Goal: Transaction & Acquisition: Book appointment/travel/reservation

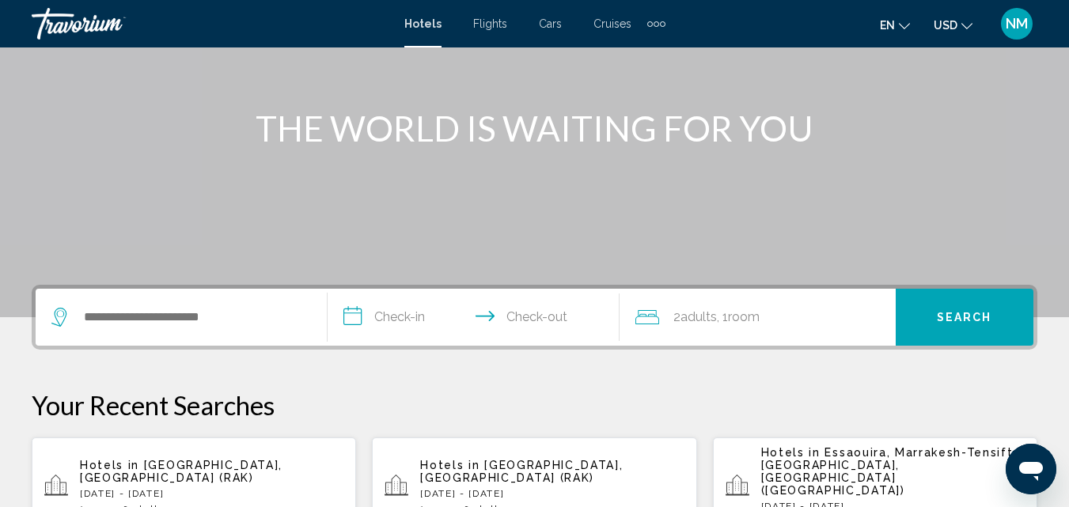
scroll to position [158, 0]
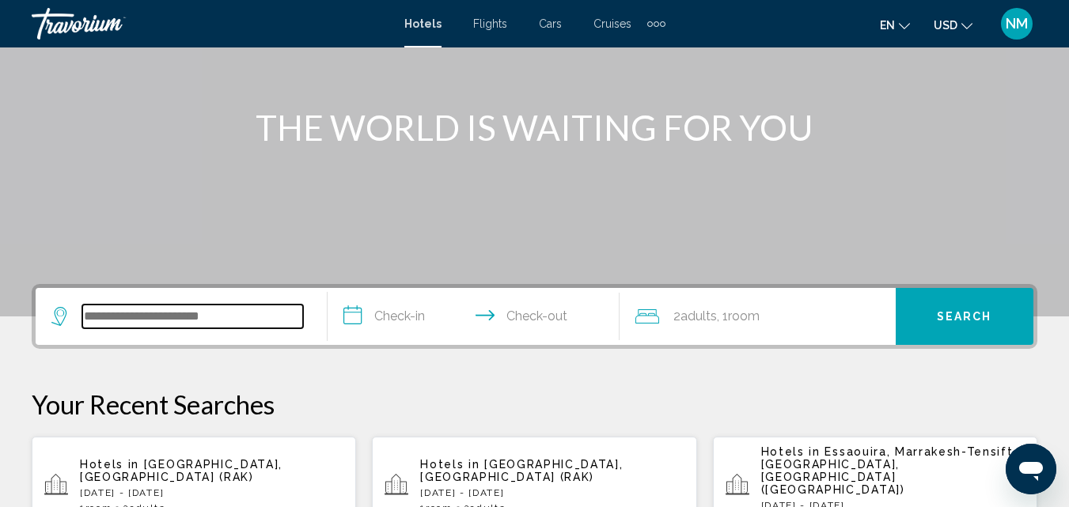
click at [212, 310] on input "Search widget" at bounding box center [192, 317] width 221 height 24
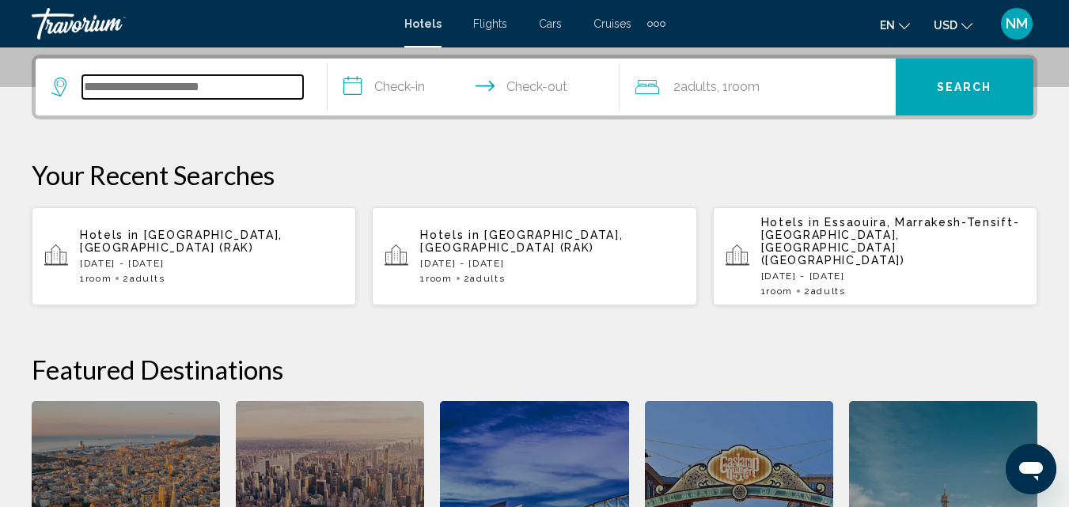
scroll to position [391, 0]
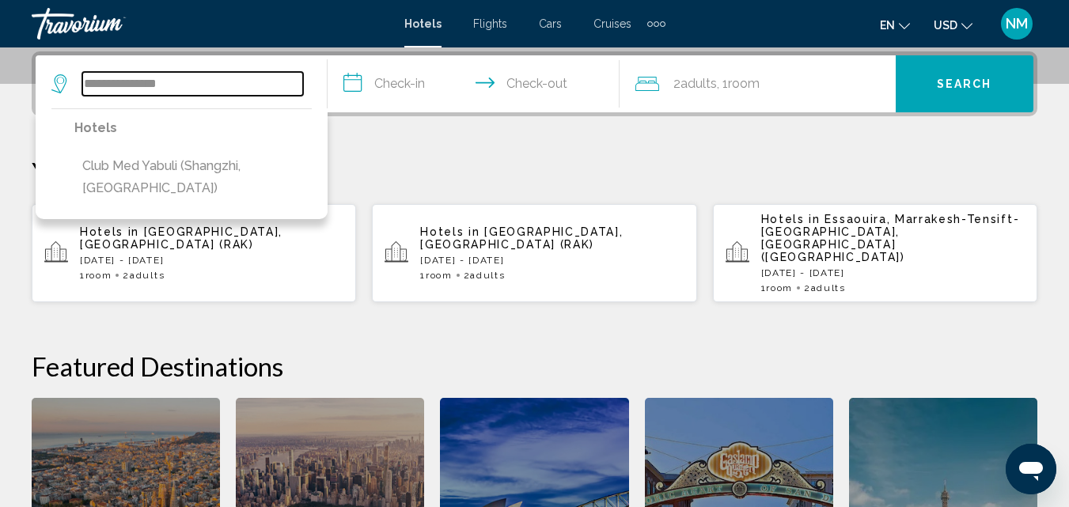
type input "**********"
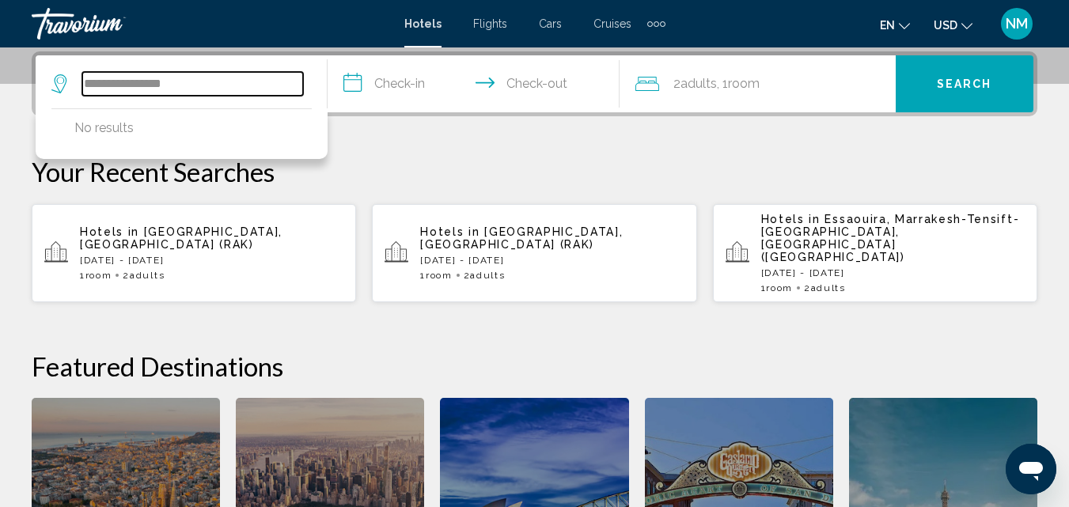
drag, startPoint x: 197, startPoint y: 85, endPoint x: 66, endPoint y: 83, distance: 130.6
click at [66, 83] on div "**********" at bounding box center [177, 84] width 252 height 24
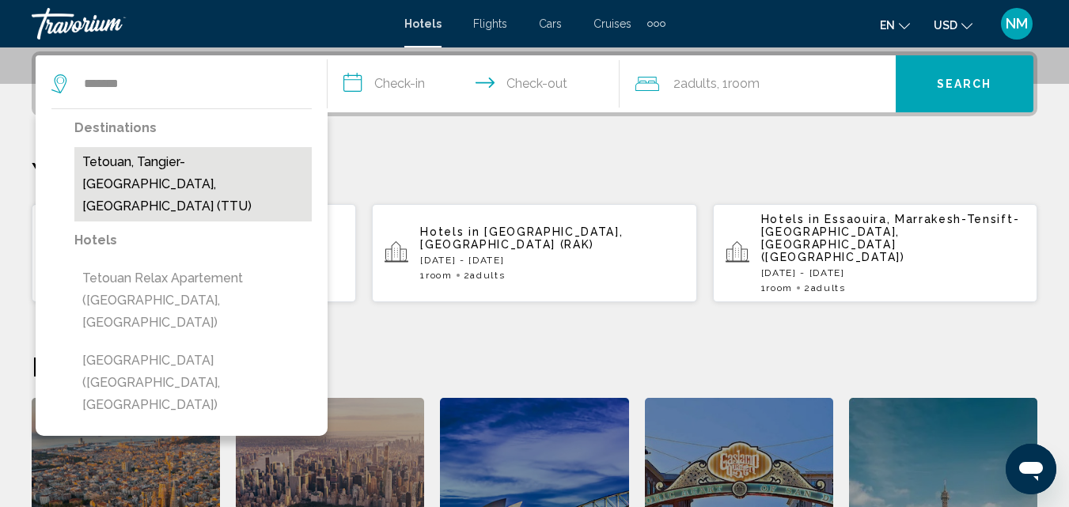
click at [147, 186] on button "Tetouan, Tangier-[GEOGRAPHIC_DATA], [GEOGRAPHIC_DATA] (TTU)" at bounding box center [192, 184] width 237 height 74
type input "**********"
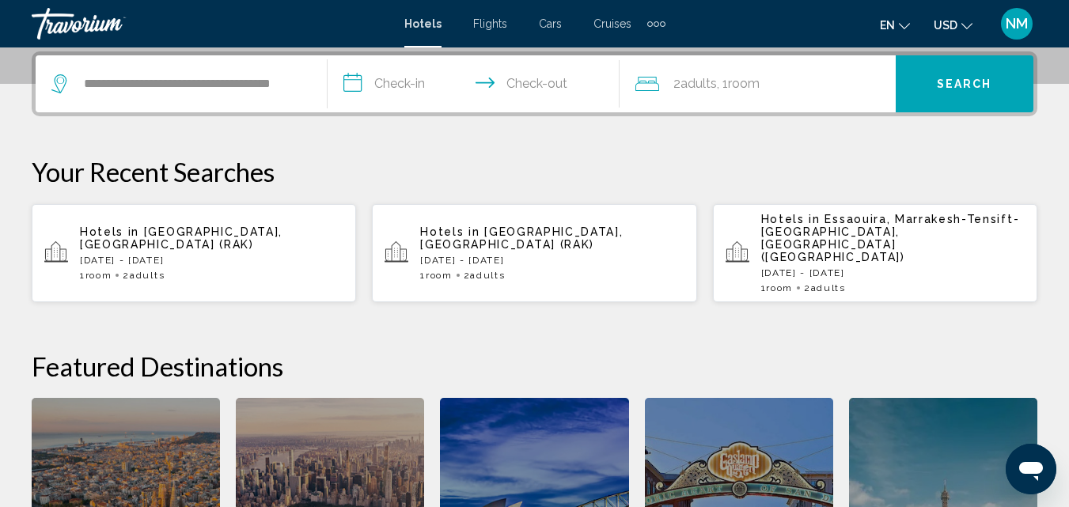
click at [408, 81] on input "**********" at bounding box center [477, 86] width 298 height 62
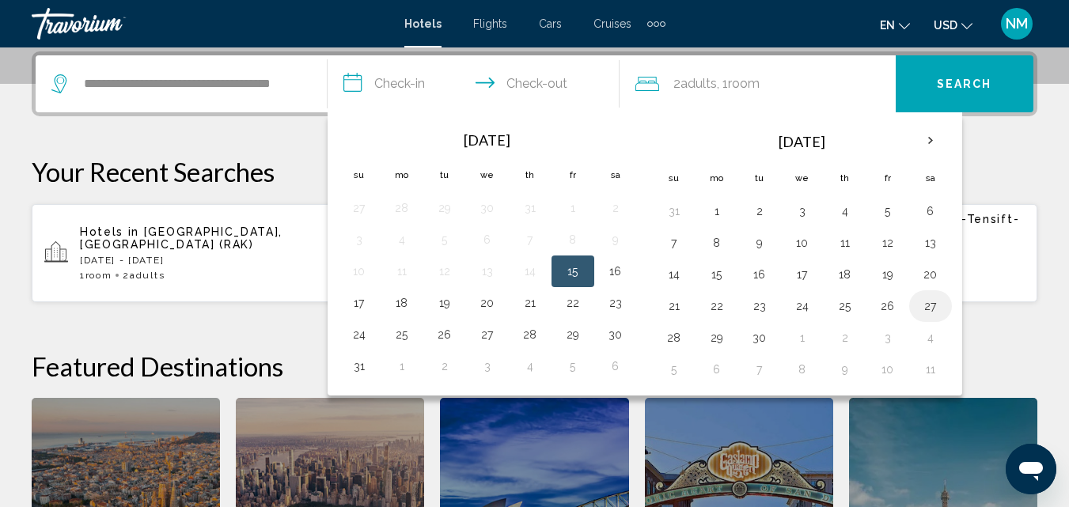
click at [932, 302] on button "27" at bounding box center [930, 306] width 25 height 22
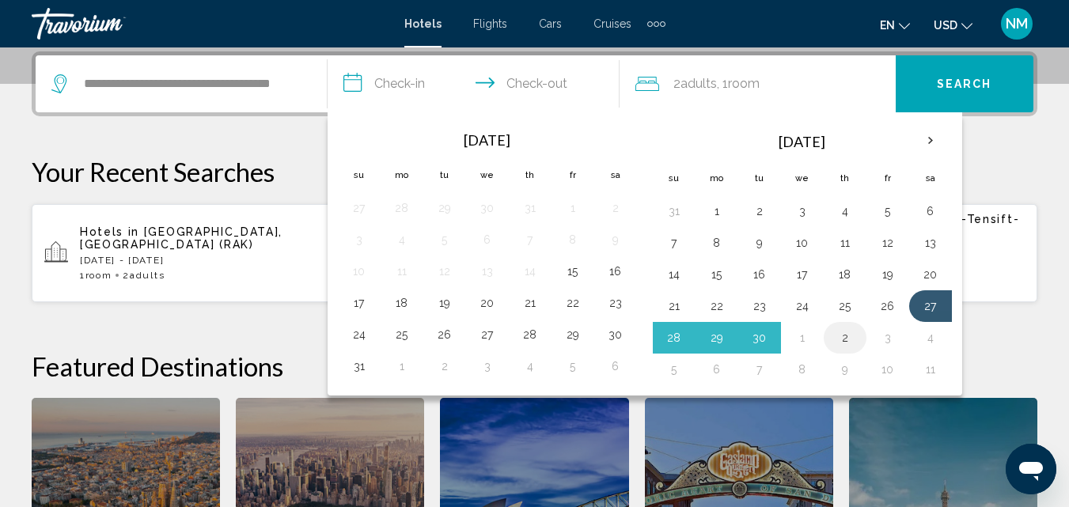
click at [846, 342] on button "2" at bounding box center [845, 338] width 25 height 22
type input "**********"
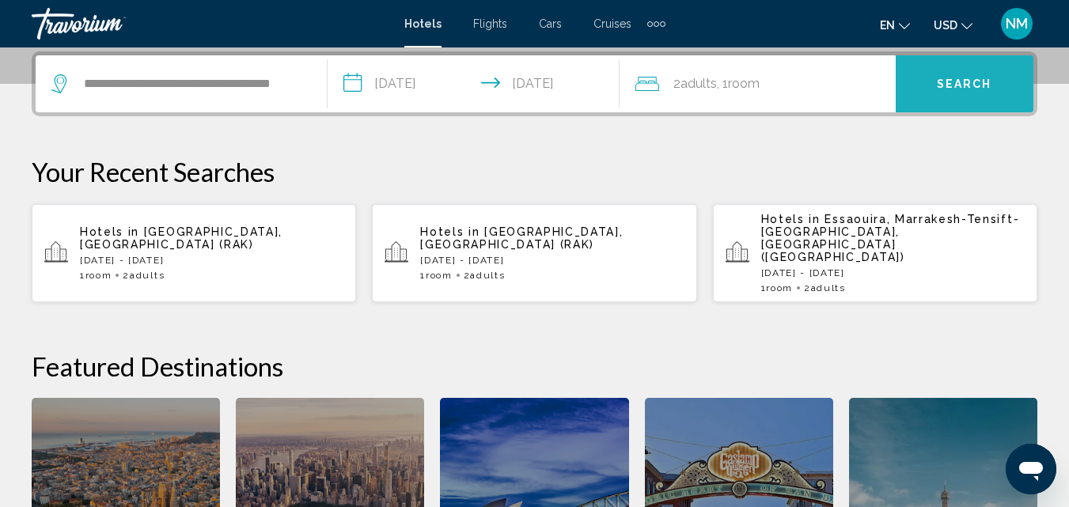
click at [950, 90] on span "Search" at bounding box center [964, 84] width 55 height 13
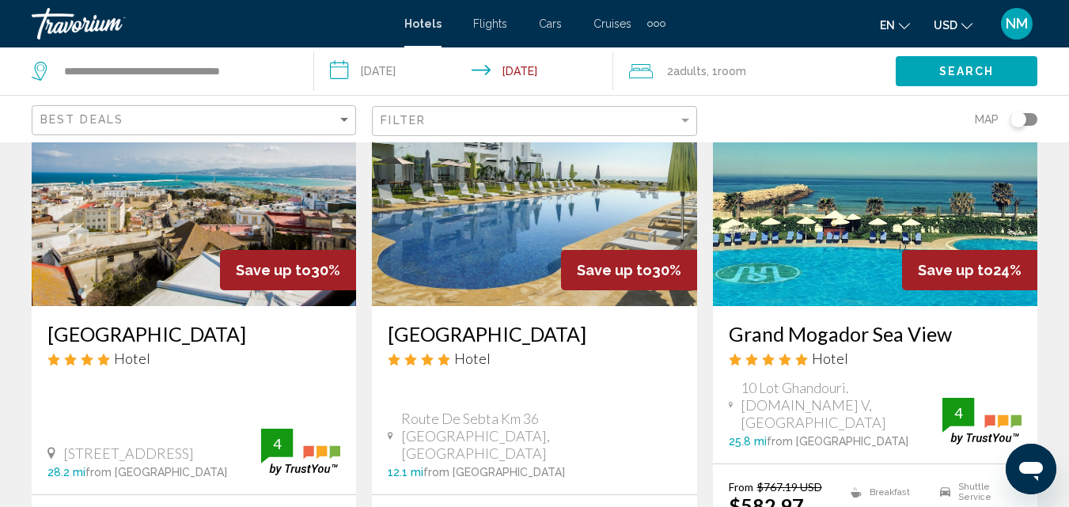
scroll to position [742, 0]
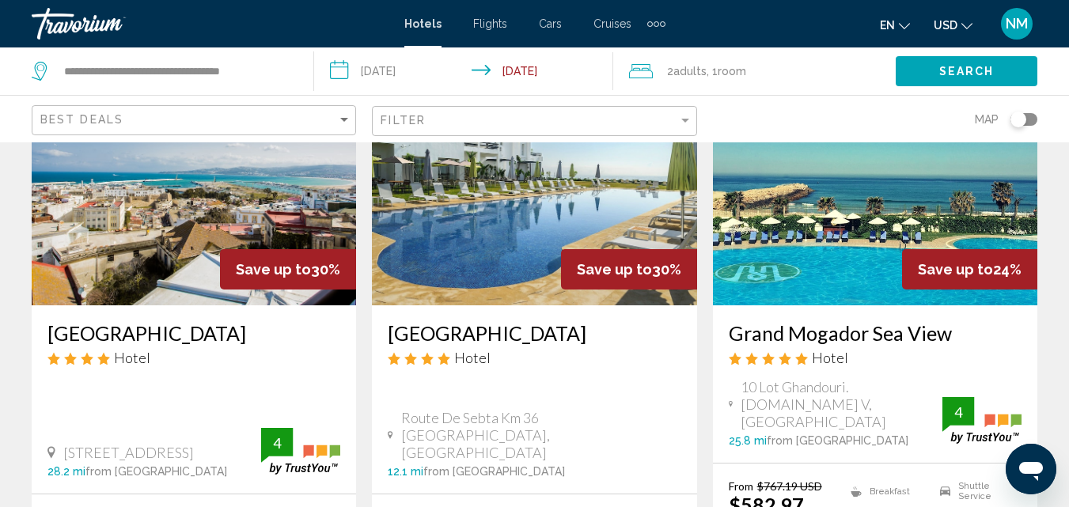
click at [859, 336] on h3 "Grand Mogador Sea View" at bounding box center [875, 333] width 293 height 24
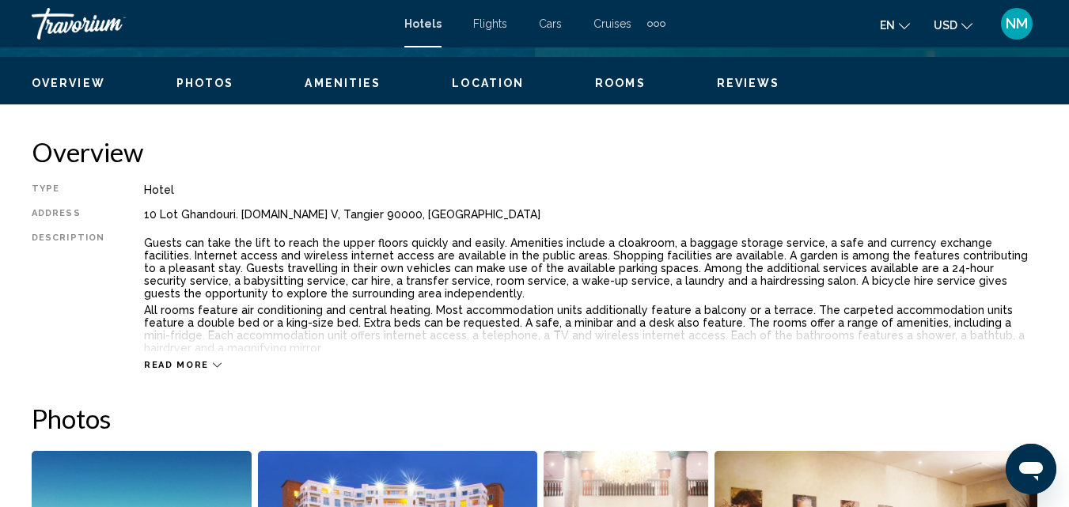
scroll to position [169, 0]
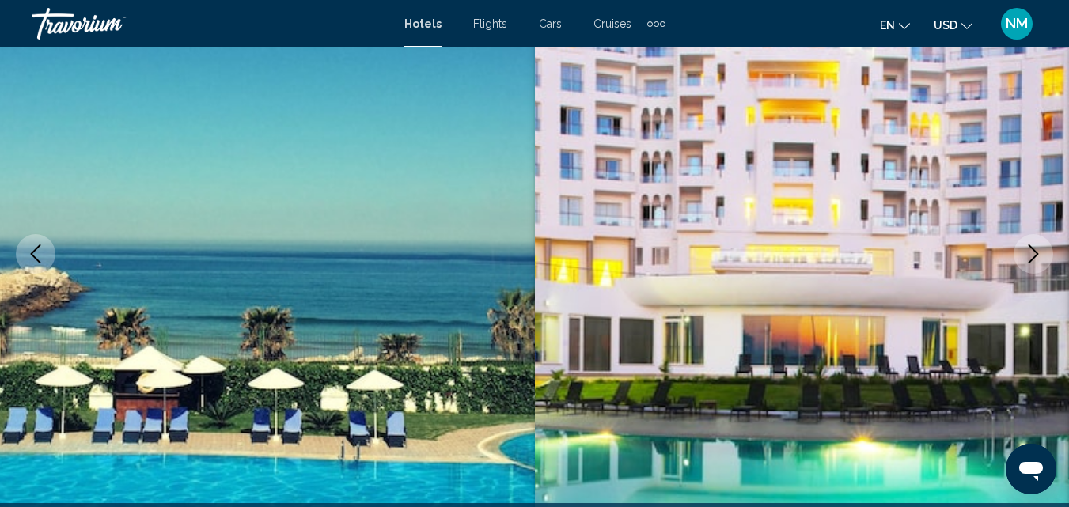
click at [1034, 252] on icon "Next image" at bounding box center [1033, 254] width 19 height 19
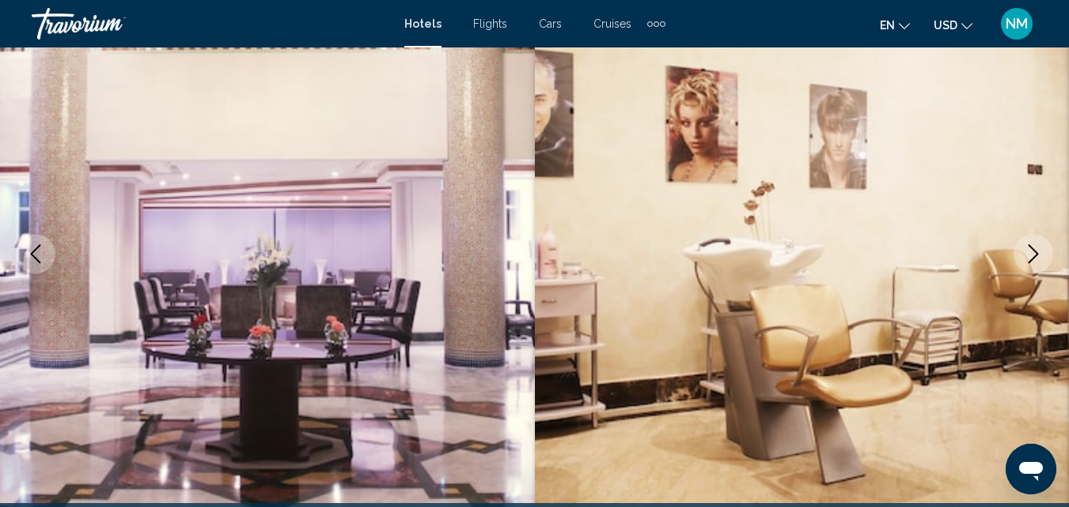
click at [1034, 252] on icon "Next image" at bounding box center [1033, 254] width 19 height 19
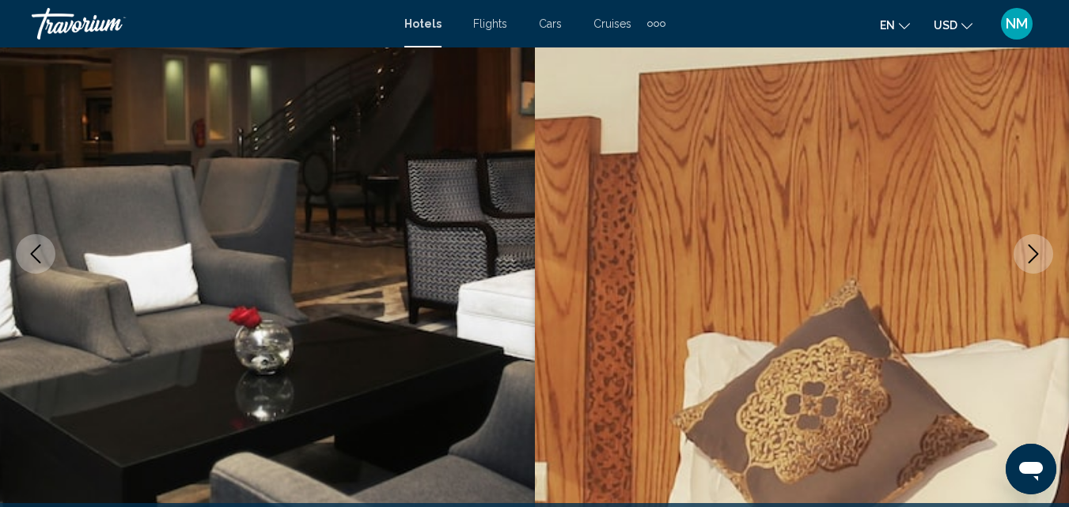
click at [1034, 252] on icon "Next image" at bounding box center [1033, 254] width 19 height 19
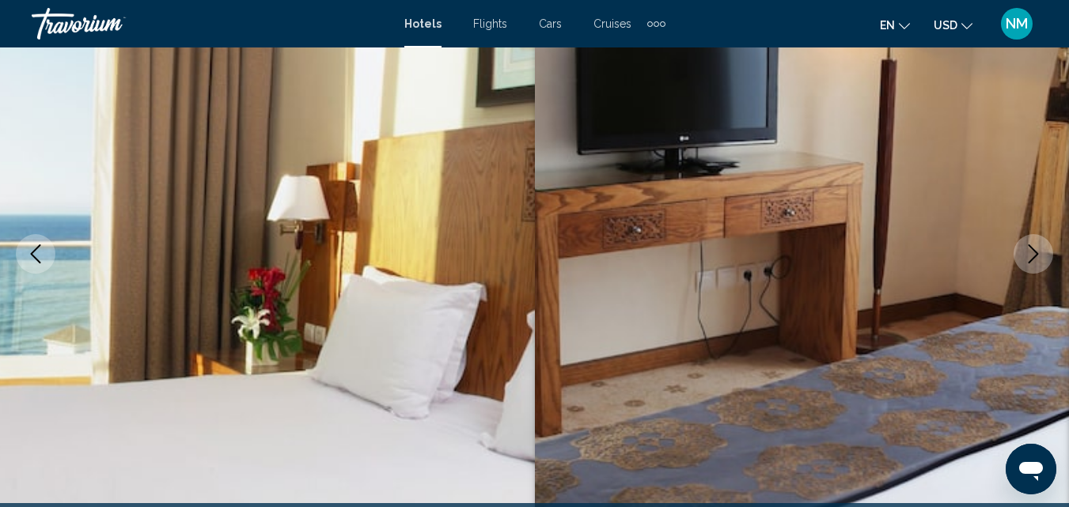
click at [1034, 252] on icon "Next image" at bounding box center [1033, 254] width 19 height 19
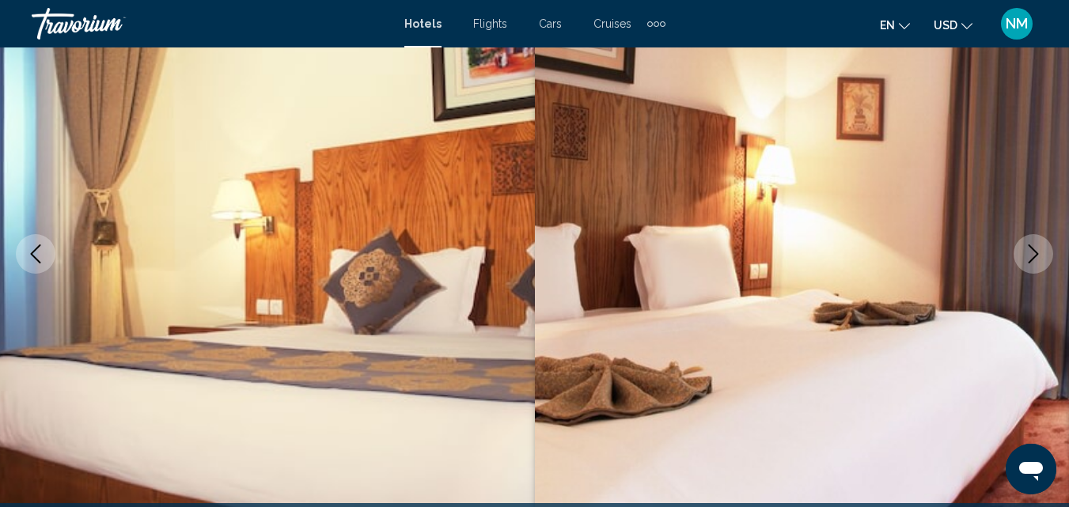
click at [1034, 252] on icon "Next image" at bounding box center [1033, 254] width 19 height 19
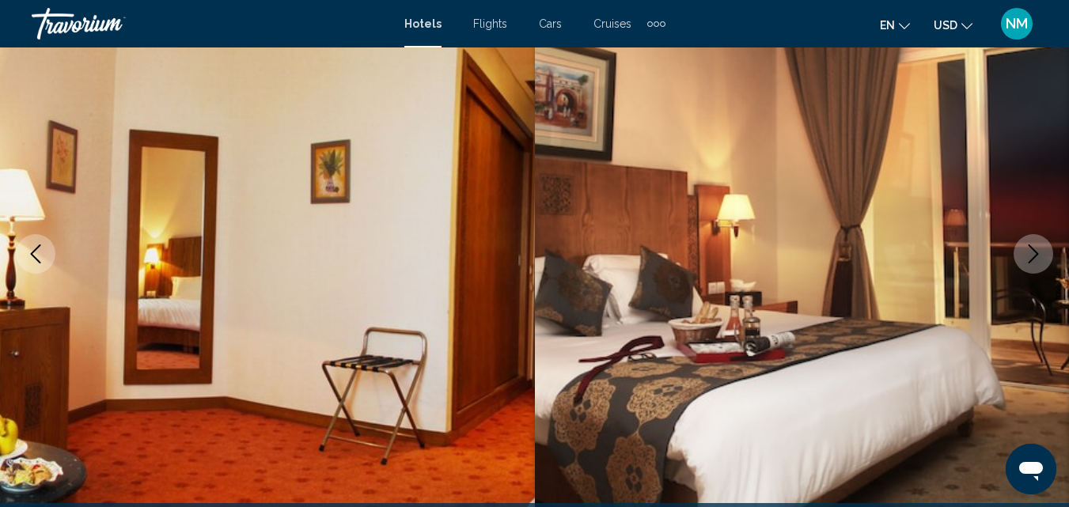
click at [1034, 252] on icon "Next image" at bounding box center [1033, 254] width 19 height 19
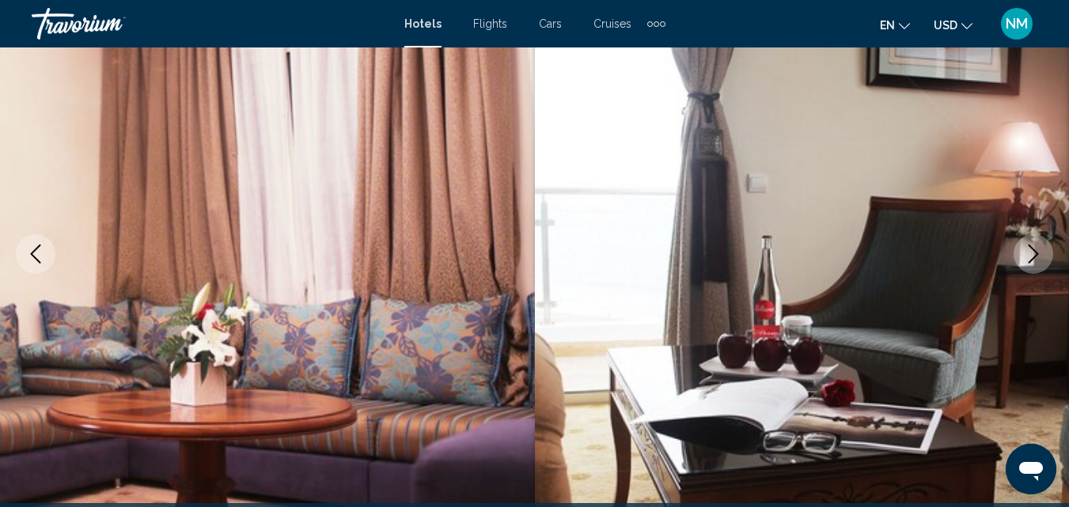
click at [1034, 252] on icon "Next image" at bounding box center [1033, 254] width 19 height 19
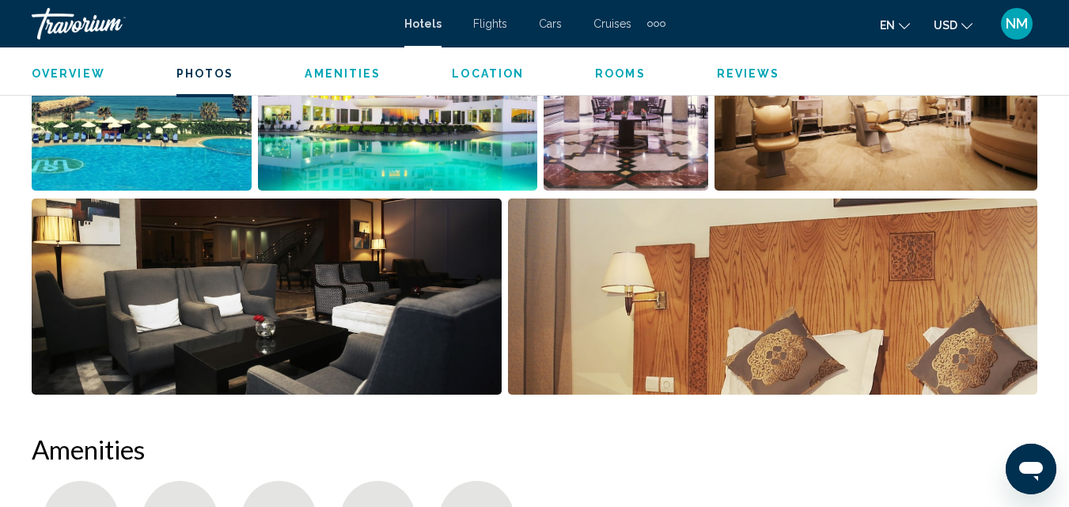
scroll to position [984, 0]
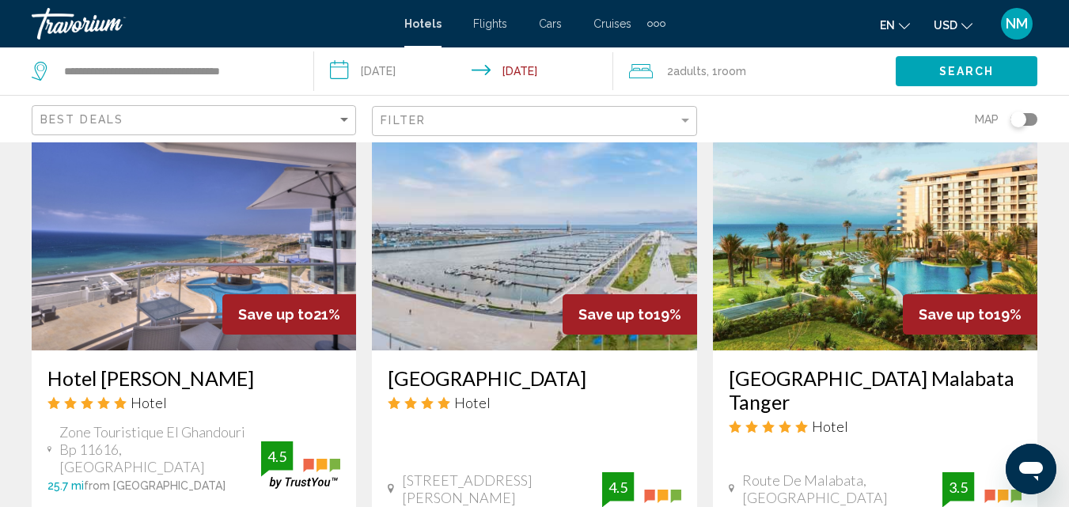
scroll to position [1311, 0]
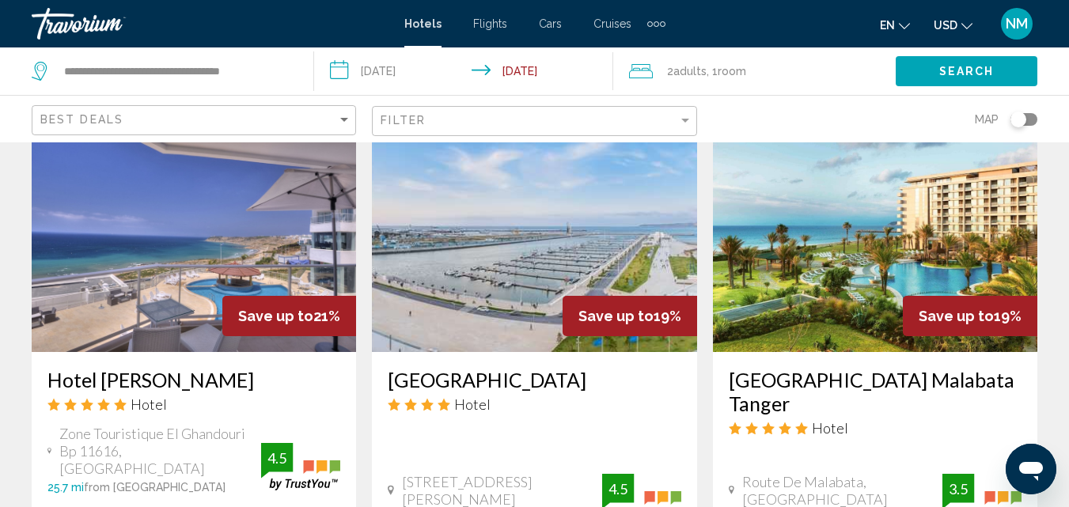
click at [839, 368] on h3 "[GEOGRAPHIC_DATA] Malabata Tanger" at bounding box center [875, 391] width 293 height 47
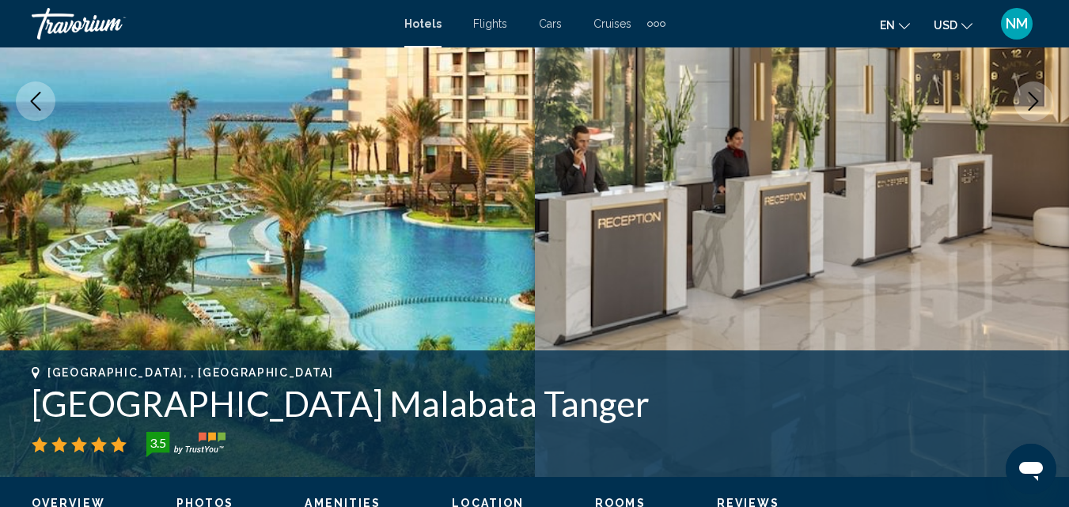
scroll to position [315, 0]
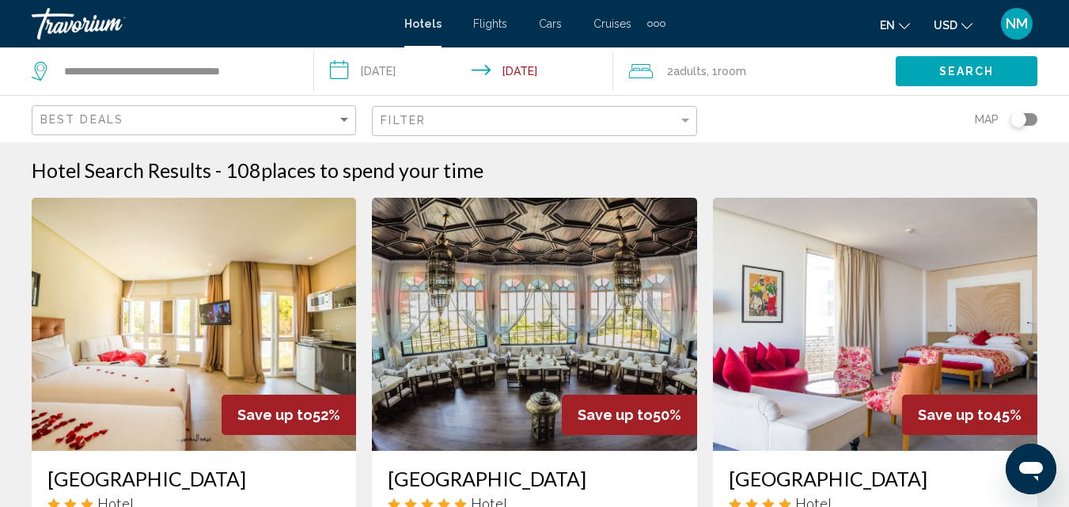
click at [423, 71] on input "**********" at bounding box center [466, 73] width 305 height 52
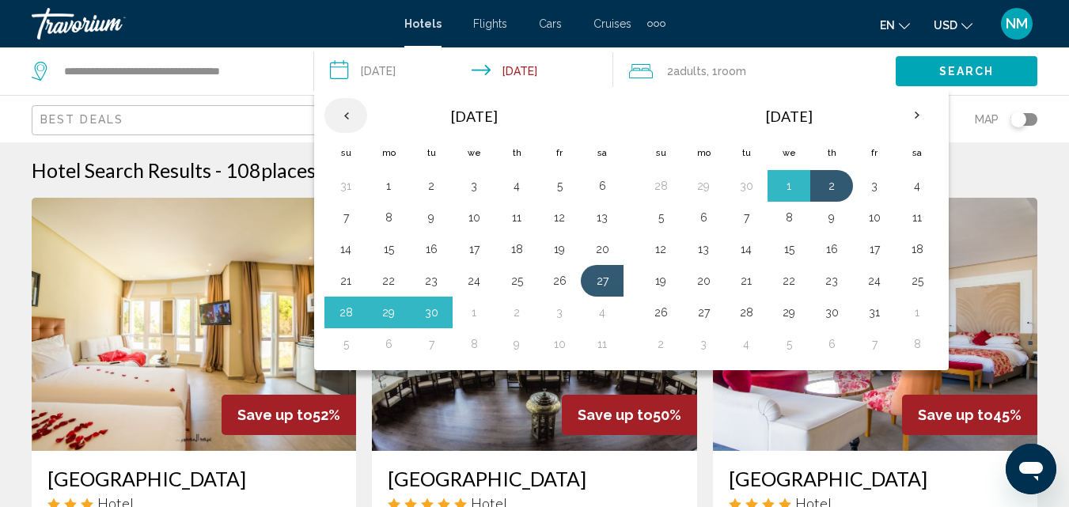
click at [346, 120] on th "Previous month" at bounding box center [345, 115] width 43 height 35
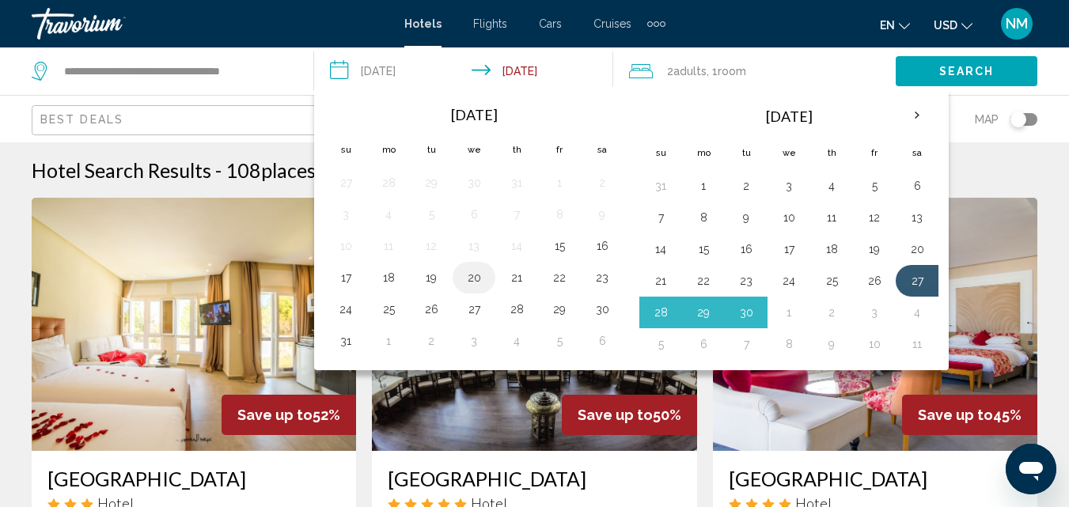
click at [476, 279] on button "20" at bounding box center [473, 278] width 25 height 22
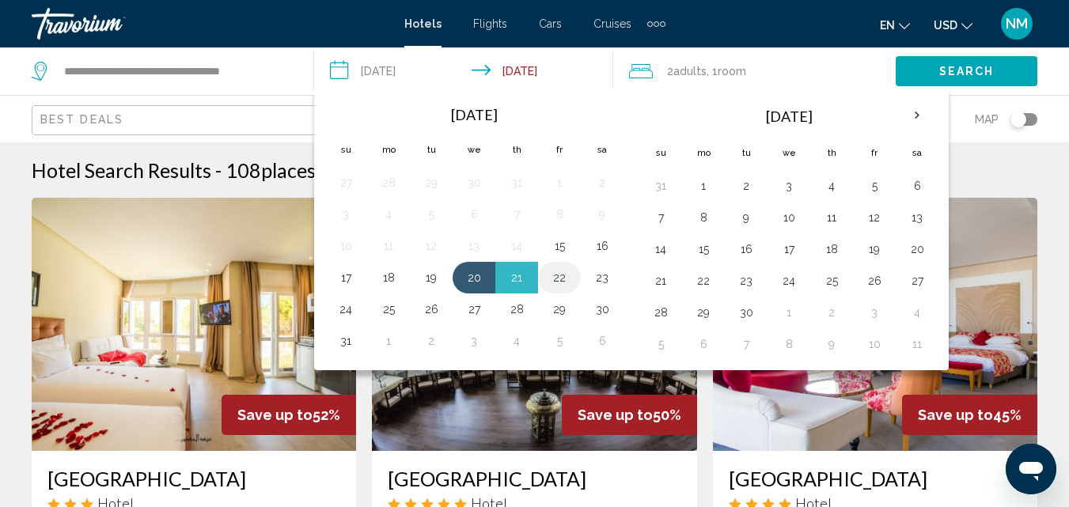
click at [562, 276] on button "22" at bounding box center [559, 278] width 25 height 22
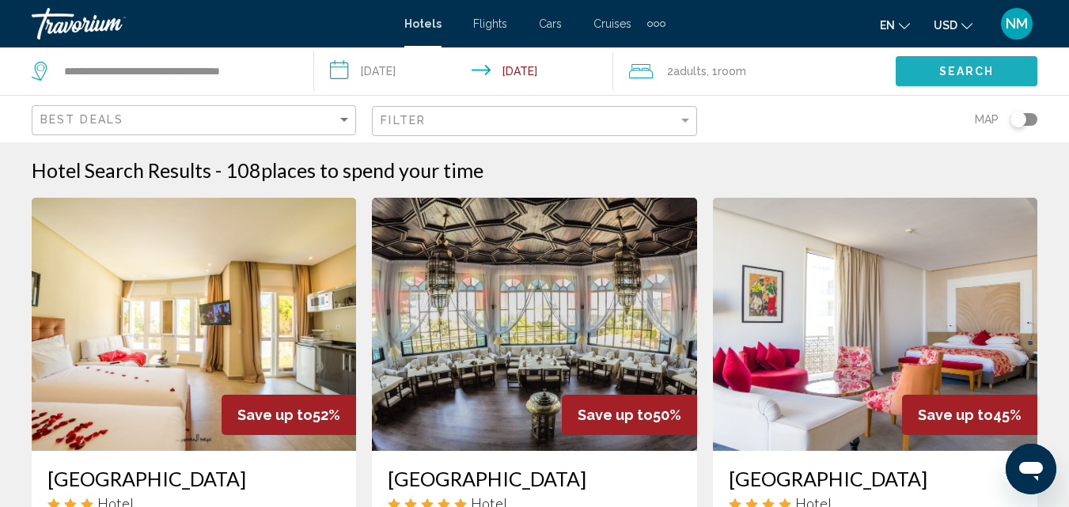
click at [981, 62] on button "Search" at bounding box center [967, 70] width 142 height 29
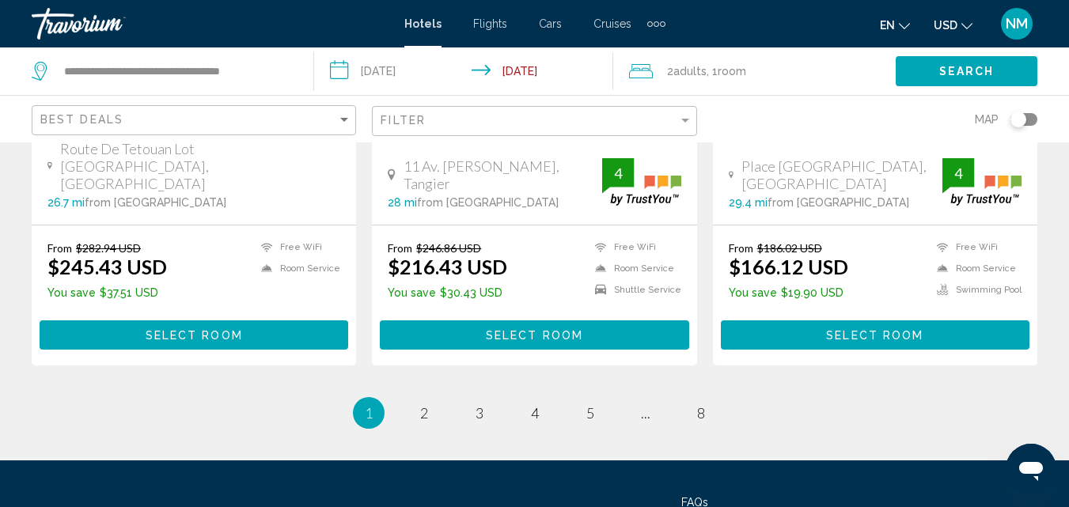
scroll to position [2288, 0]
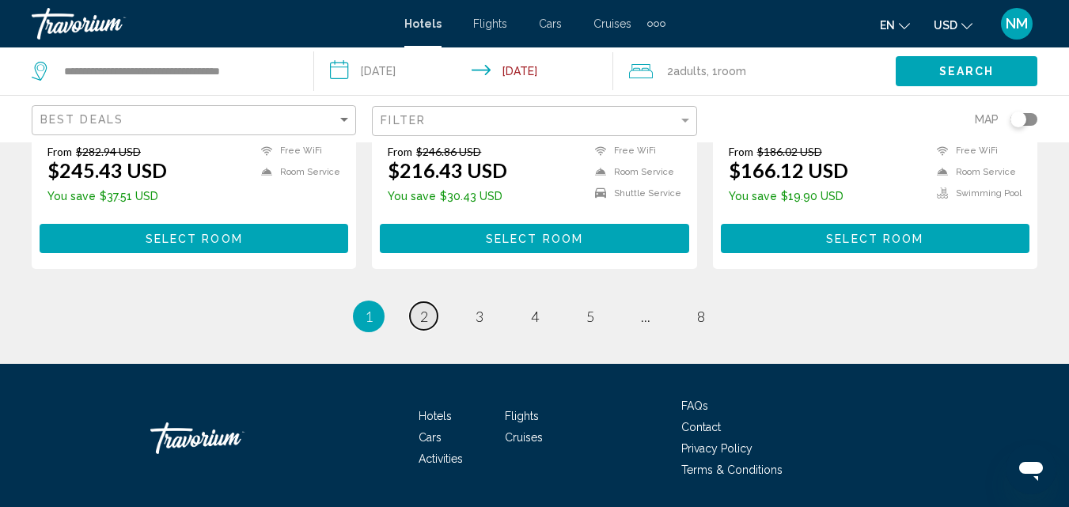
click at [427, 308] on span "2" at bounding box center [424, 316] width 8 height 17
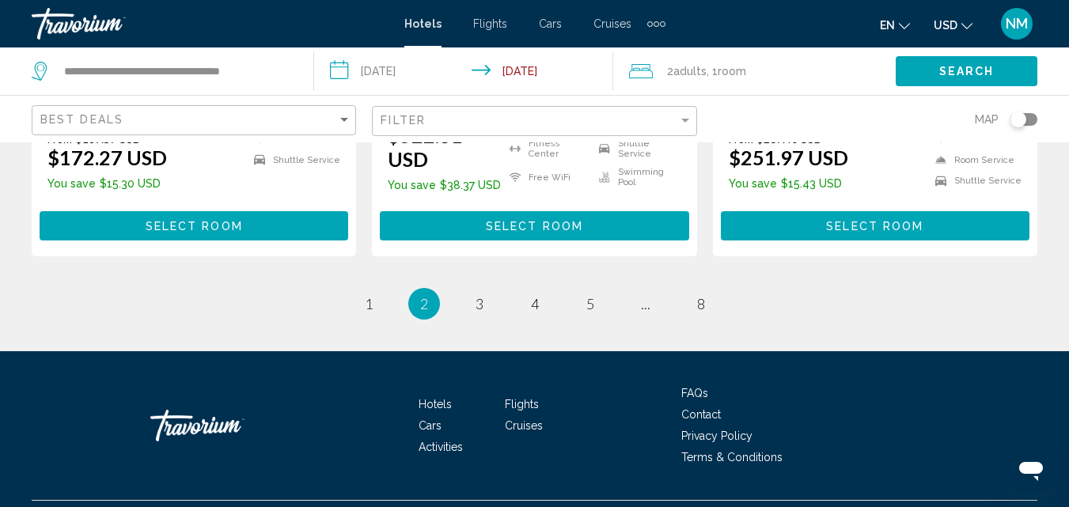
scroll to position [2300, 0]
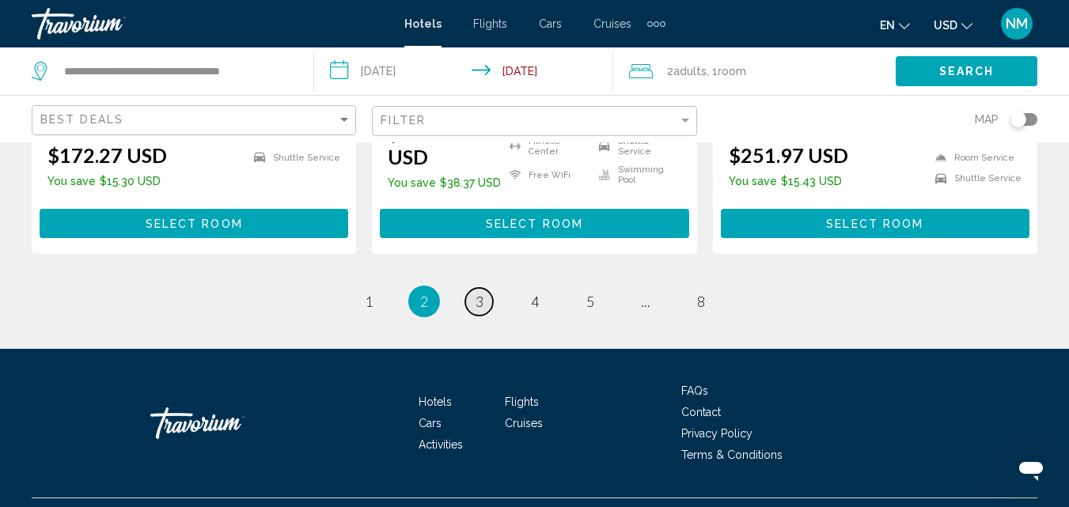
click at [476, 293] on span "3" at bounding box center [480, 301] width 8 height 17
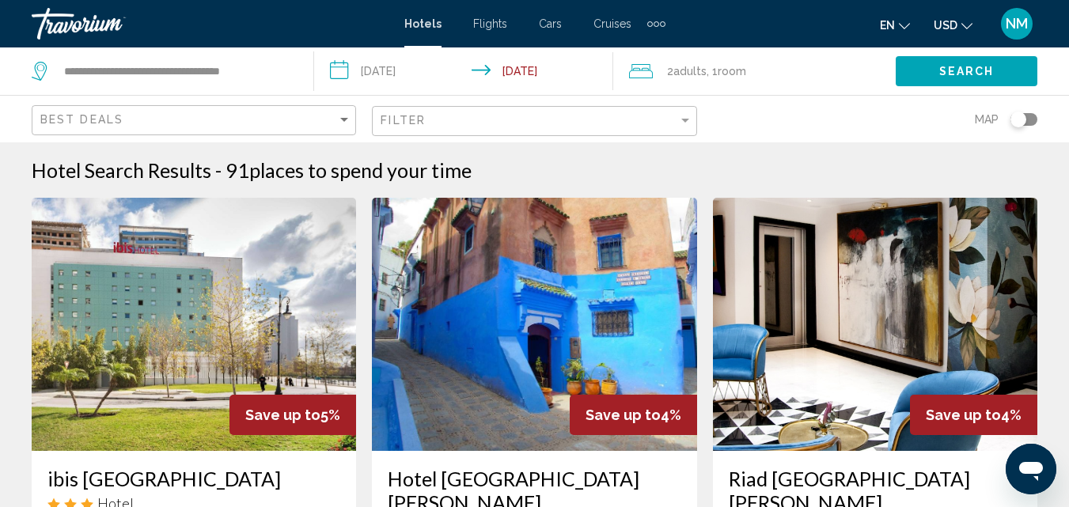
scroll to position [1, 0]
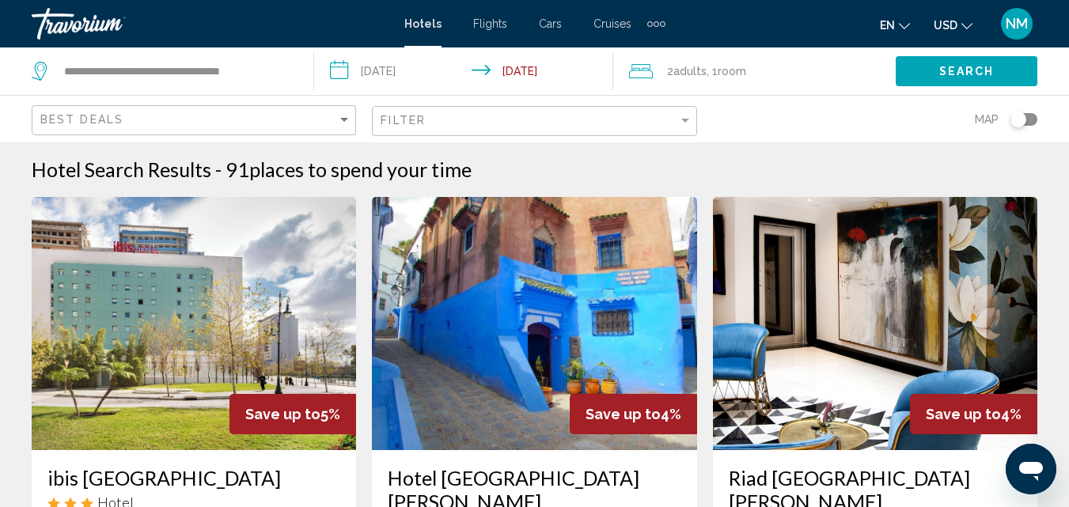
click at [465, 64] on input "**********" at bounding box center [466, 73] width 305 height 52
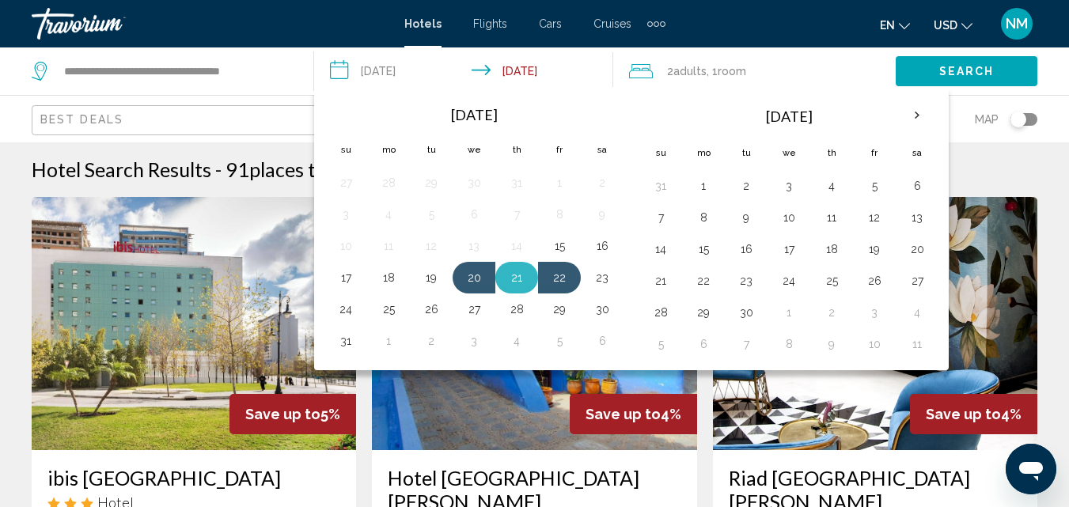
click at [512, 286] on button "21" at bounding box center [516, 278] width 25 height 22
click at [478, 281] on button "20" at bounding box center [473, 278] width 25 height 22
type input "**********"
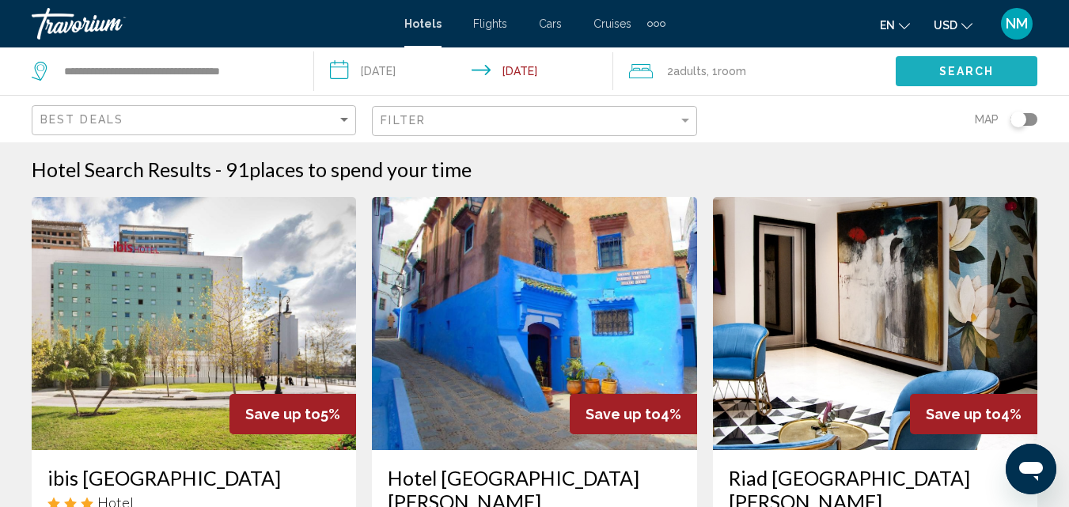
click at [939, 74] on span "Search" at bounding box center [966, 72] width 55 height 13
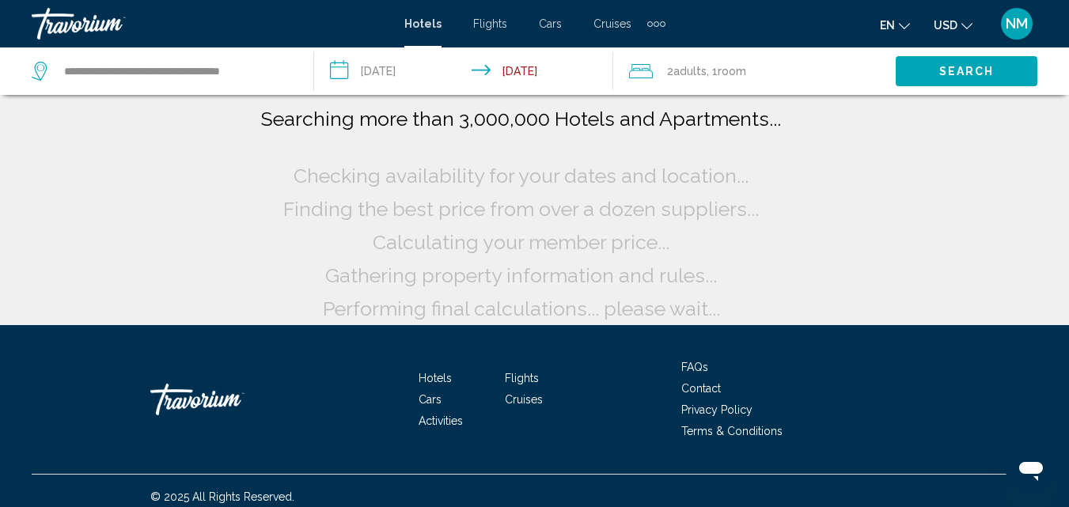
scroll to position [0, 0]
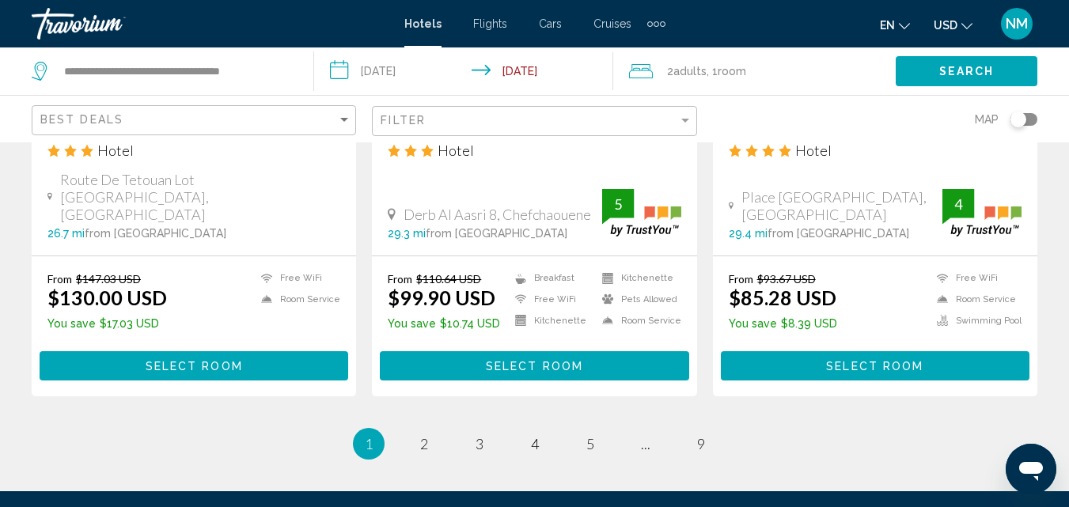
scroll to position [2249, 0]
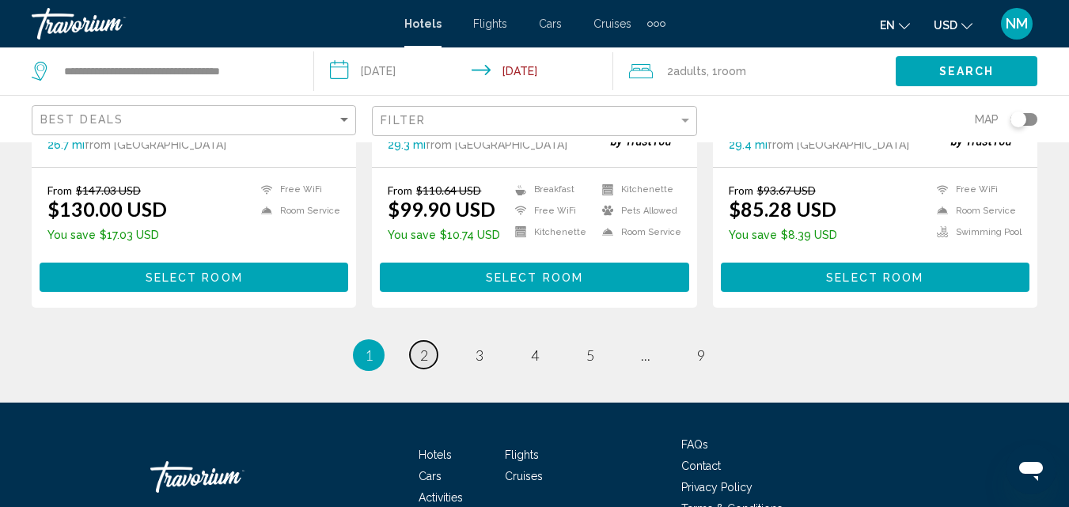
click at [430, 341] on link "page 2" at bounding box center [424, 355] width 28 height 28
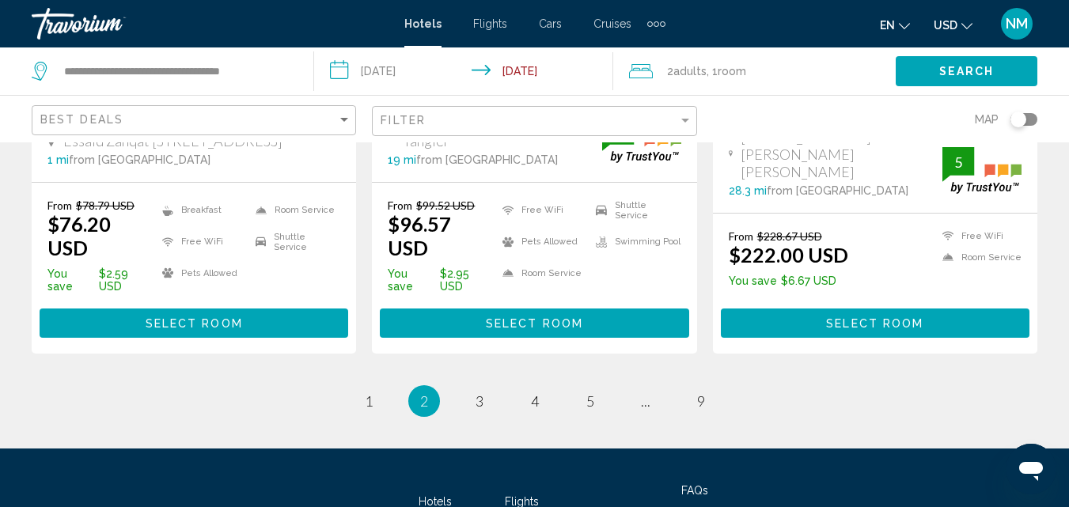
scroll to position [2245, 0]
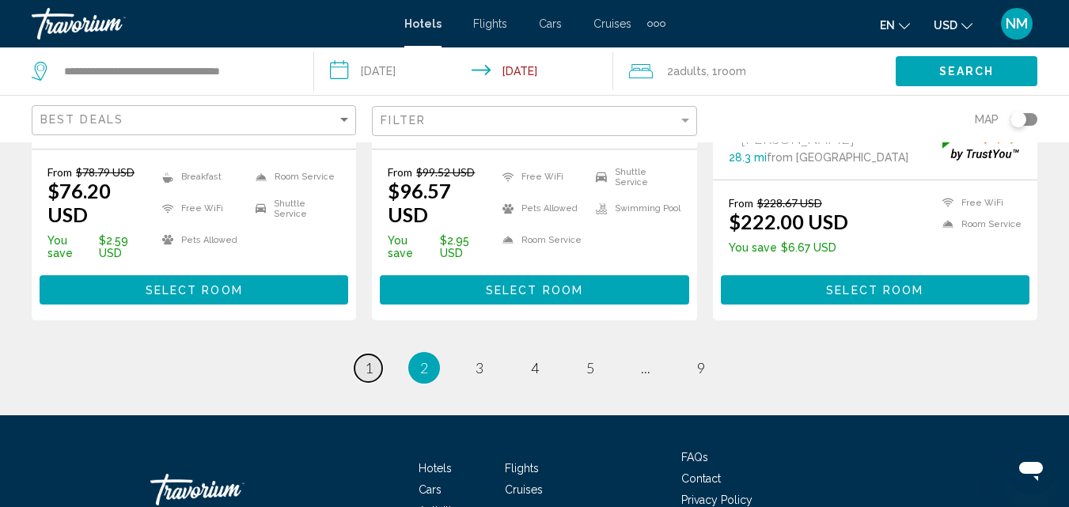
click at [369, 359] on span "1" at bounding box center [369, 367] width 8 height 17
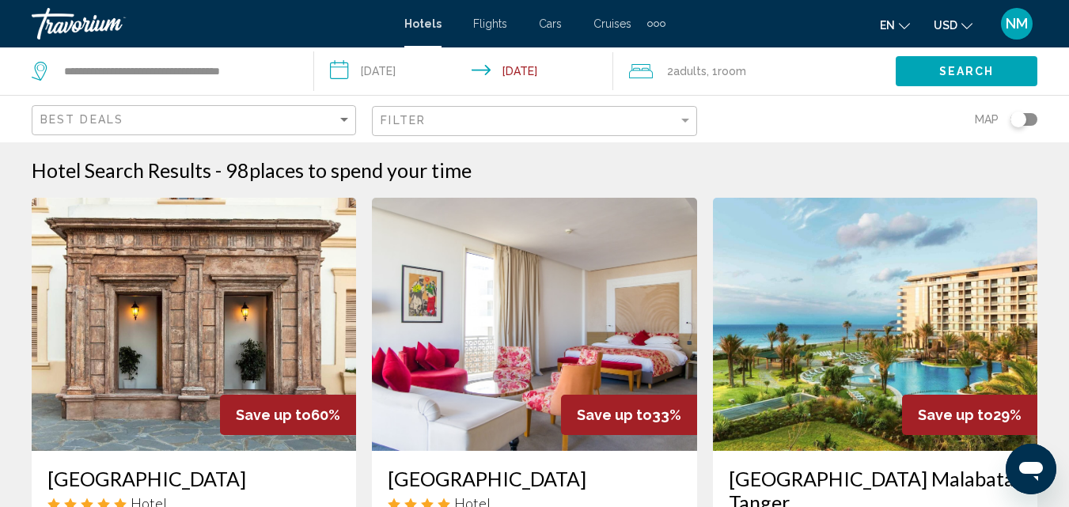
scroll to position [104, 0]
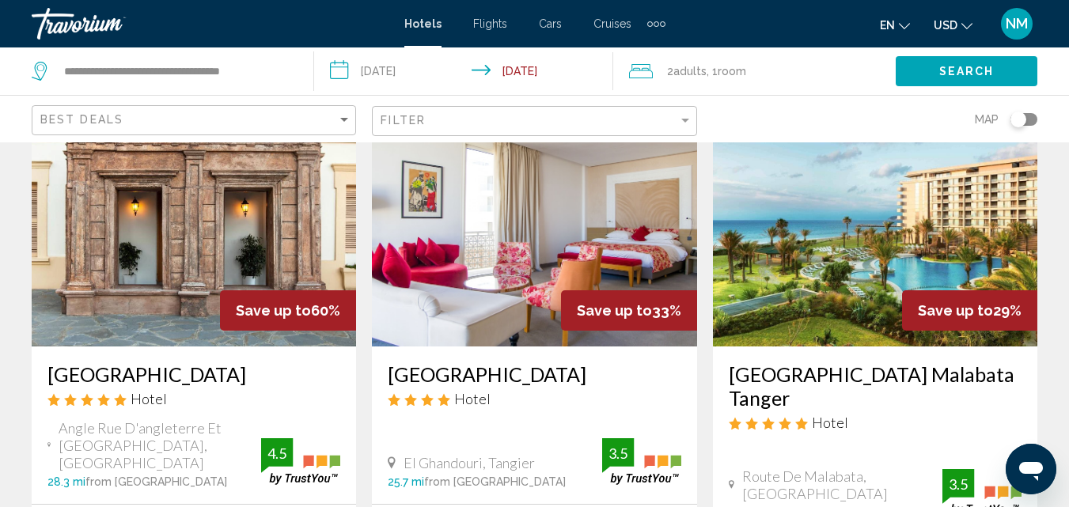
click at [764, 370] on h3 "[GEOGRAPHIC_DATA] Malabata Tanger" at bounding box center [875, 385] width 293 height 47
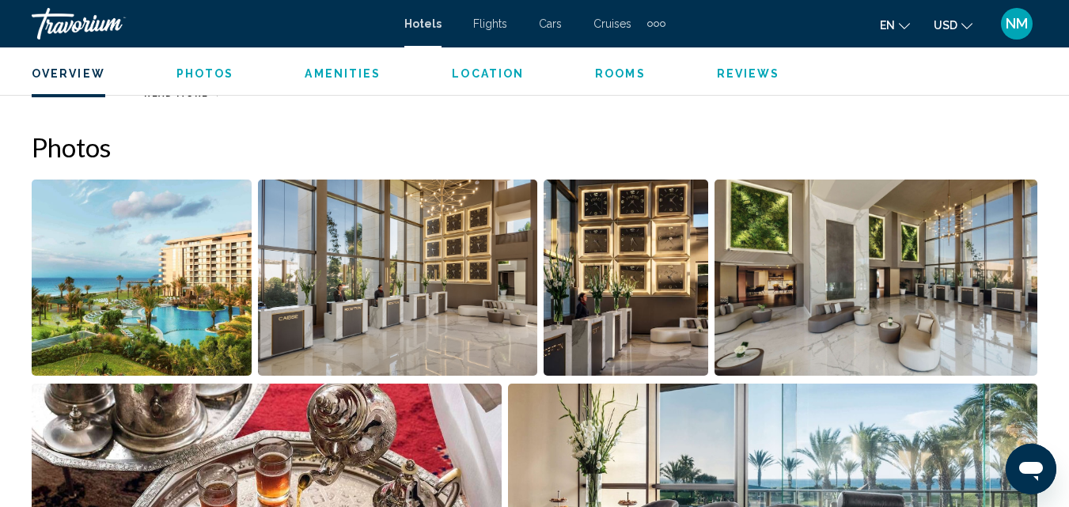
scroll to position [1013, 0]
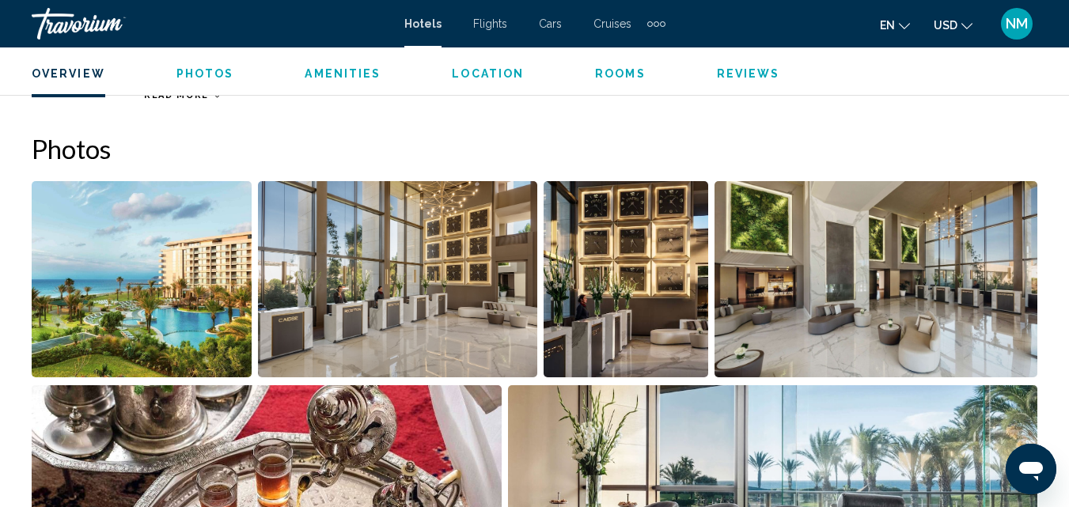
click at [207, 305] on img "Open full-screen image slider" at bounding box center [142, 279] width 220 height 196
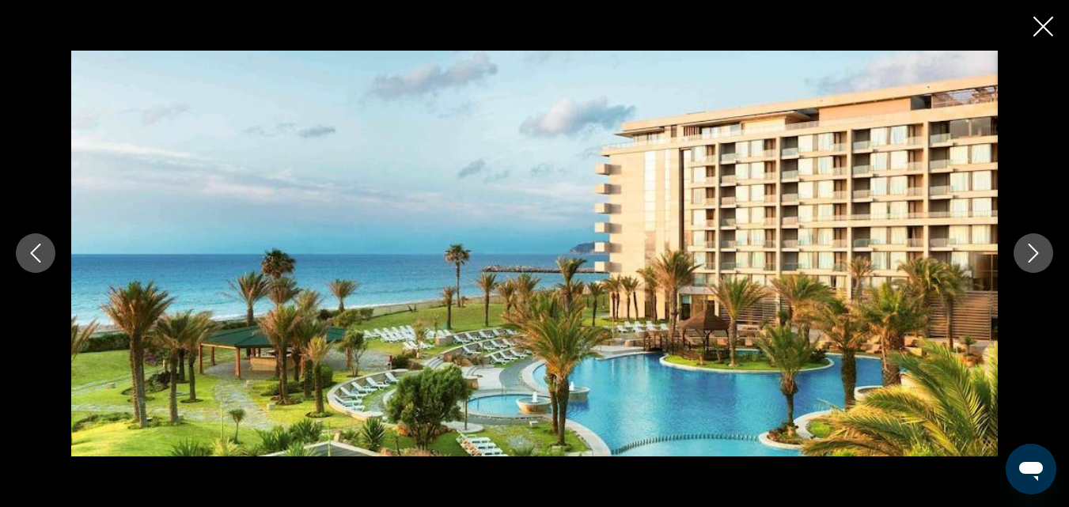
click at [1043, 247] on button "Next image" at bounding box center [1034, 253] width 40 height 40
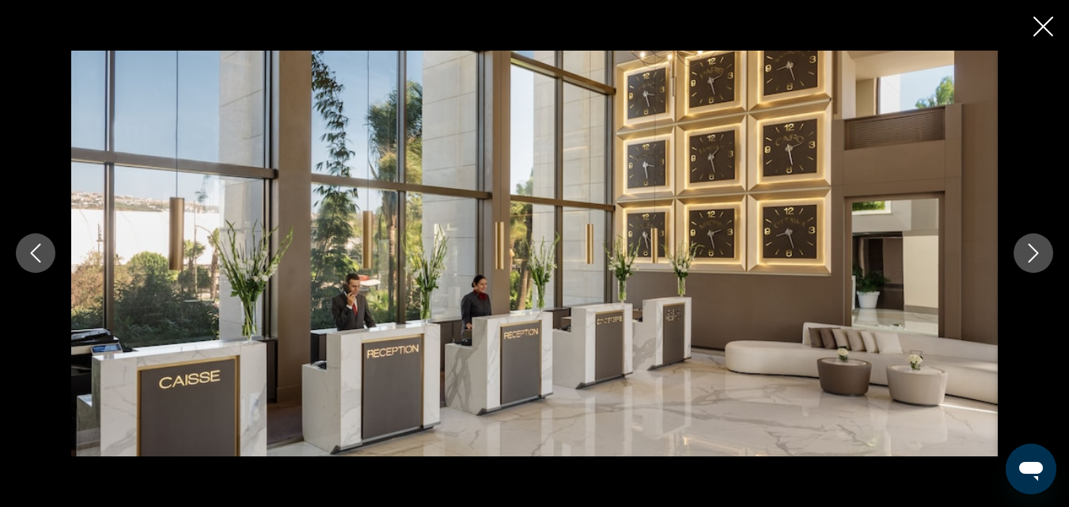
click at [1043, 247] on button "Next image" at bounding box center [1034, 253] width 40 height 40
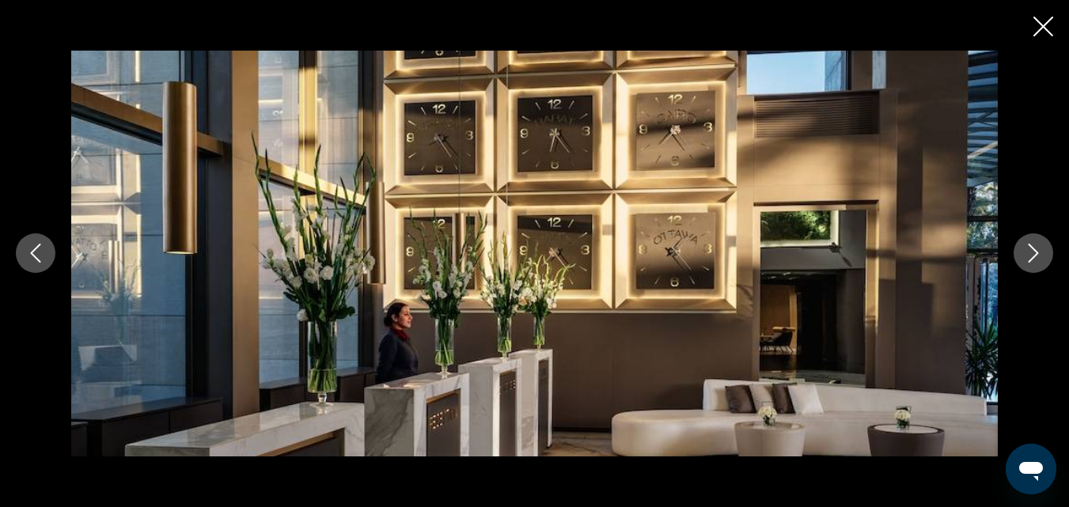
click at [1043, 247] on button "Next image" at bounding box center [1034, 253] width 40 height 40
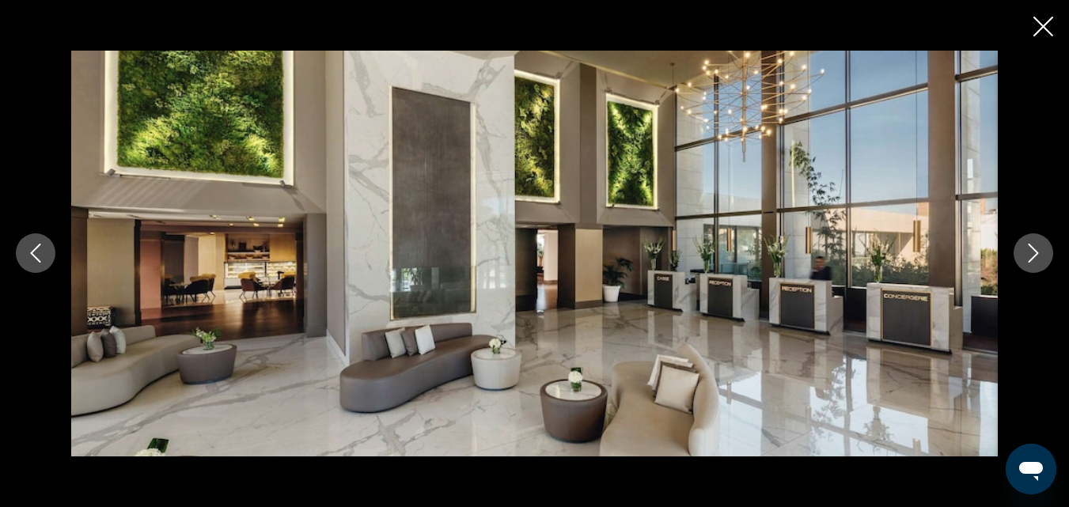
click at [1043, 247] on button "Next image" at bounding box center [1034, 253] width 40 height 40
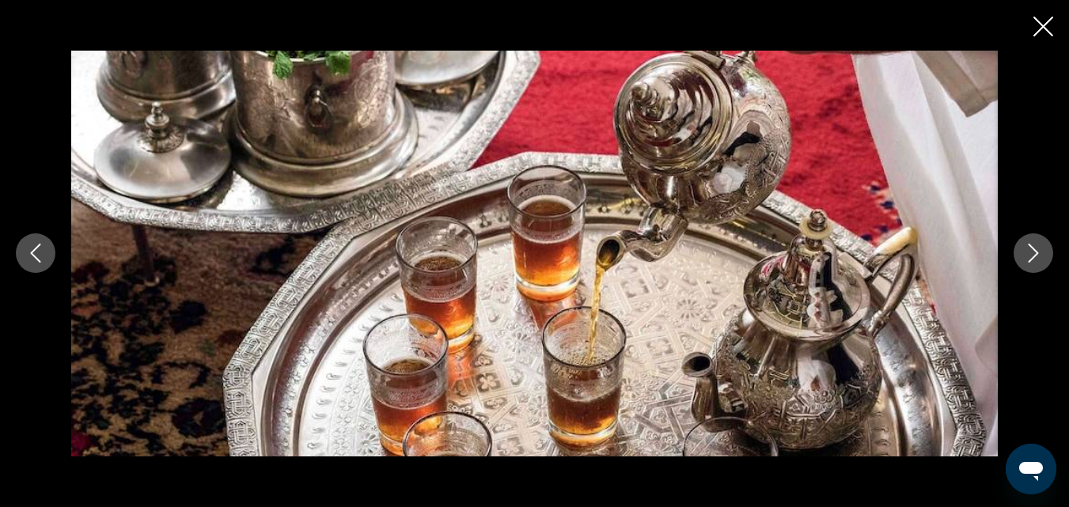
click at [1043, 247] on button "Next image" at bounding box center [1034, 253] width 40 height 40
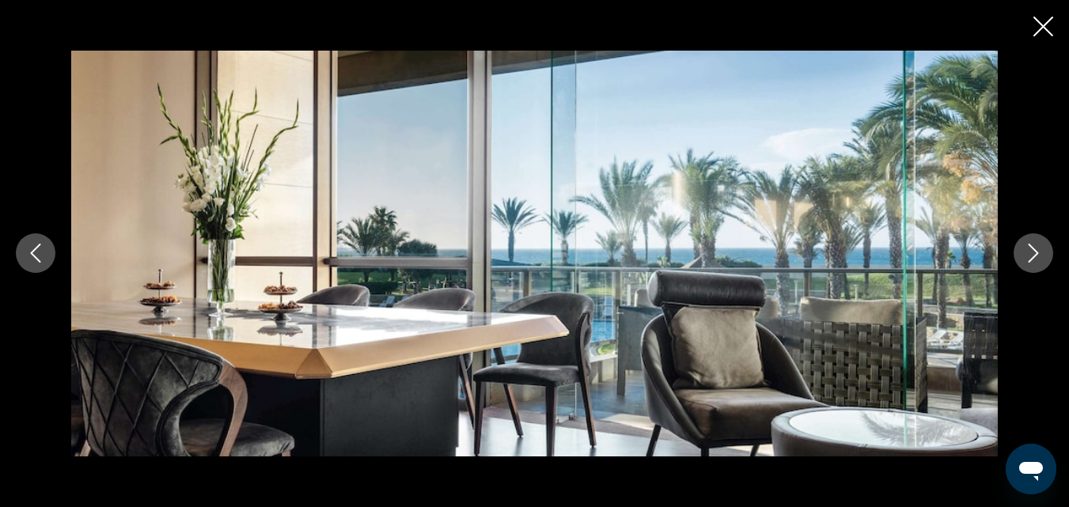
click at [1043, 247] on button "Next image" at bounding box center [1034, 253] width 40 height 40
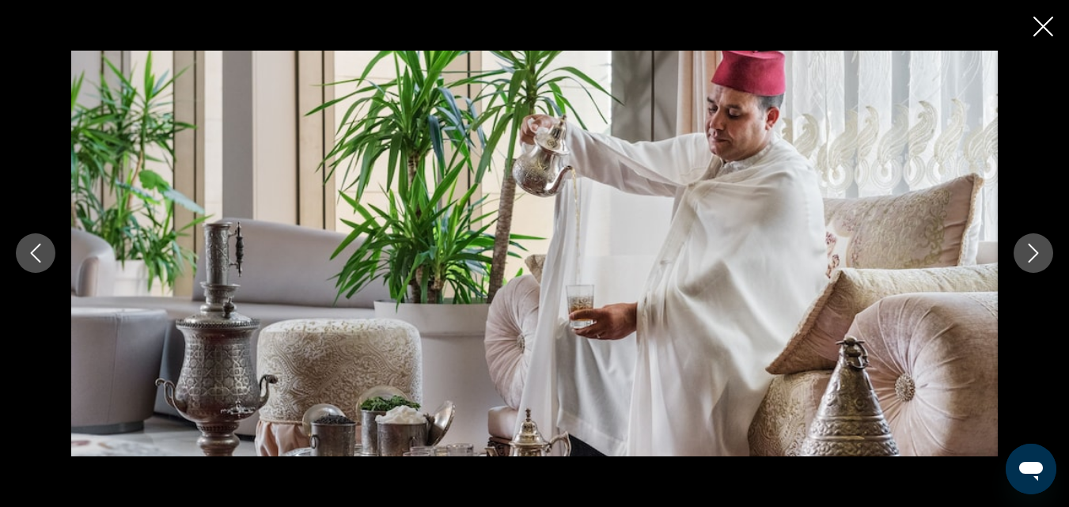
click at [1043, 247] on button "Next image" at bounding box center [1034, 253] width 40 height 40
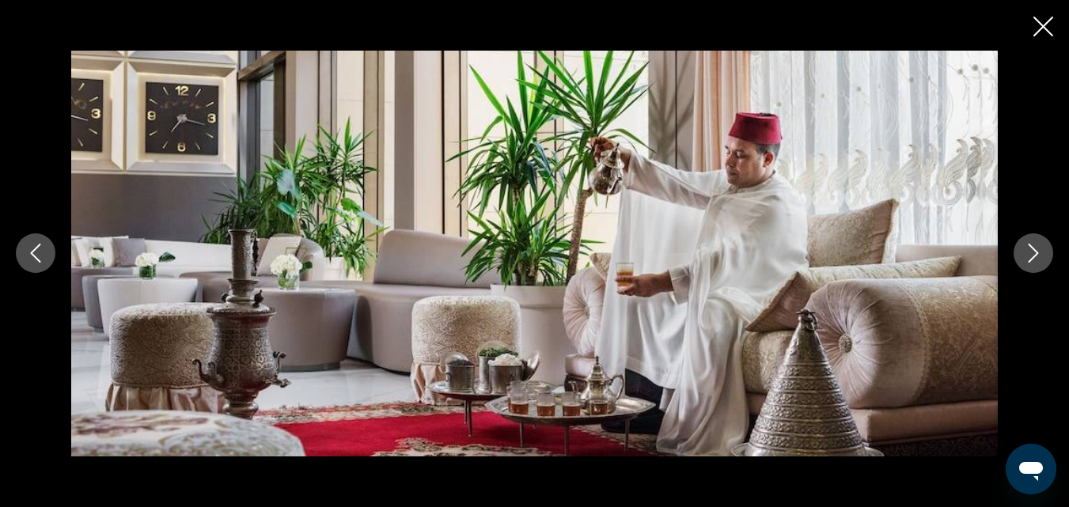
click at [1043, 247] on button "Next image" at bounding box center [1034, 253] width 40 height 40
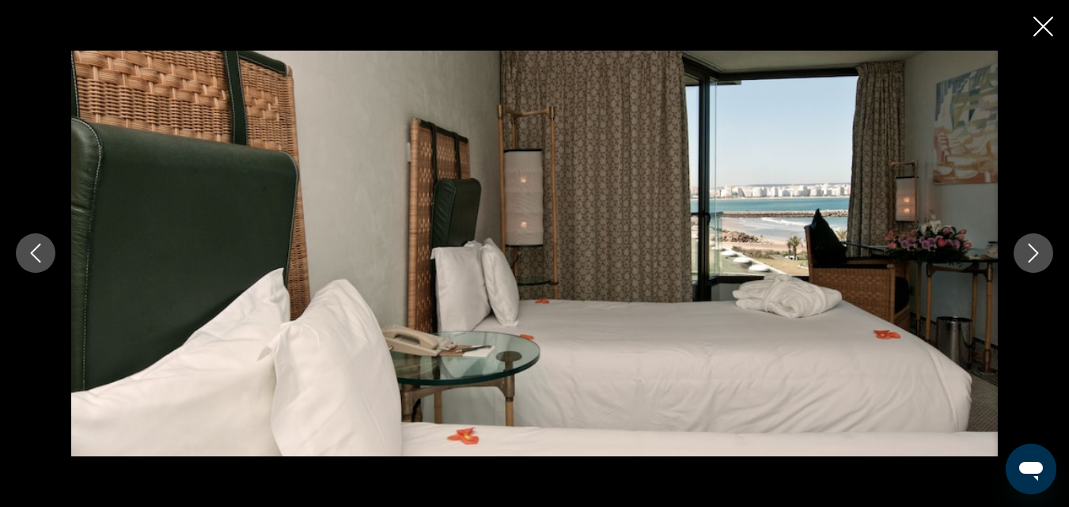
click at [1043, 247] on button "Next image" at bounding box center [1034, 253] width 40 height 40
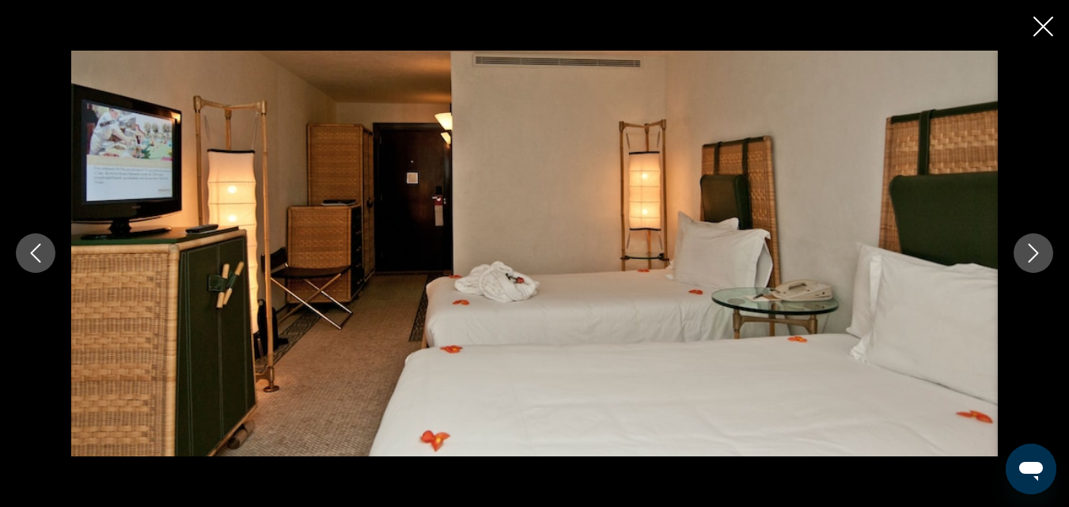
click at [1043, 247] on button "Next image" at bounding box center [1034, 253] width 40 height 40
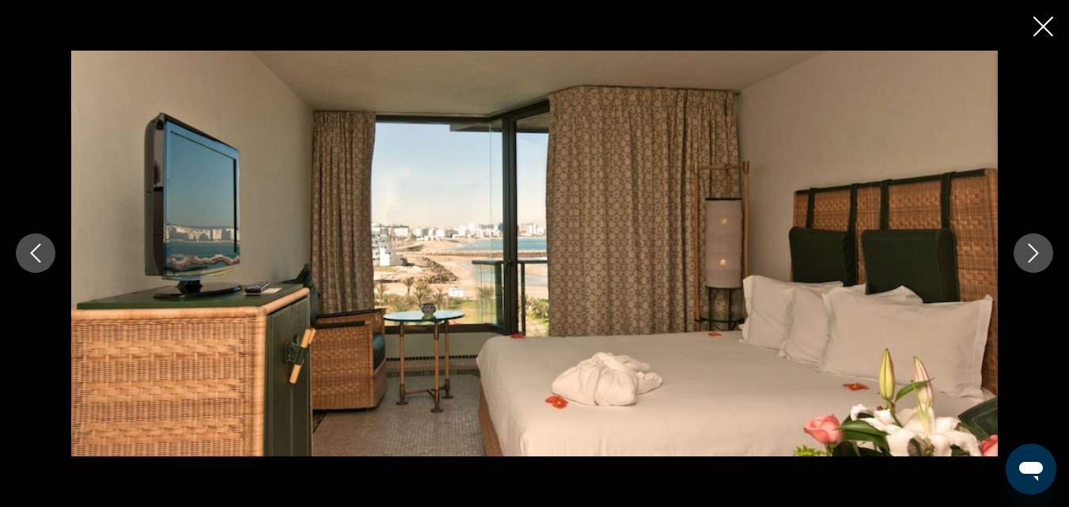
click at [1043, 247] on button "Next image" at bounding box center [1034, 253] width 40 height 40
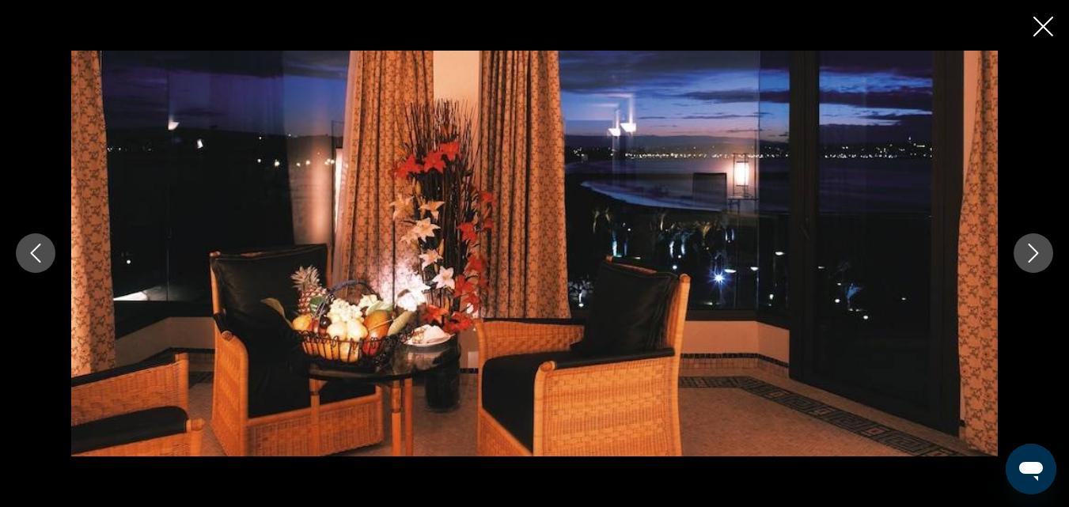
click at [1043, 247] on button "Next image" at bounding box center [1034, 253] width 40 height 40
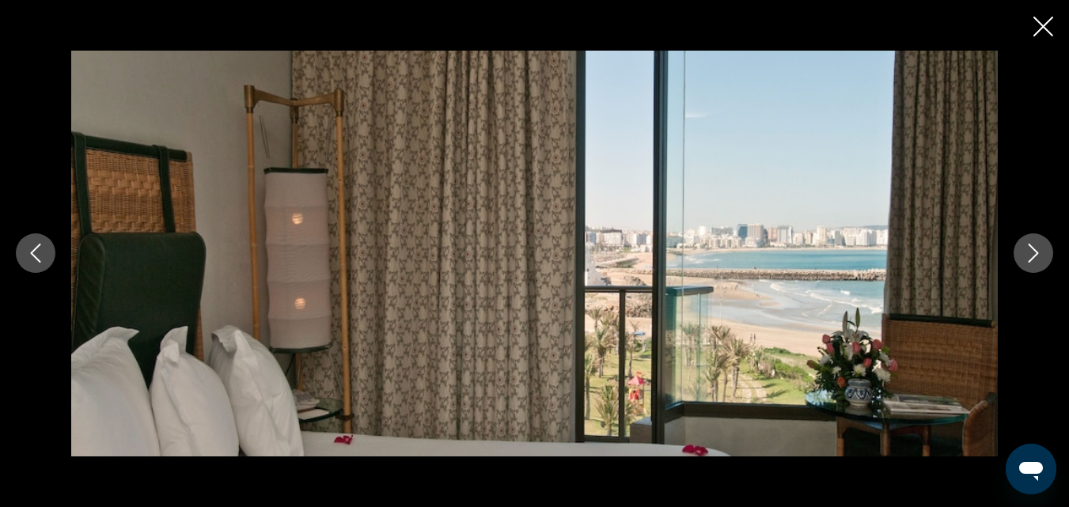
click at [1043, 247] on button "Next image" at bounding box center [1034, 253] width 40 height 40
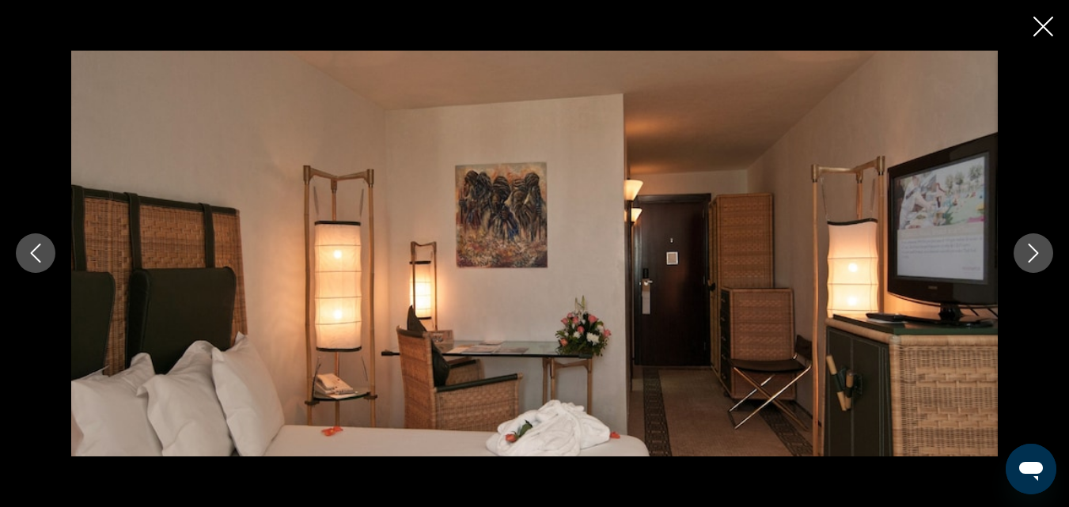
click at [1043, 247] on button "Next image" at bounding box center [1034, 253] width 40 height 40
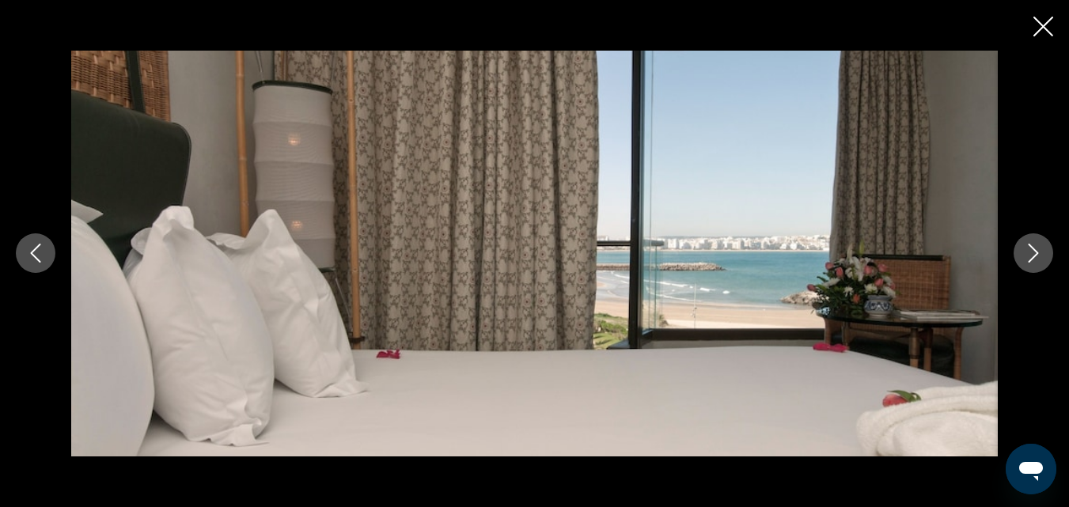
click at [1044, 19] on icon "Close slideshow" at bounding box center [1044, 27] width 20 height 20
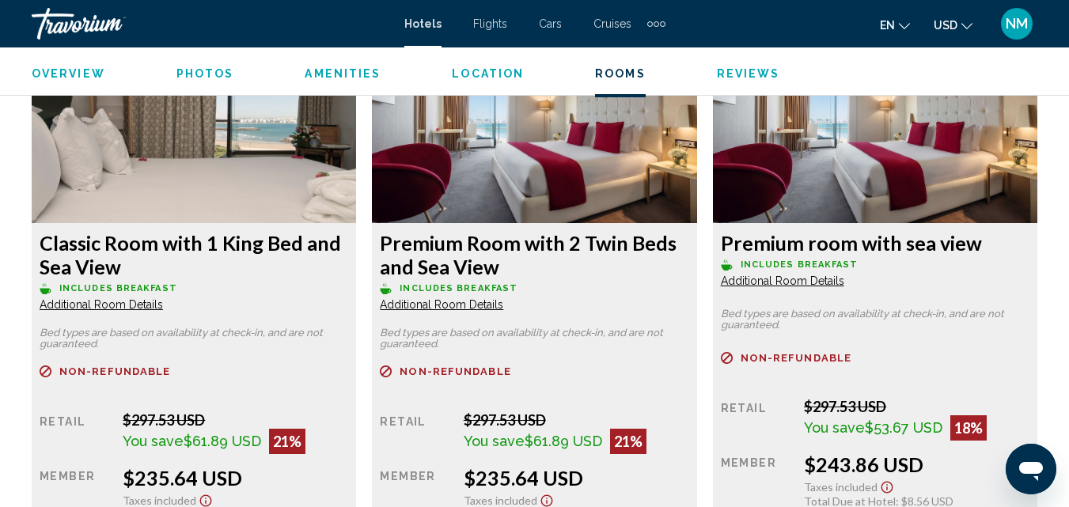
scroll to position [3636, 0]
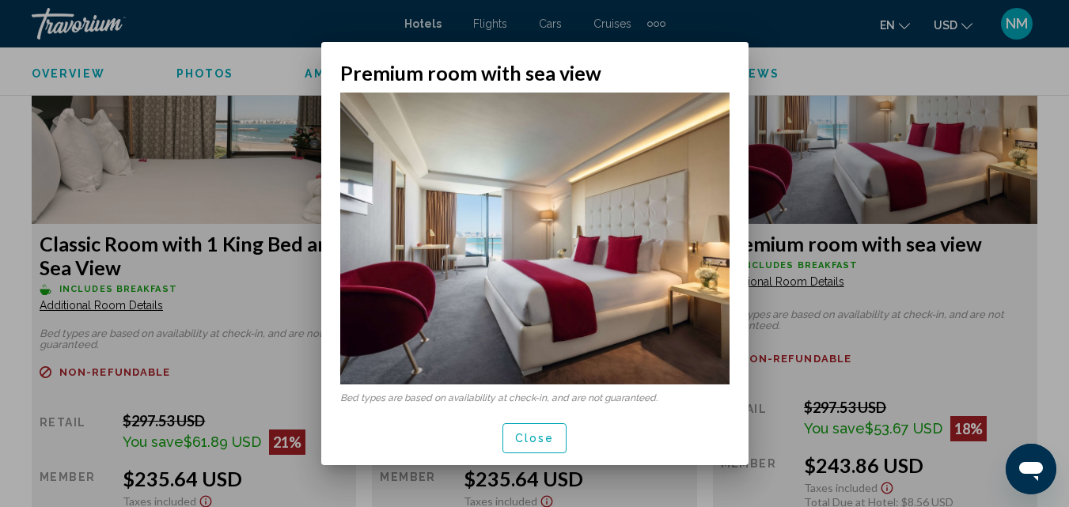
scroll to position [0, 0]
click at [558, 429] on button "Close" at bounding box center [535, 437] width 65 height 29
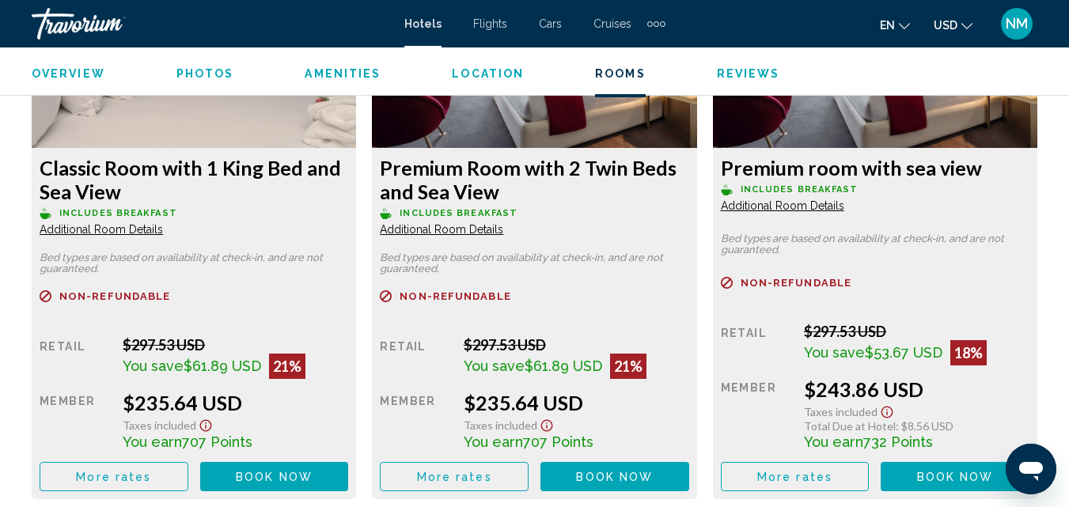
scroll to position [3710, 0]
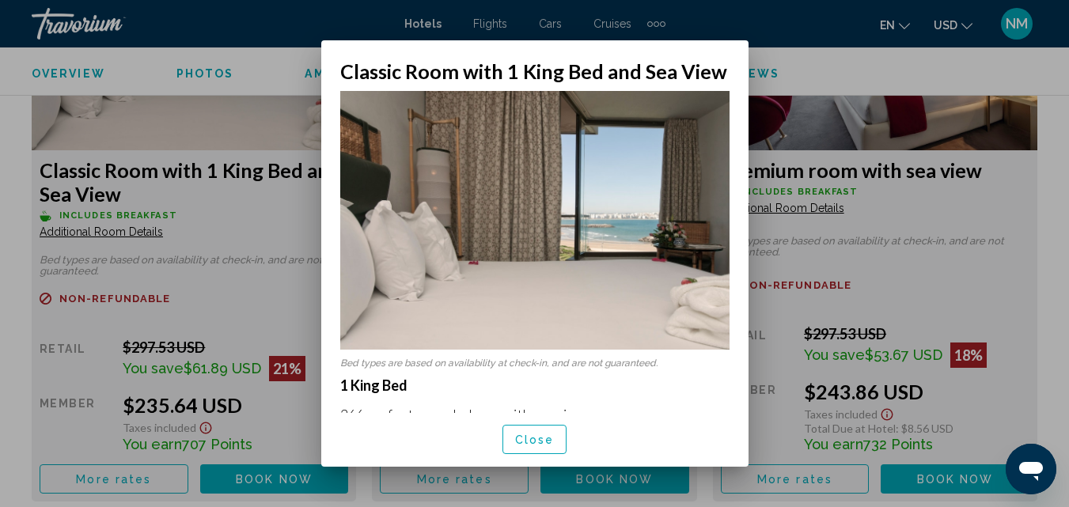
scroll to position [0, 0]
click at [529, 443] on span "Close" at bounding box center [535, 440] width 40 height 13
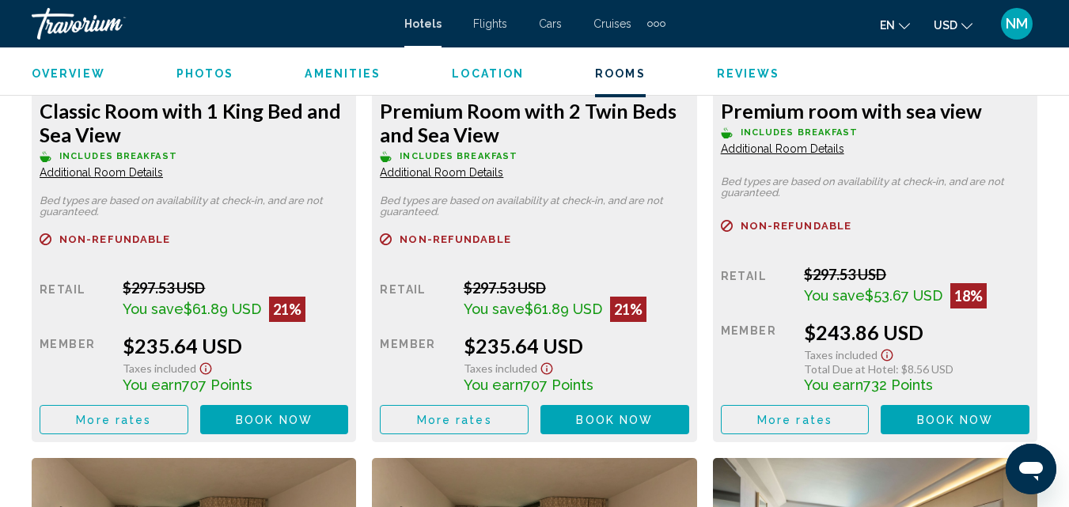
scroll to position [3776, 0]
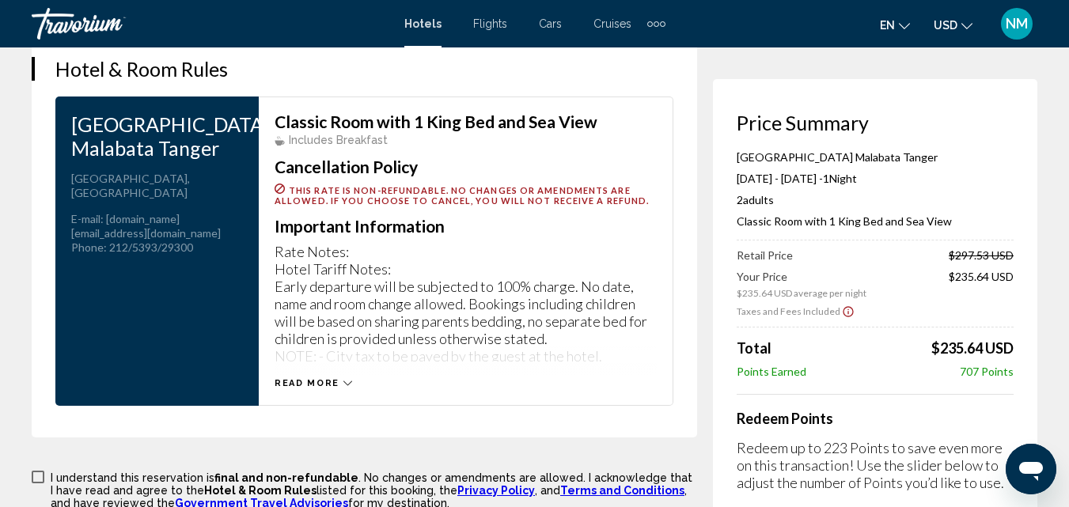
scroll to position [2169, 0]
click at [339, 389] on button "Read more" at bounding box center [314, 383] width 78 height 12
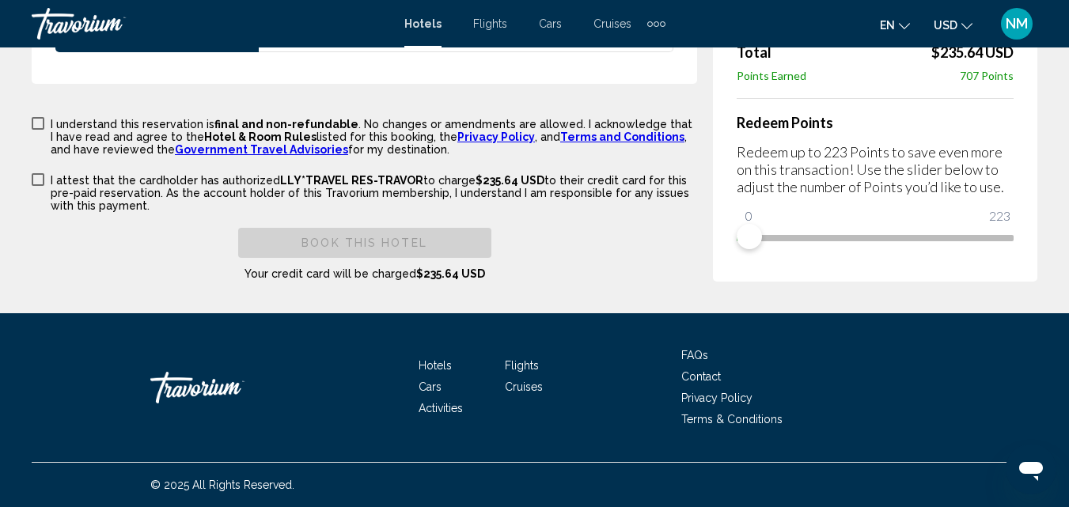
scroll to position [2568, 0]
drag, startPoint x: 749, startPoint y: 242, endPoint x: 1061, endPoint y: 230, distance: 312.1
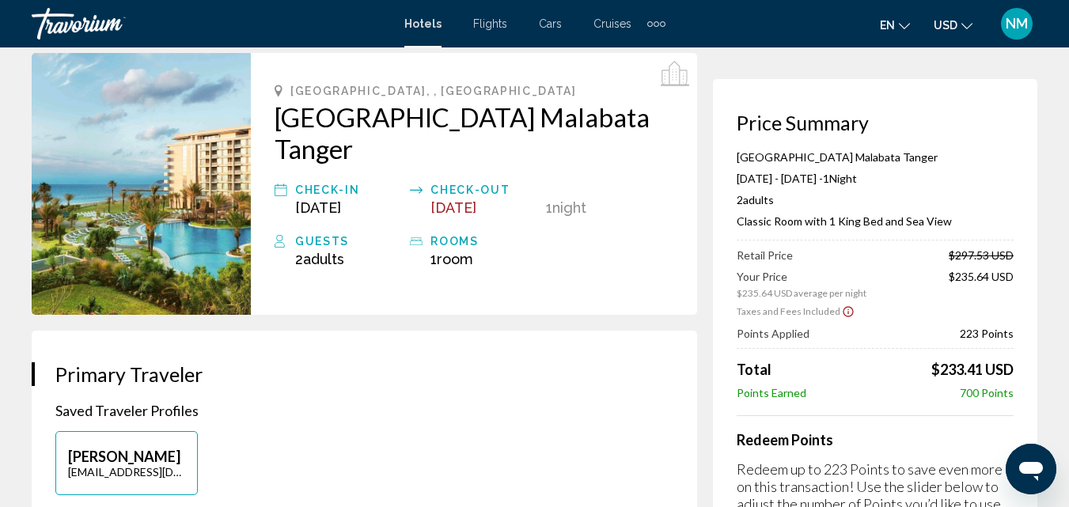
scroll to position [0, 0]
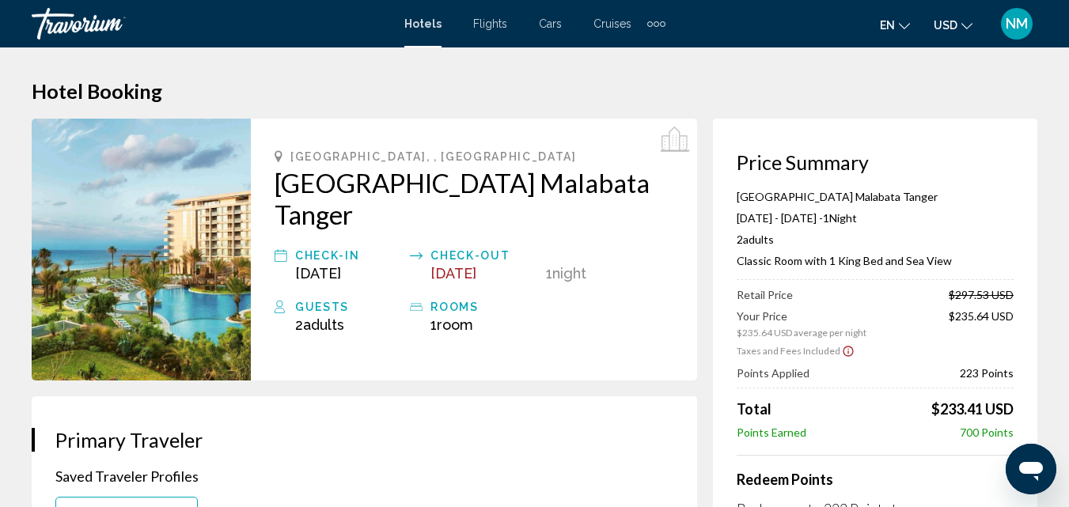
click at [138, 273] on img "Main content" at bounding box center [141, 250] width 219 height 262
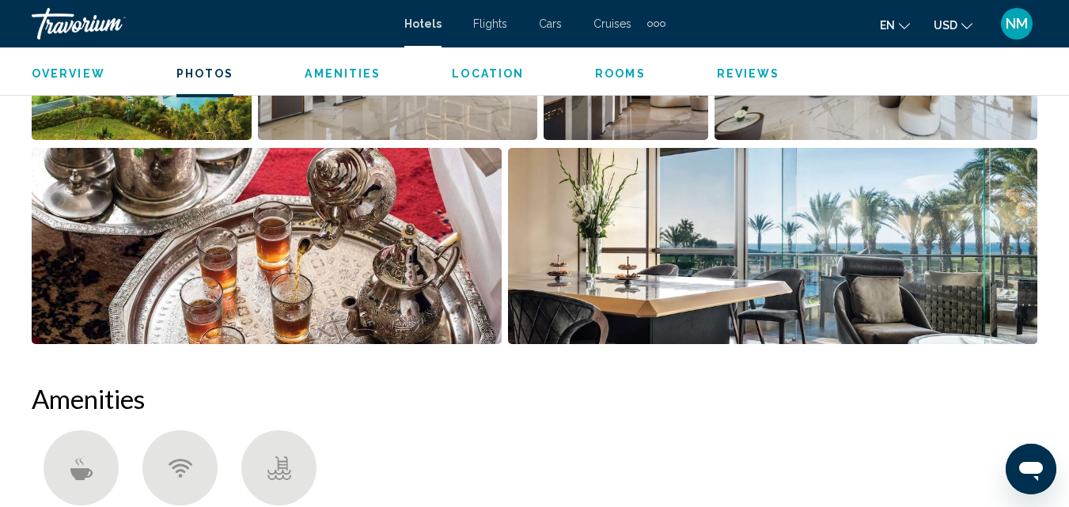
scroll to position [1257, 0]
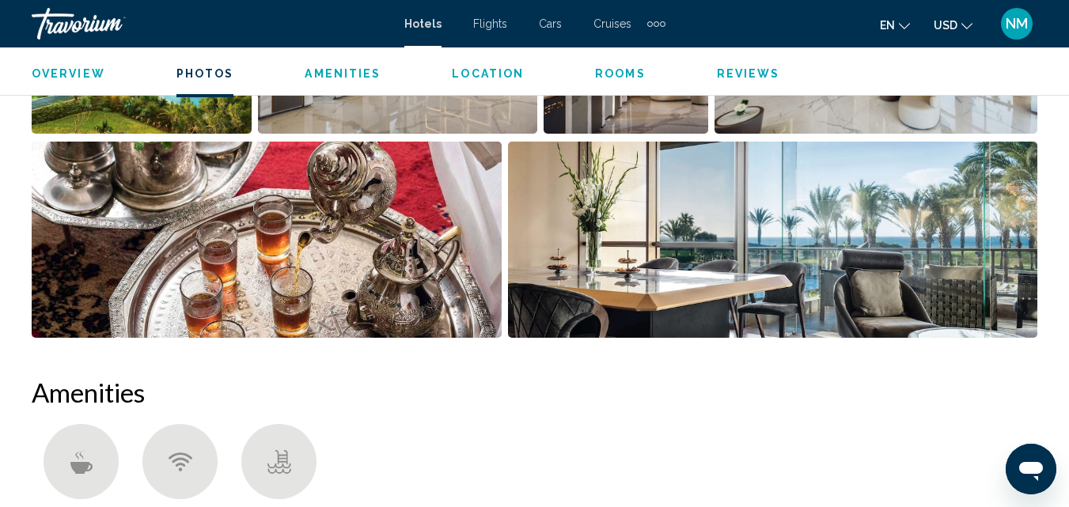
click at [632, 288] on img "Open full-screen image slider" at bounding box center [772, 240] width 529 height 196
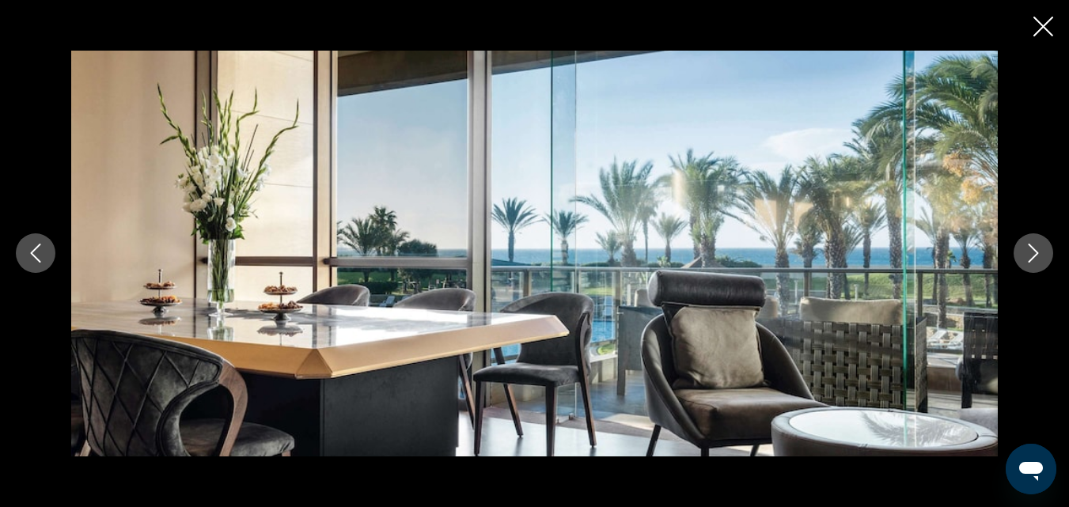
click at [1033, 249] on icon "Next image" at bounding box center [1034, 254] width 10 height 19
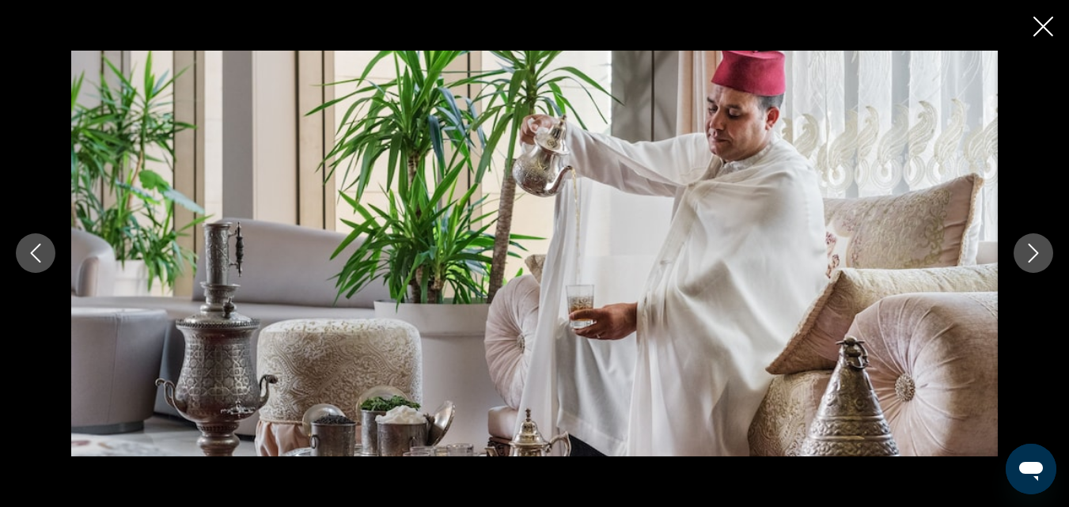
click at [1033, 249] on icon "Next image" at bounding box center [1034, 254] width 10 height 19
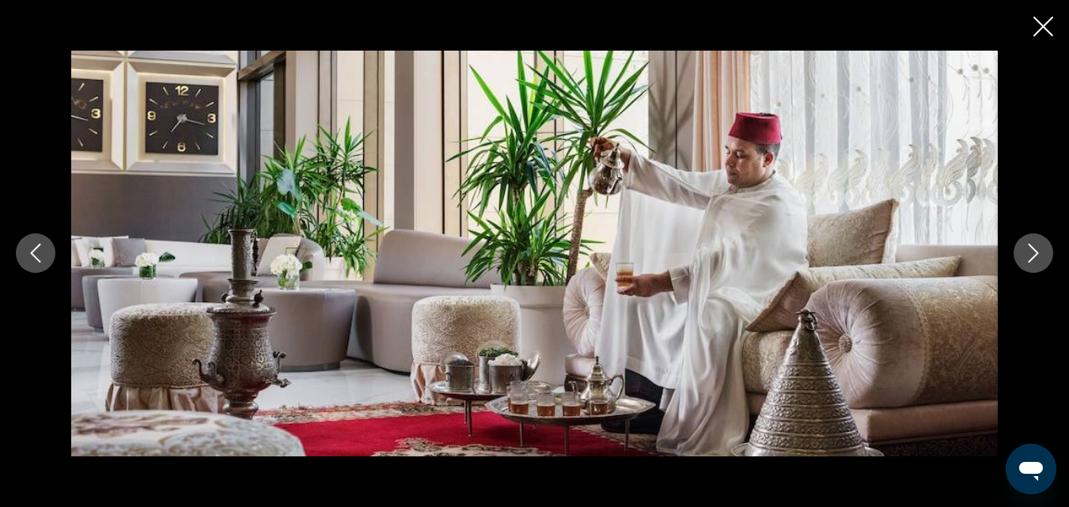
click at [1033, 249] on icon "Next image" at bounding box center [1034, 254] width 10 height 19
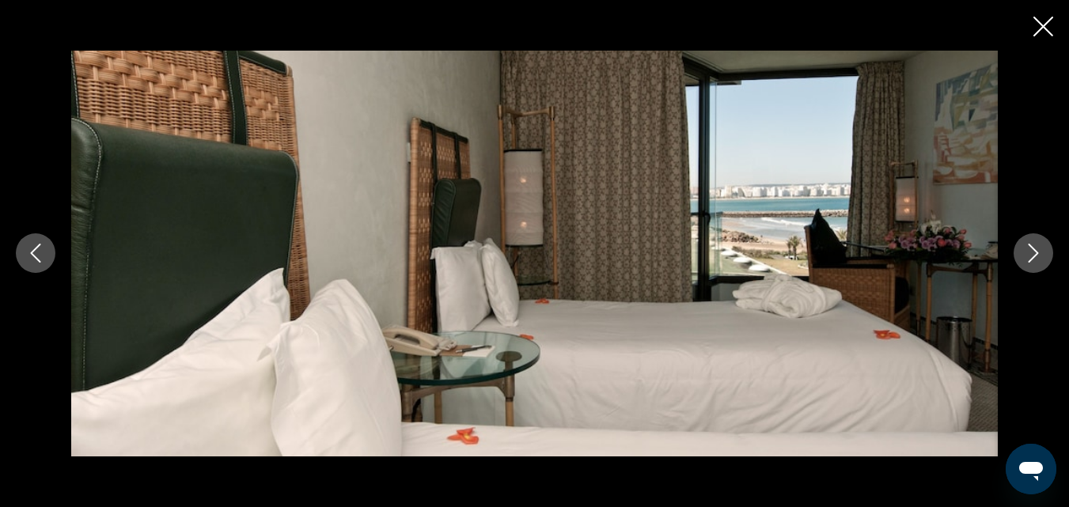
click at [1033, 249] on icon "Next image" at bounding box center [1034, 254] width 10 height 19
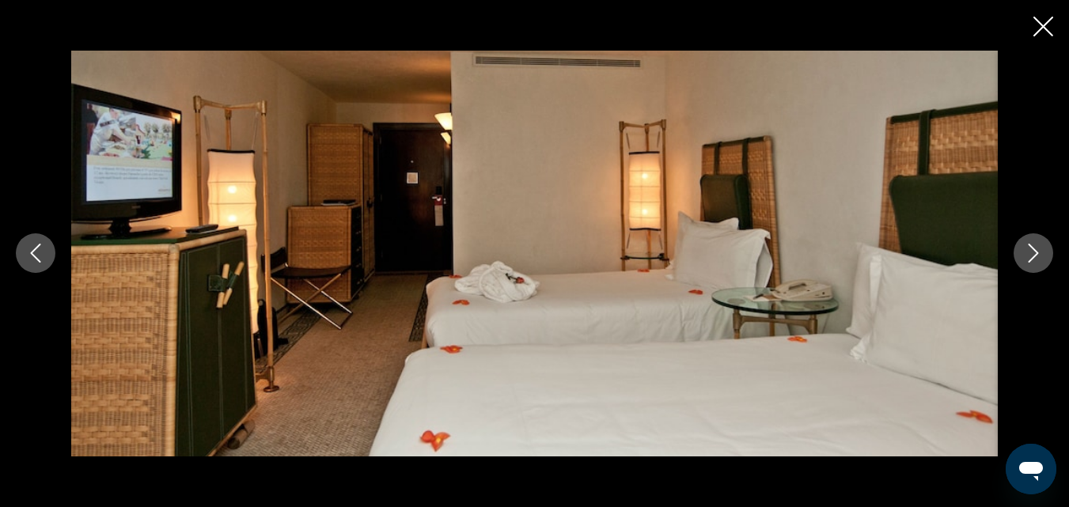
click at [1033, 249] on icon "Next image" at bounding box center [1034, 254] width 10 height 19
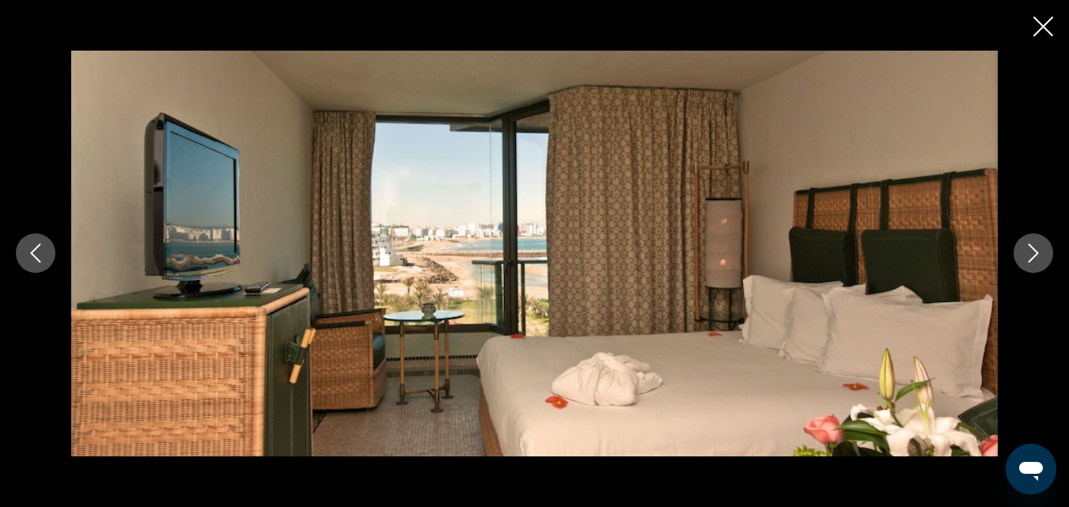
click at [1033, 249] on icon "Next image" at bounding box center [1034, 254] width 10 height 19
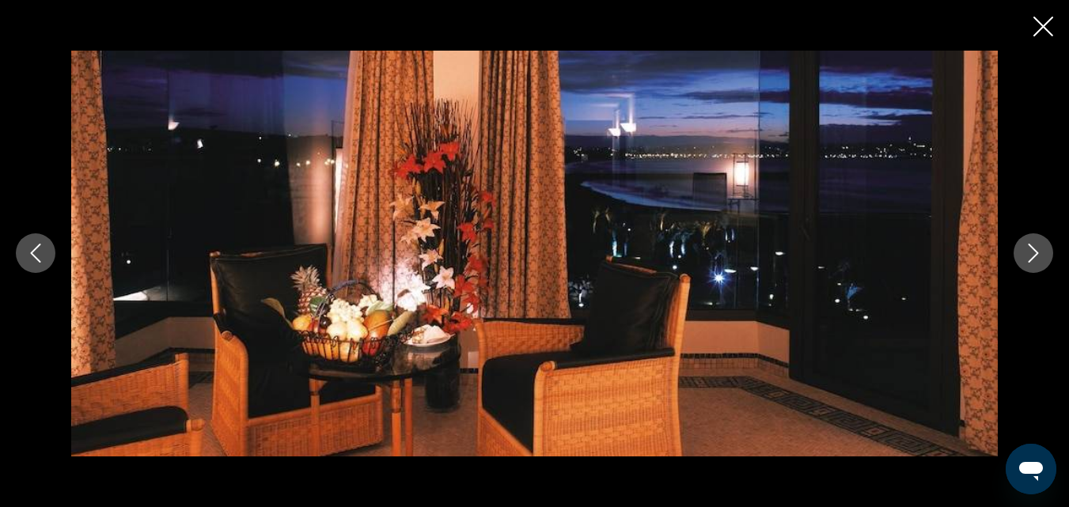
click at [1038, 248] on icon "Next image" at bounding box center [1033, 253] width 19 height 19
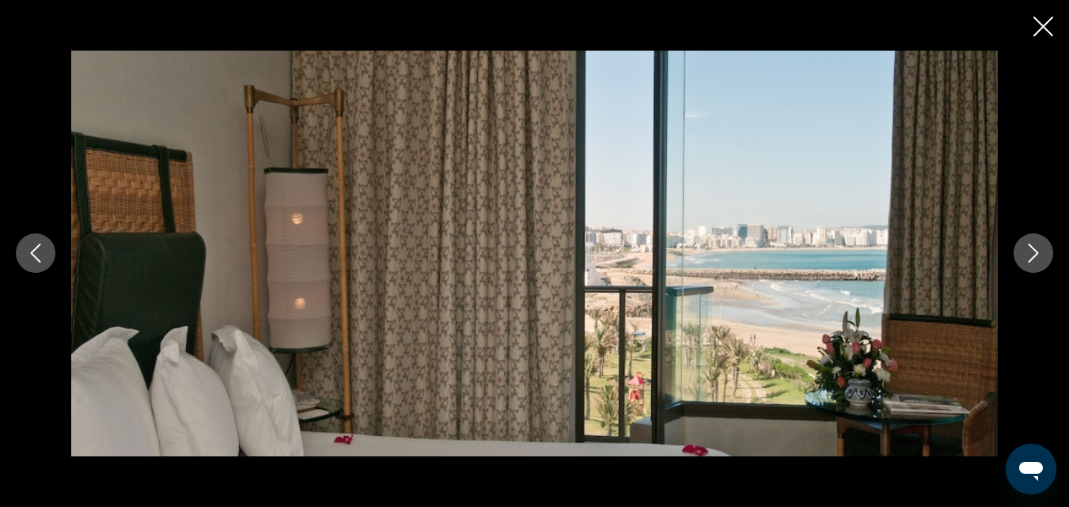
click at [1038, 248] on icon "Next image" at bounding box center [1033, 253] width 19 height 19
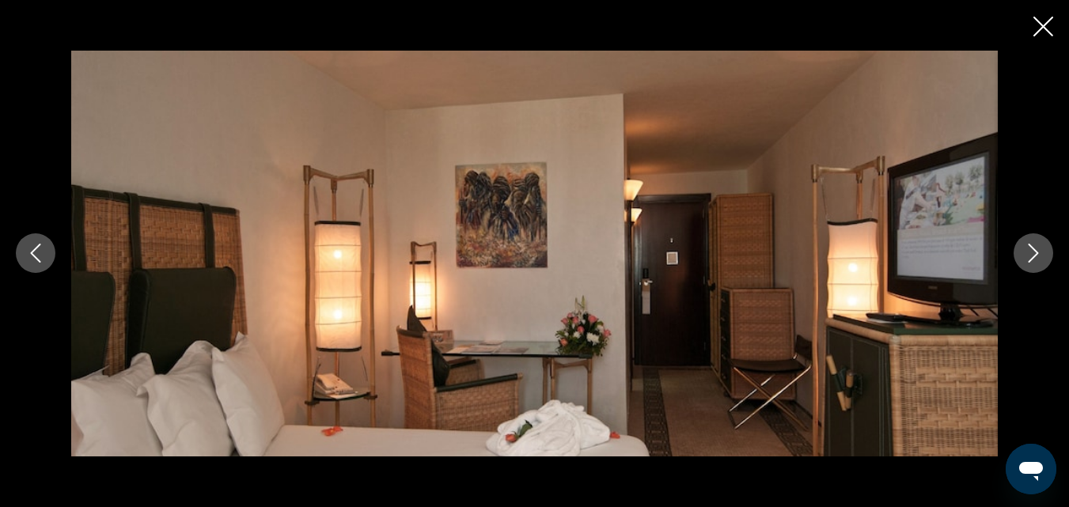
click at [1038, 248] on icon "Next image" at bounding box center [1033, 253] width 19 height 19
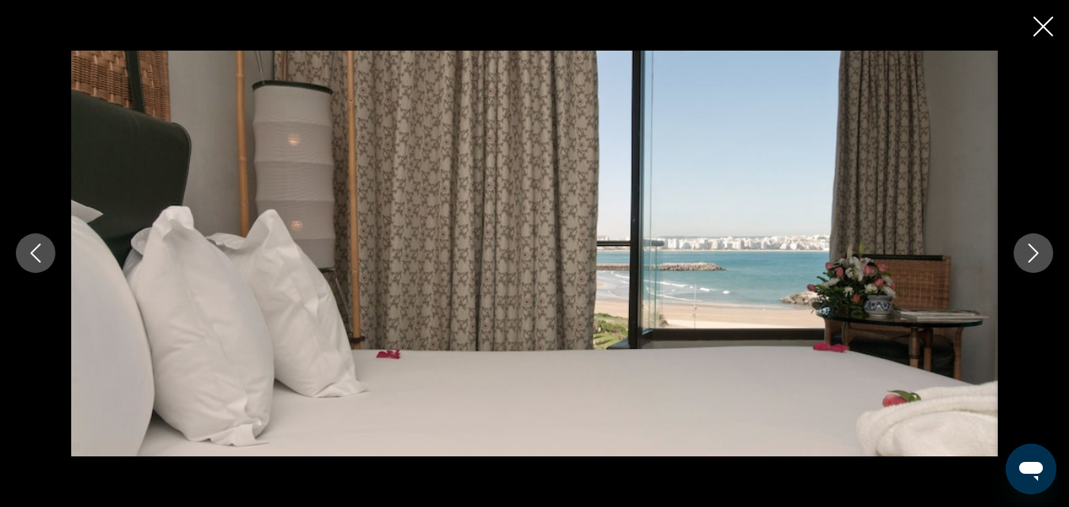
click at [1038, 248] on icon "Next image" at bounding box center [1033, 253] width 19 height 19
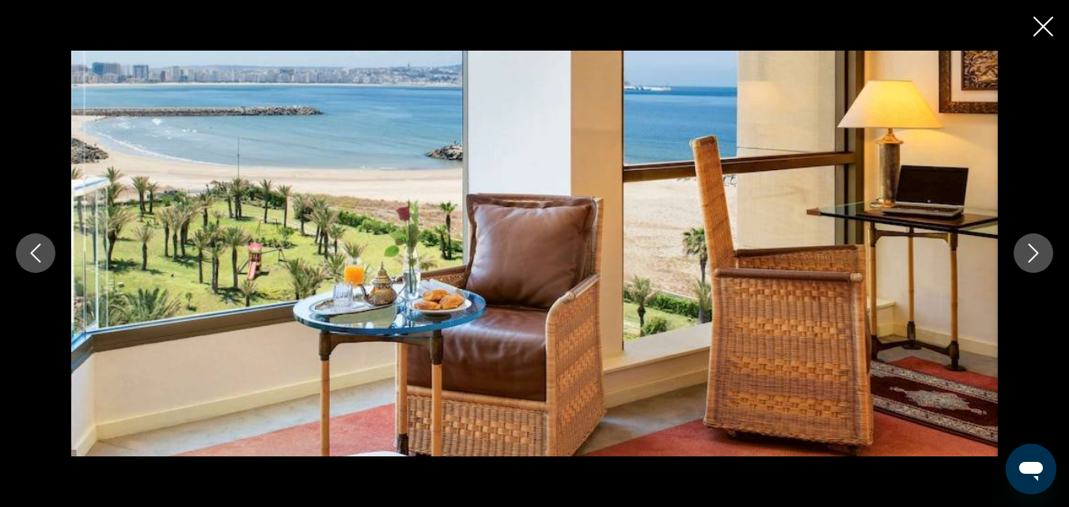
click at [1038, 248] on icon "Next image" at bounding box center [1033, 253] width 19 height 19
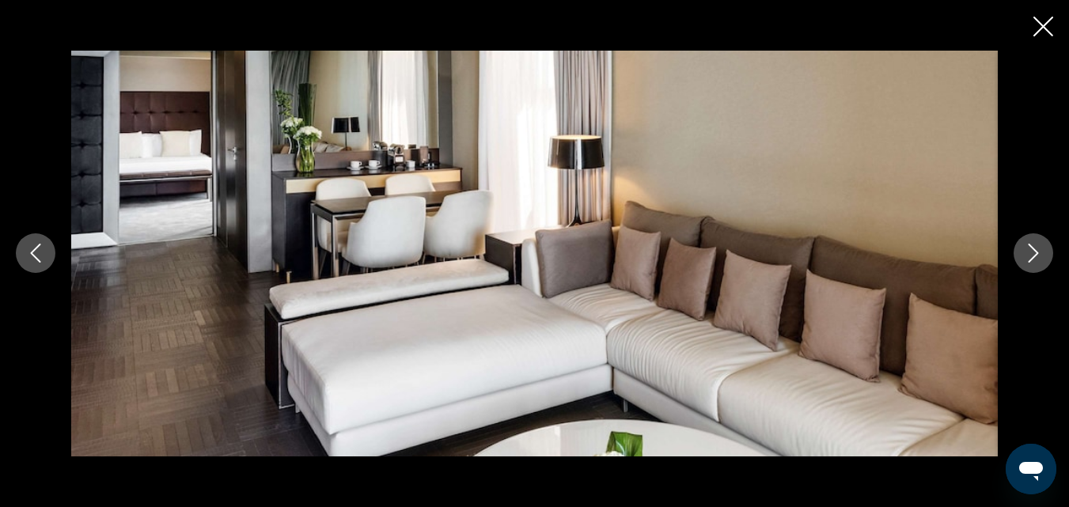
click at [1038, 248] on icon "Next image" at bounding box center [1033, 253] width 19 height 19
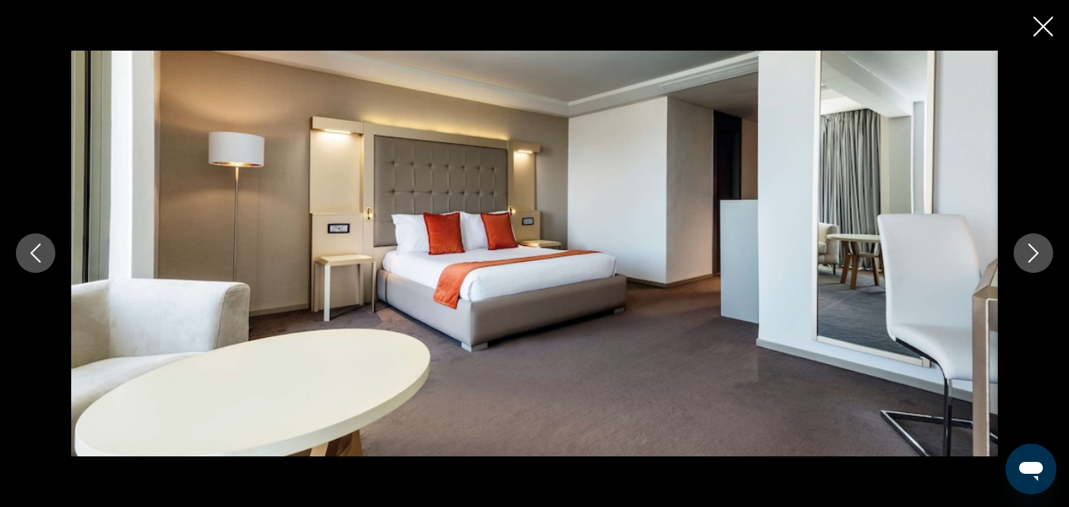
click at [1038, 248] on icon "Next image" at bounding box center [1033, 253] width 19 height 19
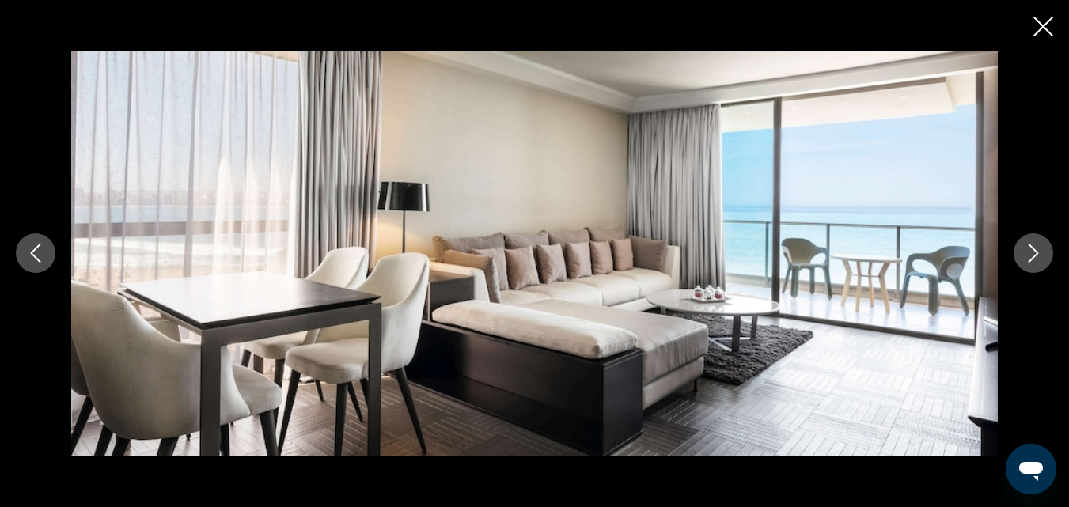
click at [1038, 248] on icon "Next image" at bounding box center [1033, 253] width 19 height 19
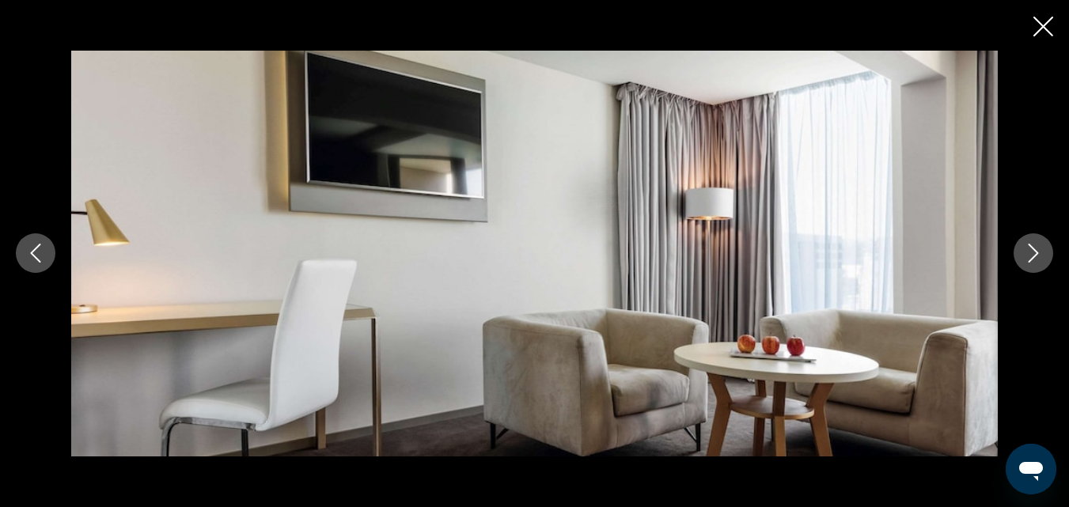
click at [1038, 248] on icon "Next image" at bounding box center [1033, 253] width 19 height 19
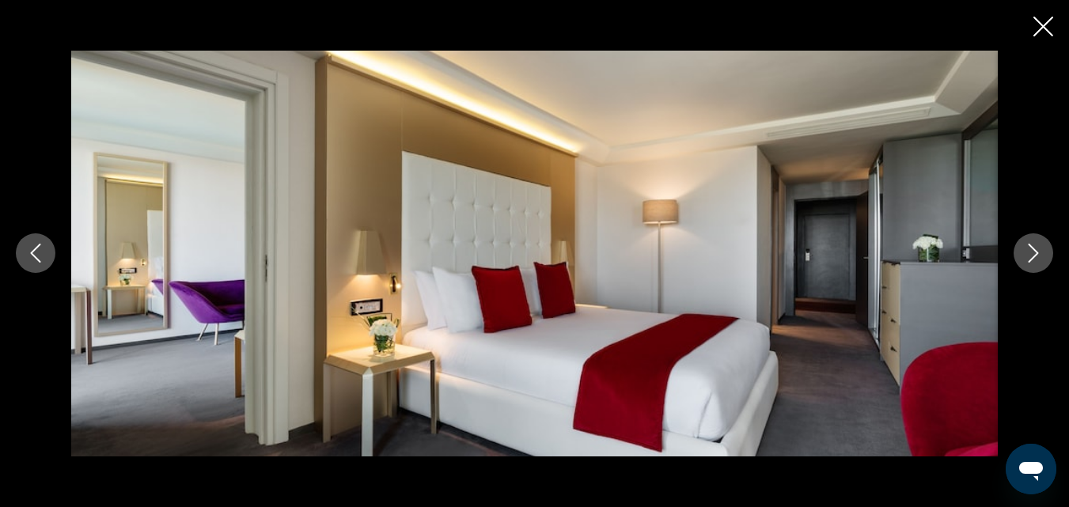
click at [1038, 248] on icon "Next image" at bounding box center [1033, 253] width 19 height 19
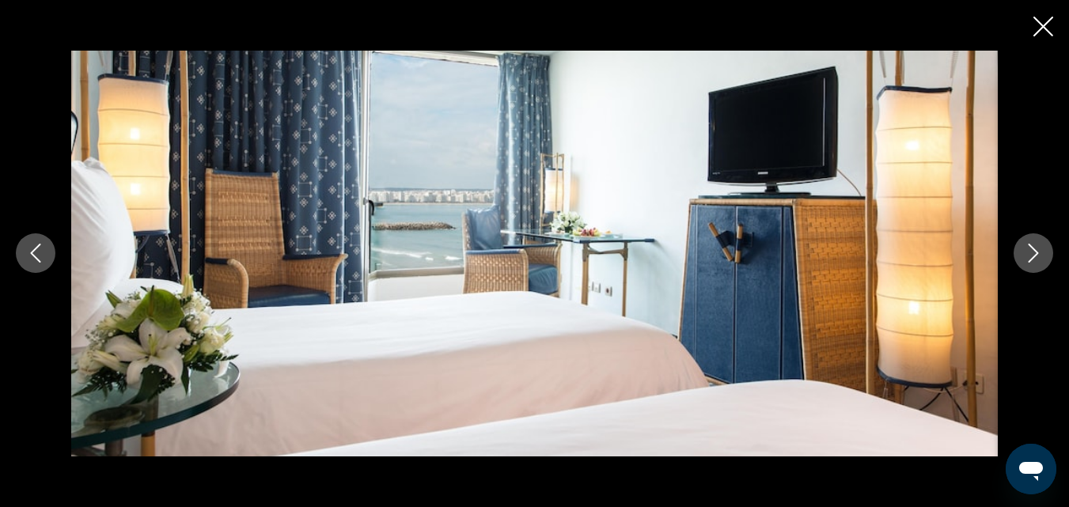
click at [1038, 248] on icon "Next image" at bounding box center [1033, 253] width 19 height 19
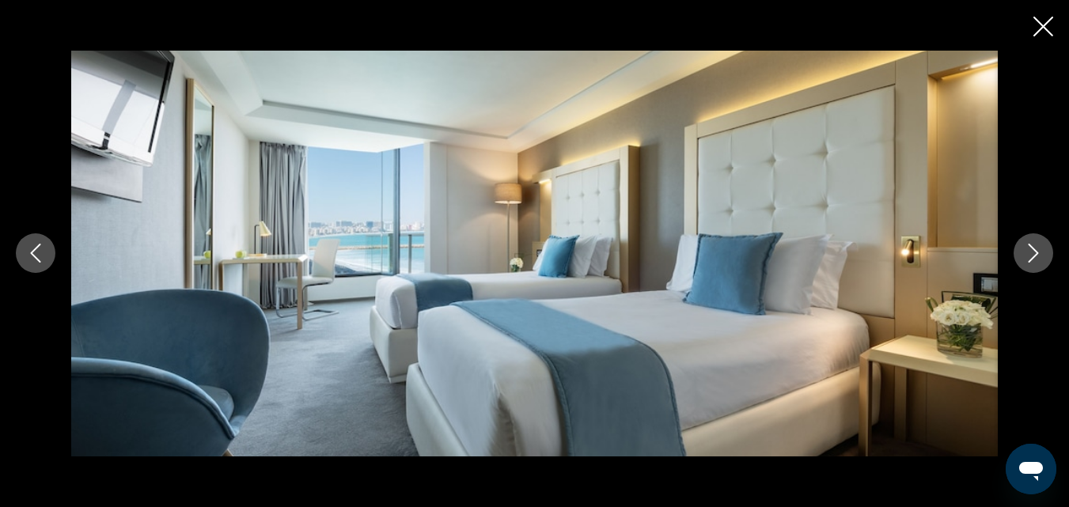
click at [1038, 248] on icon "Next image" at bounding box center [1033, 253] width 19 height 19
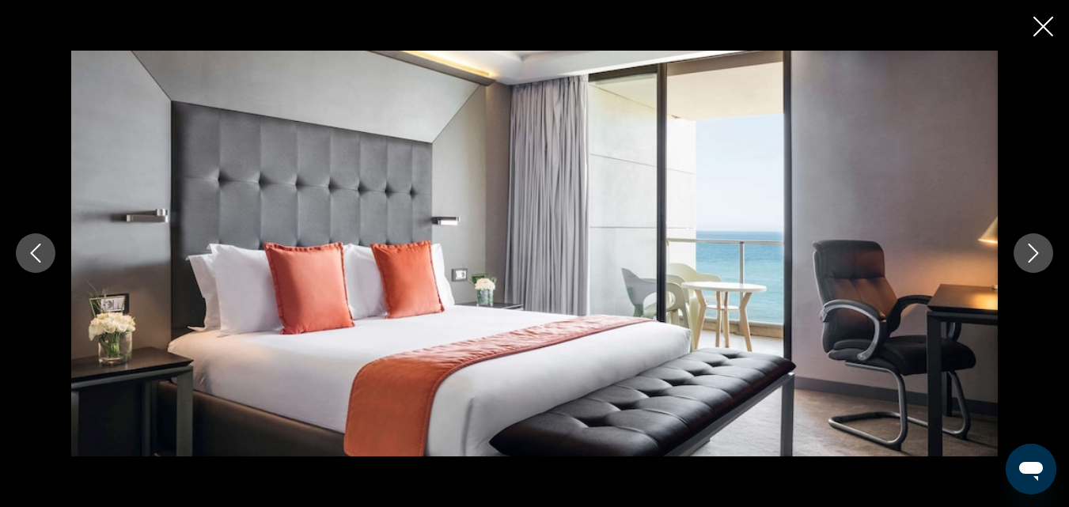
click at [1038, 248] on icon "Next image" at bounding box center [1033, 253] width 19 height 19
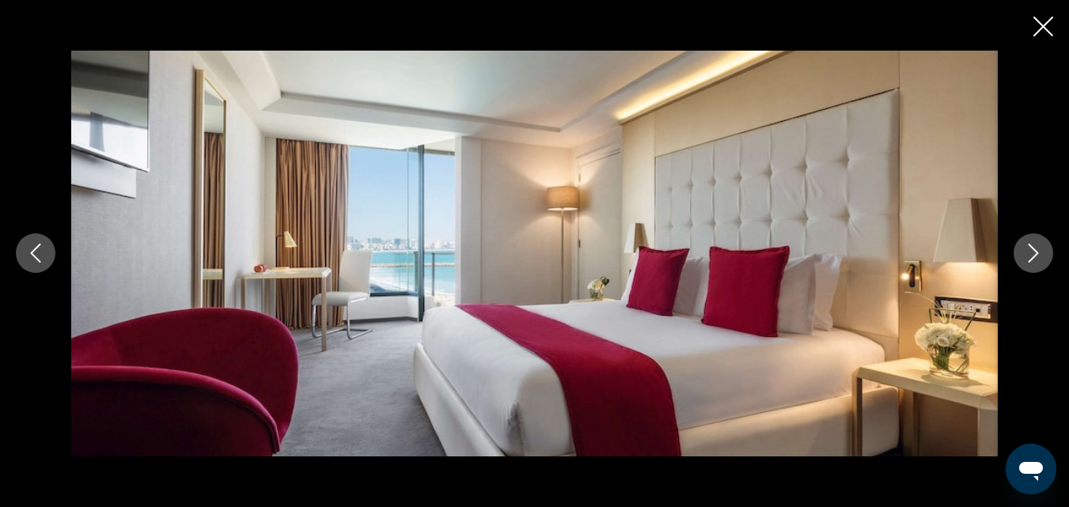
click at [1038, 248] on icon "Next image" at bounding box center [1033, 253] width 19 height 19
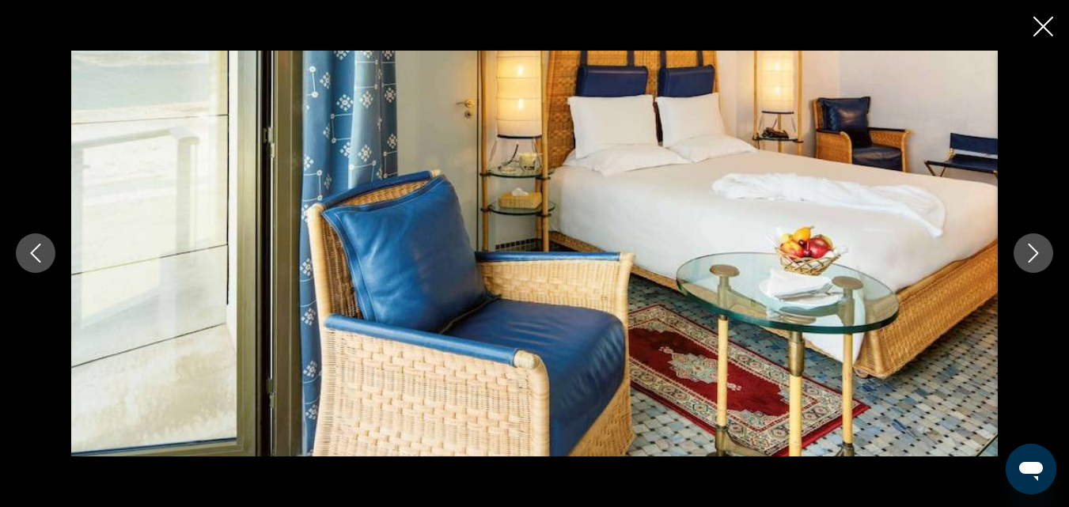
click at [1038, 248] on icon "Next image" at bounding box center [1033, 253] width 19 height 19
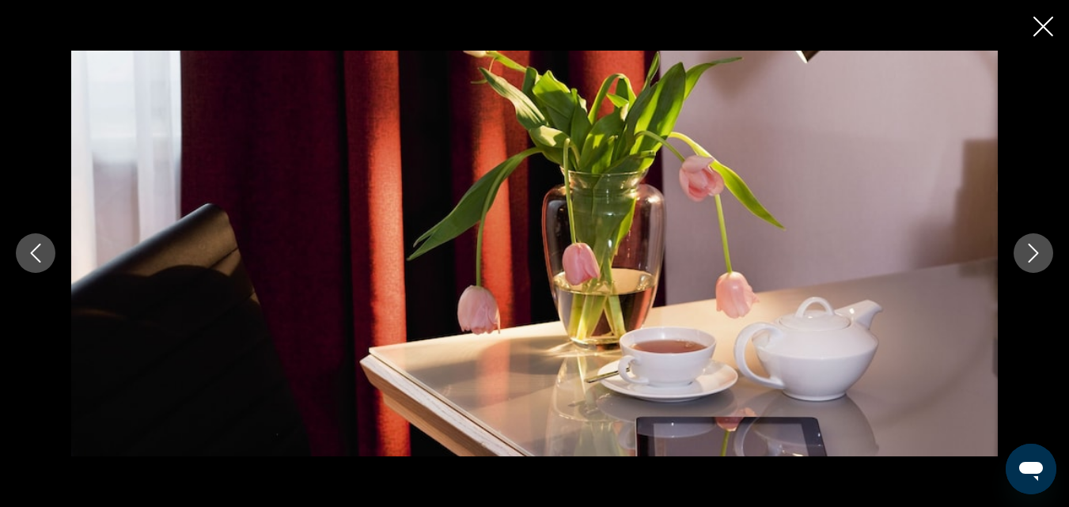
click at [1038, 248] on icon "Next image" at bounding box center [1033, 253] width 19 height 19
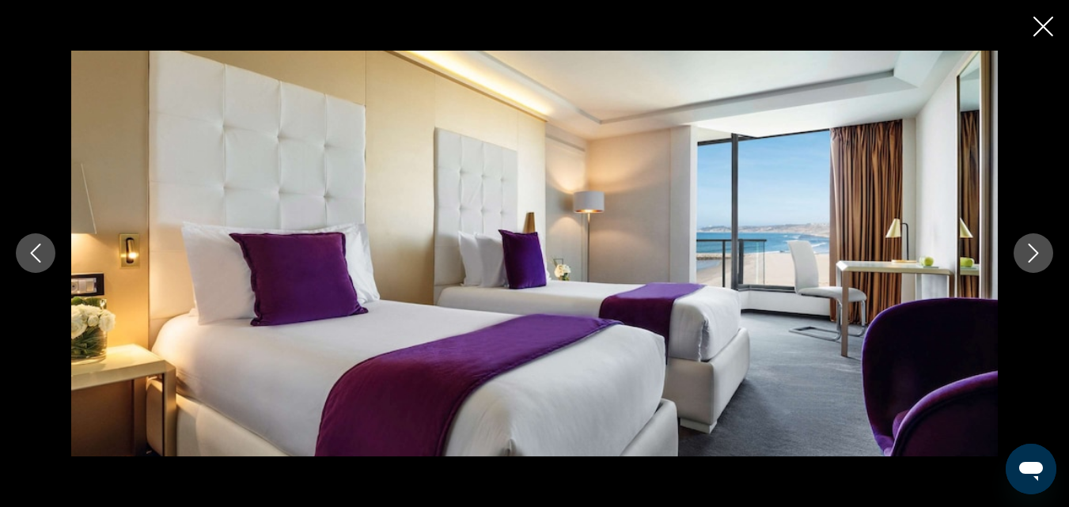
click at [1038, 248] on icon "Next image" at bounding box center [1033, 253] width 19 height 19
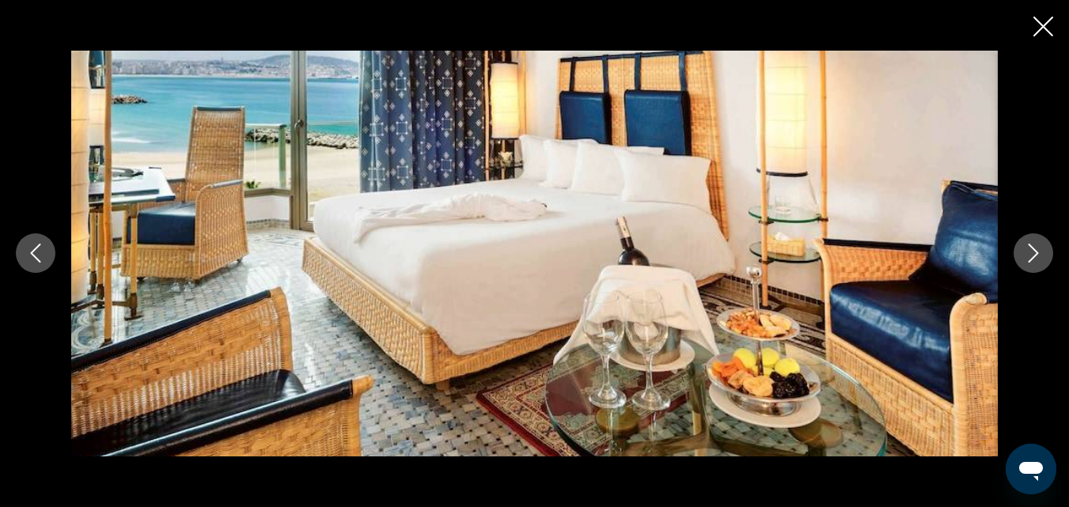
click at [1040, 252] on icon "Next image" at bounding box center [1033, 253] width 19 height 19
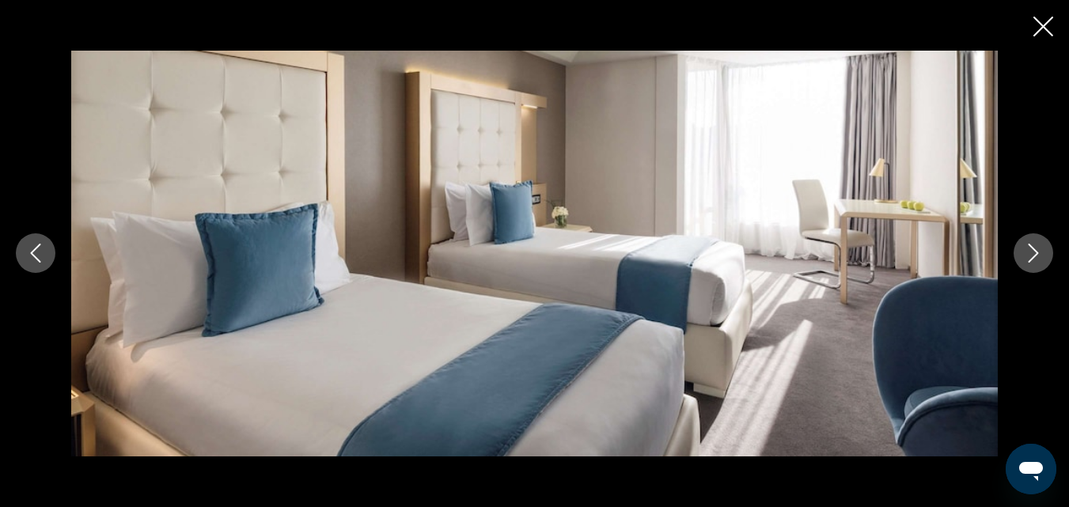
click at [1040, 252] on icon "Next image" at bounding box center [1033, 253] width 19 height 19
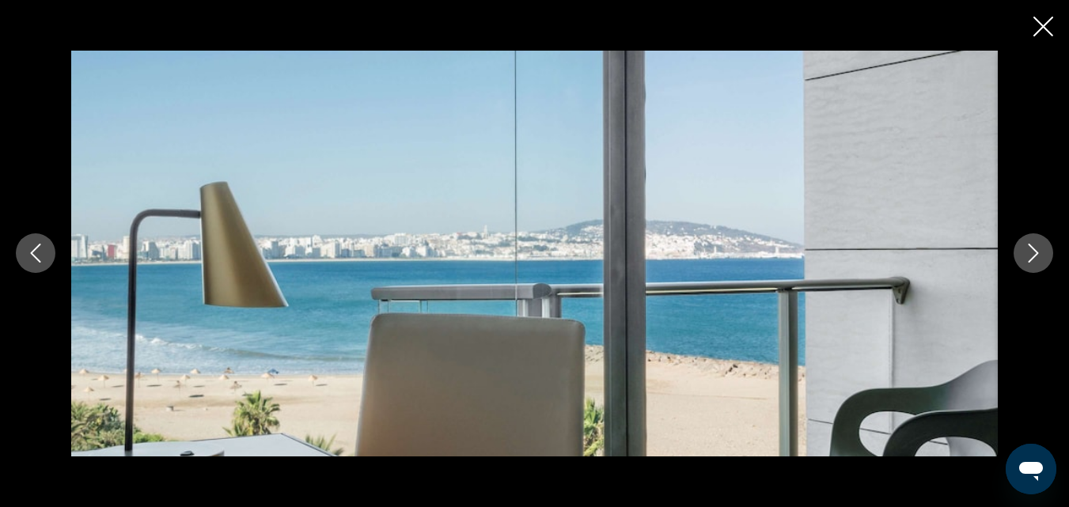
click at [1040, 252] on icon "Next image" at bounding box center [1033, 253] width 19 height 19
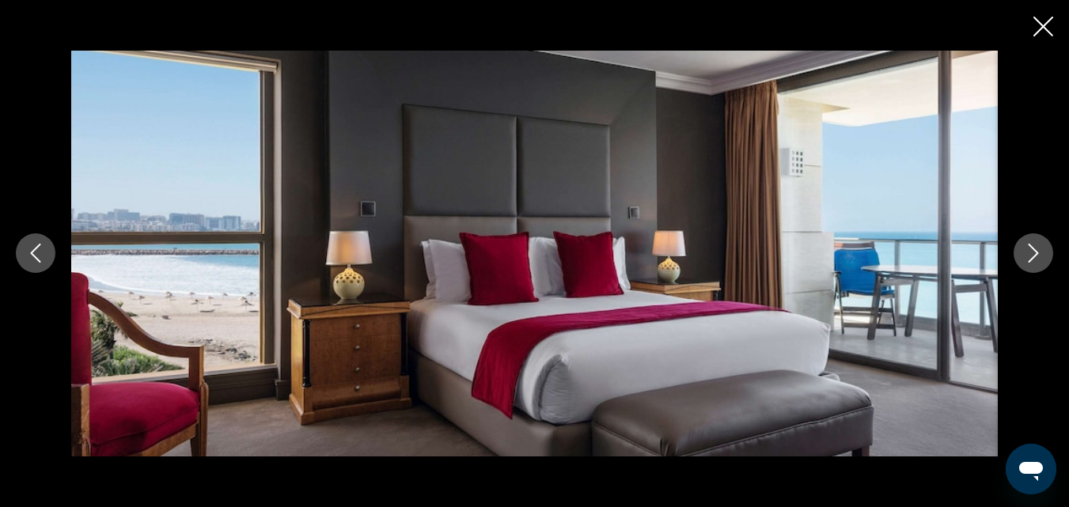
click at [1040, 252] on icon "Next image" at bounding box center [1033, 253] width 19 height 19
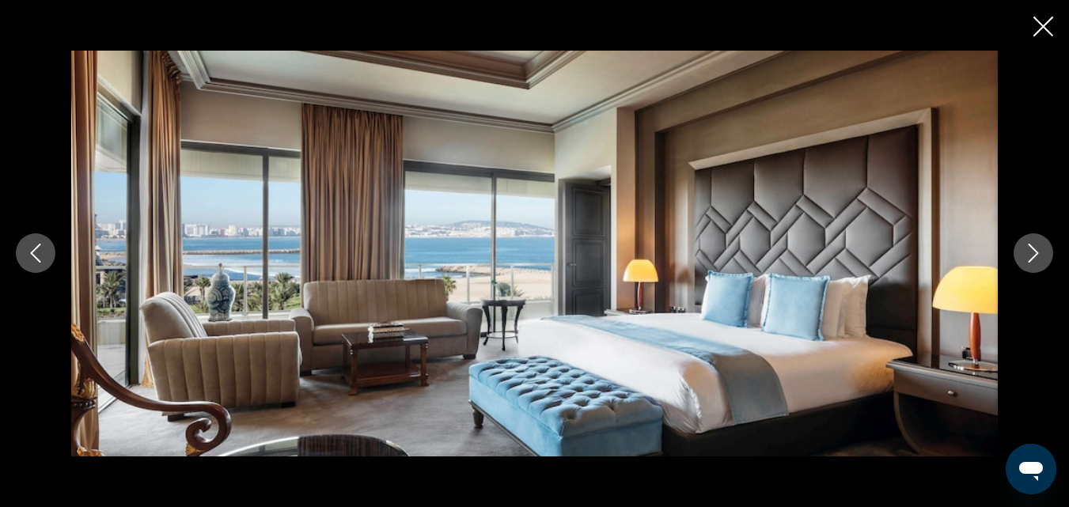
click at [1040, 252] on icon "Next image" at bounding box center [1033, 253] width 19 height 19
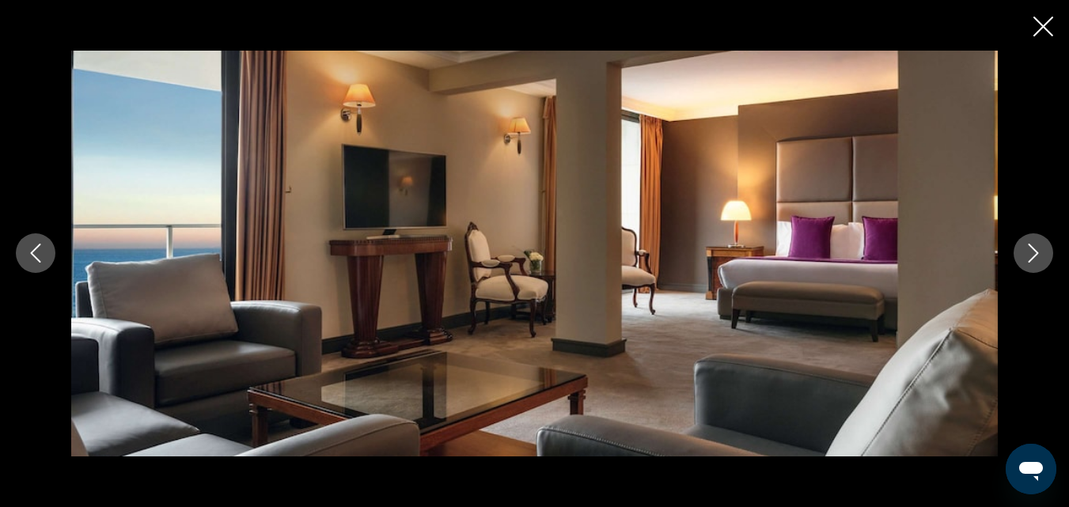
click at [1040, 252] on icon "Next image" at bounding box center [1033, 253] width 19 height 19
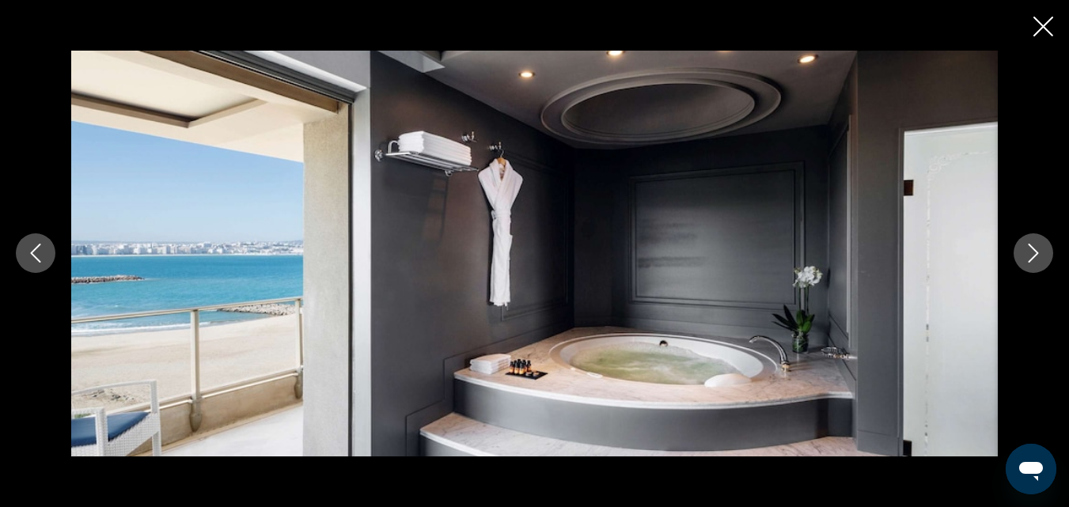
click at [1040, 252] on icon "Next image" at bounding box center [1033, 253] width 19 height 19
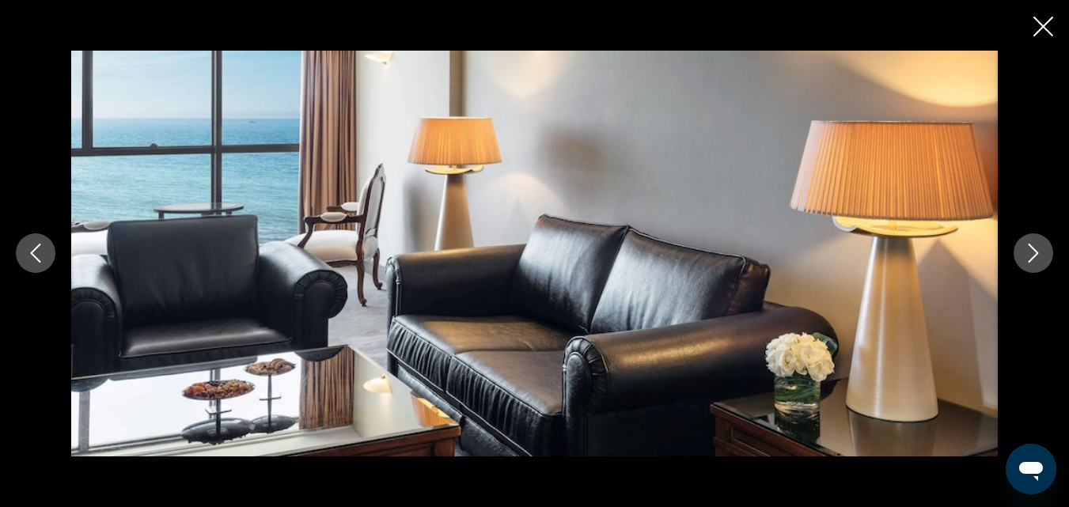
click at [1032, 255] on icon "Next image" at bounding box center [1033, 253] width 19 height 19
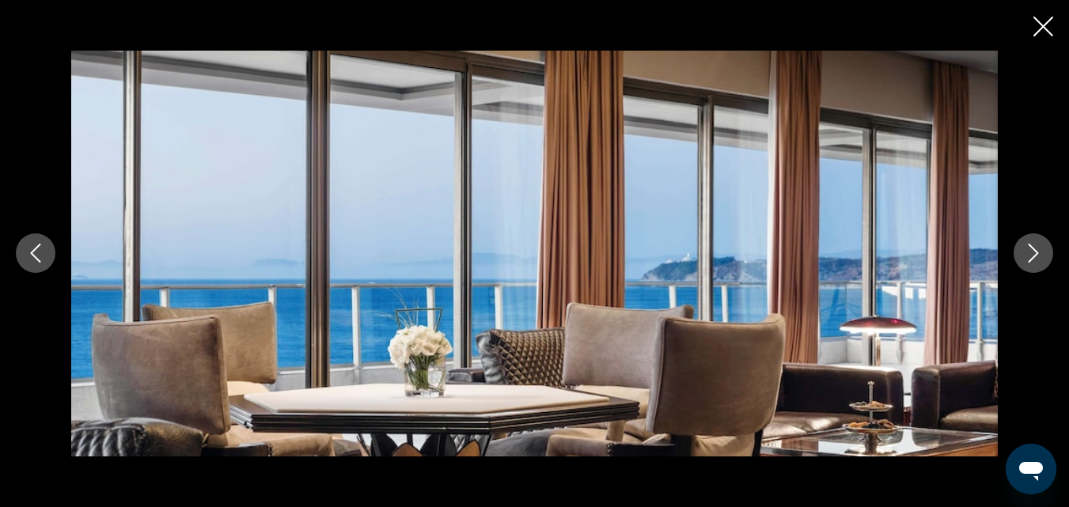
click at [1032, 255] on icon "Next image" at bounding box center [1033, 253] width 19 height 19
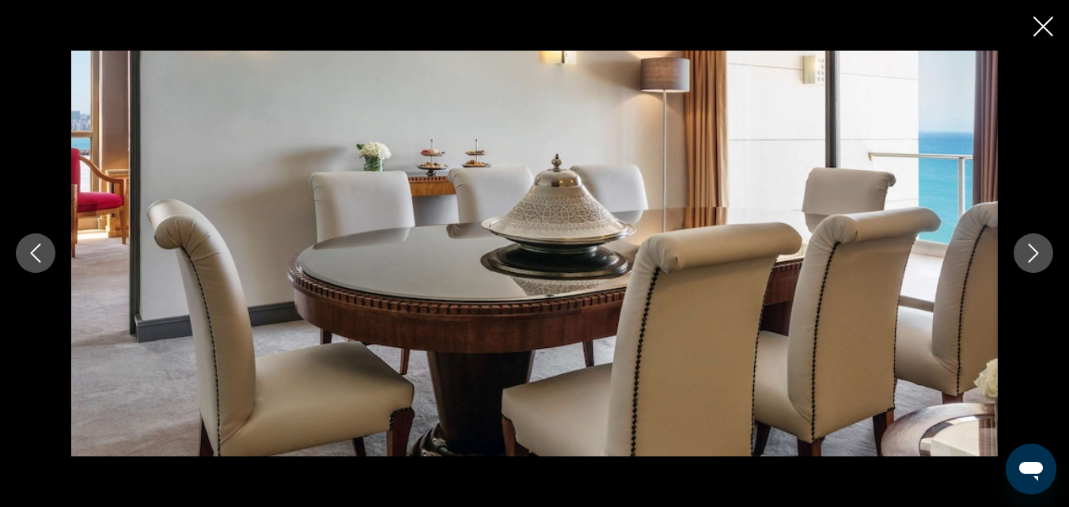
click at [1032, 255] on icon "Next image" at bounding box center [1033, 253] width 19 height 19
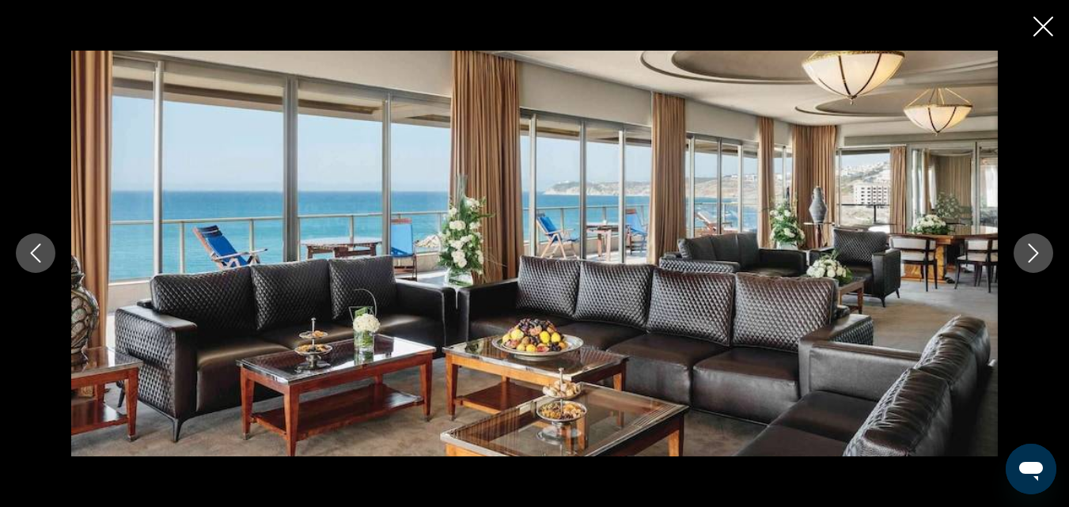
click at [1032, 255] on icon "Next image" at bounding box center [1033, 253] width 19 height 19
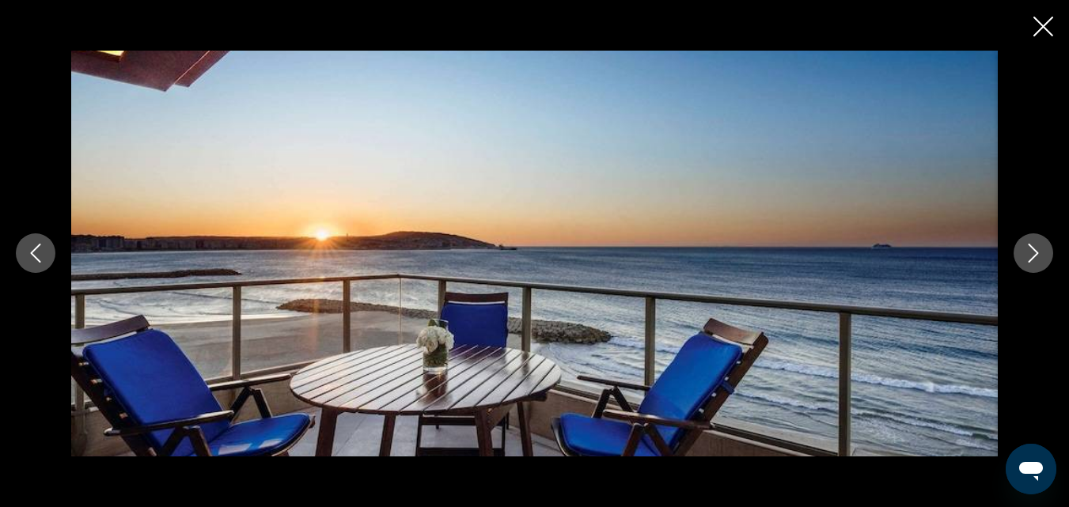
click at [1032, 255] on icon "Next image" at bounding box center [1033, 253] width 19 height 19
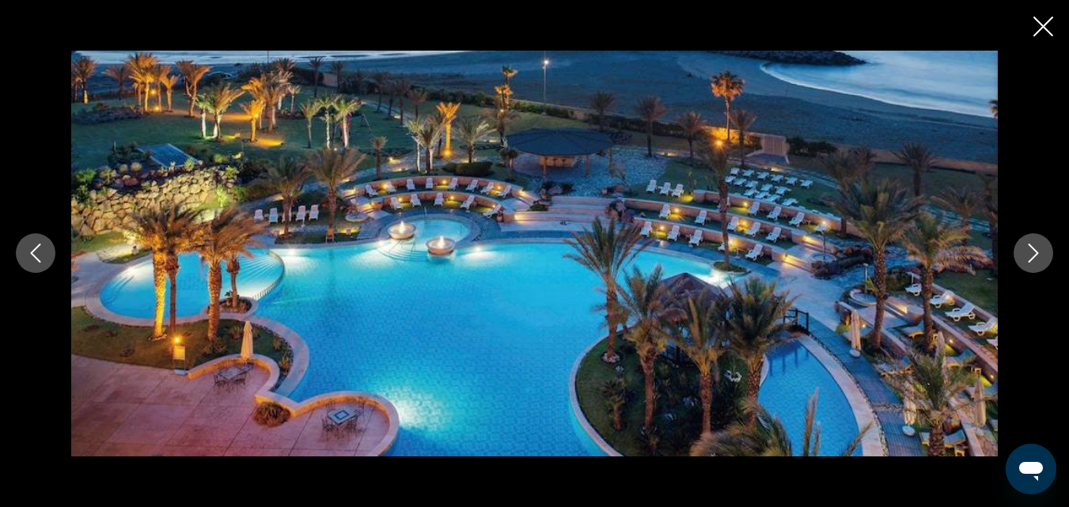
click at [1032, 255] on icon "Next image" at bounding box center [1033, 253] width 19 height 19
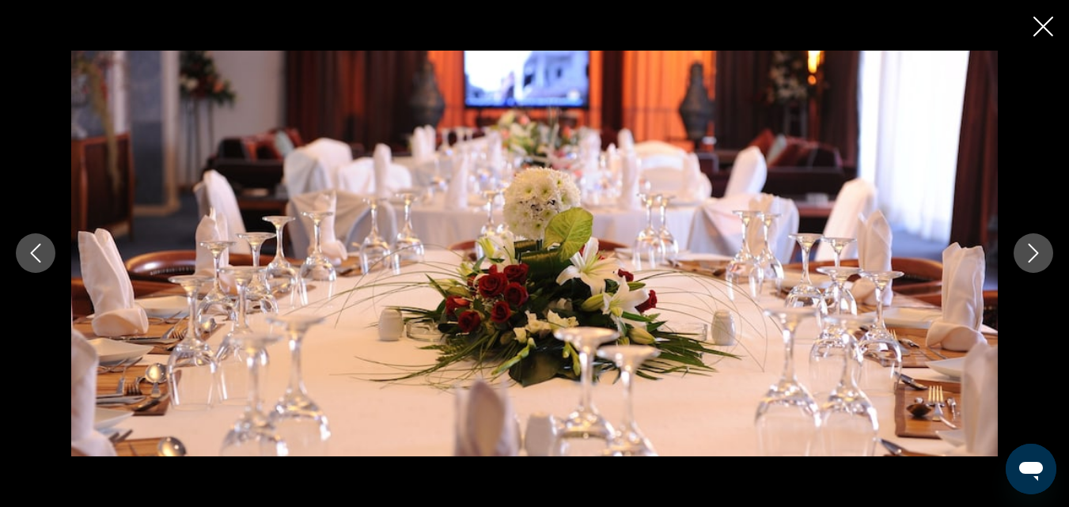
click at [1032, 255] on icon "Next image" at bounding box center [1033, 253] width 19 height 19
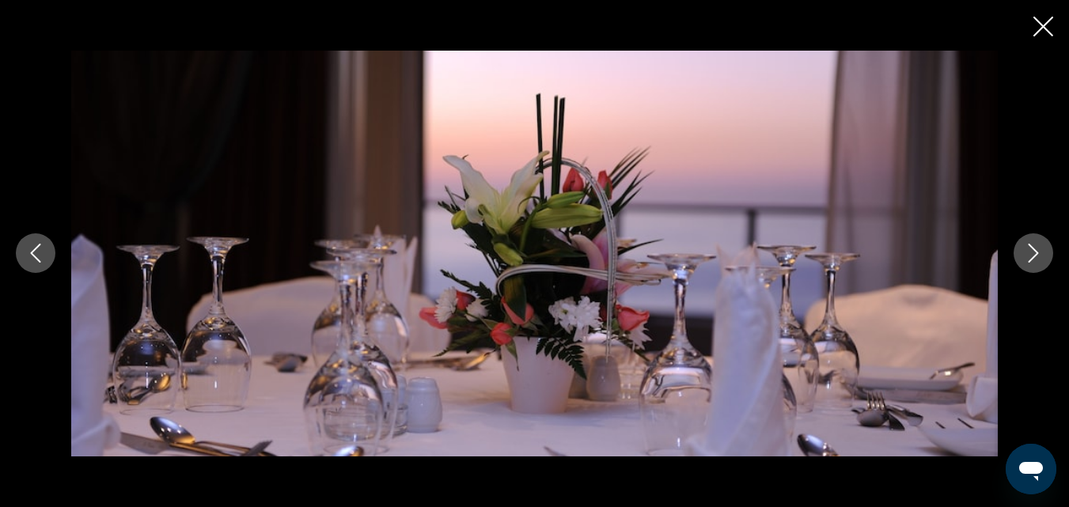
click at [1032, 255] on icon "Next image" at bounding box center [1033, 253] width 19 height 19
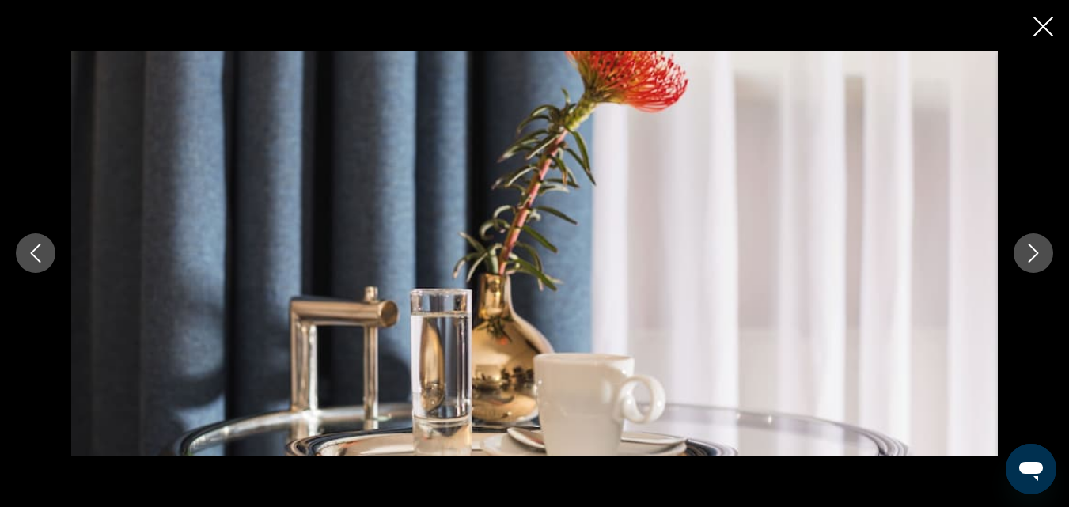
click at [1032, 255] on icon "Next image" at bounding box center [1033, 253] width 19 height 19
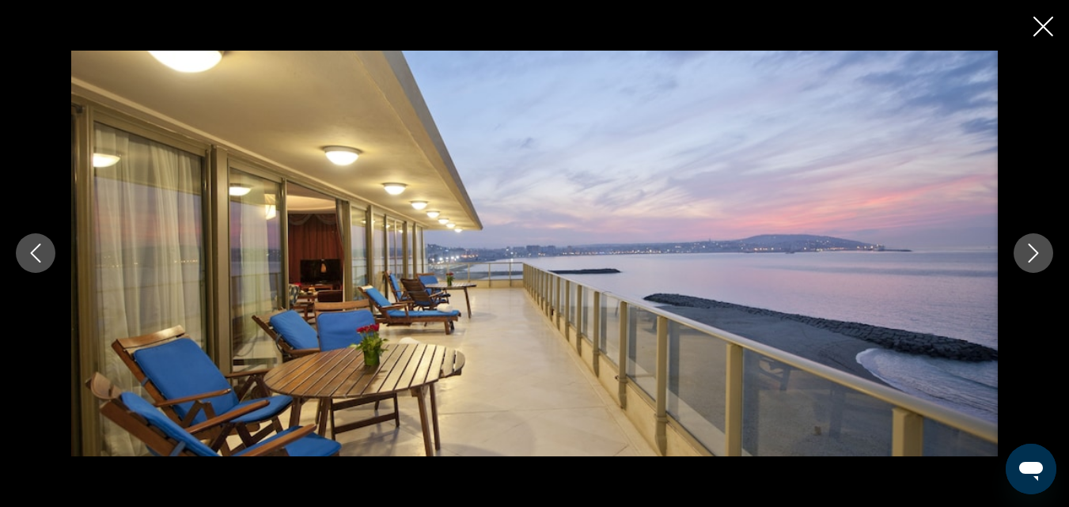
click at [1032, 255] on icon "Next image" at bounding box center [1033, 253] width 19 height 19
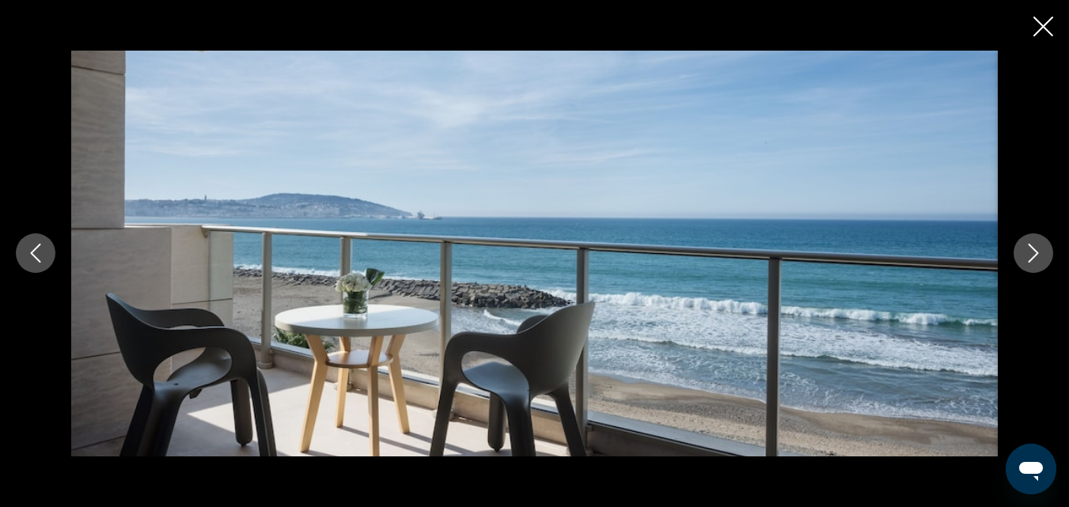
click at [1032, 255] on icon "Next image" at bounding box center [1033, 253] width 19 height 19
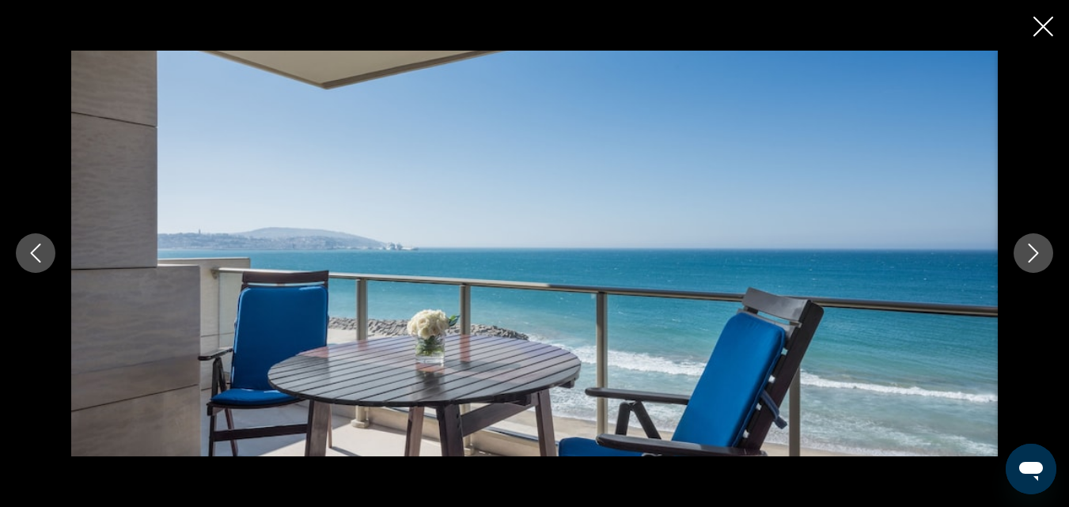
click at [1032, 255] on icon "Next image" at bounding box center [1033, 253] width 19 height 19
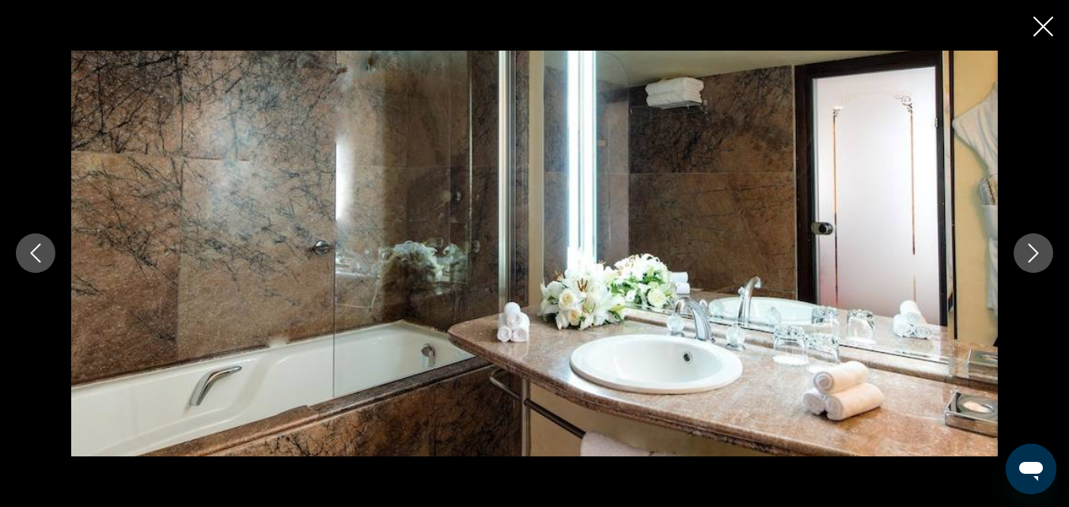
click at [1032, 255] on icon "Next image" at bounding box center [1033, 253] width 19 height 19
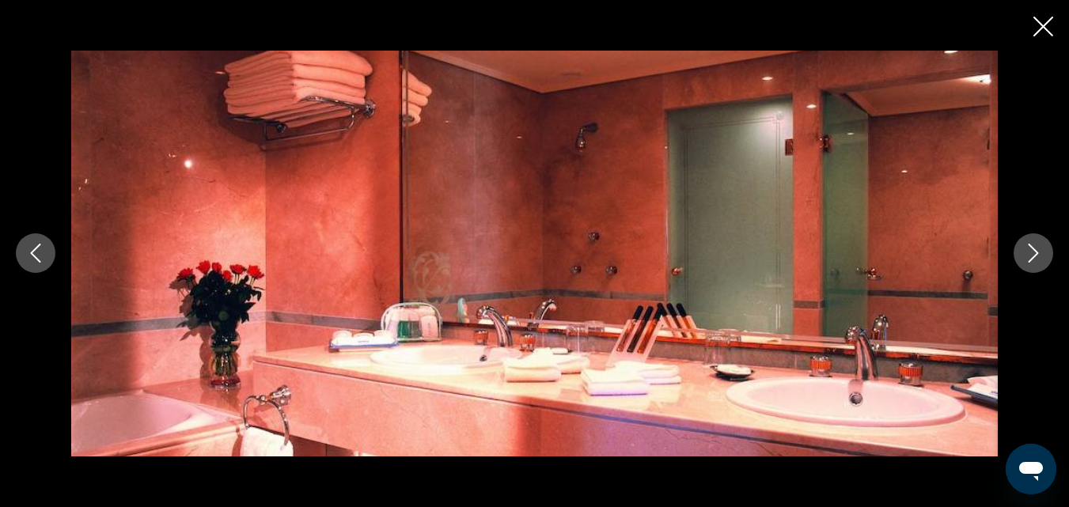
click at [1032, 255] on icon "Next image" at bounding box center [1033, 253] width 19 height 19
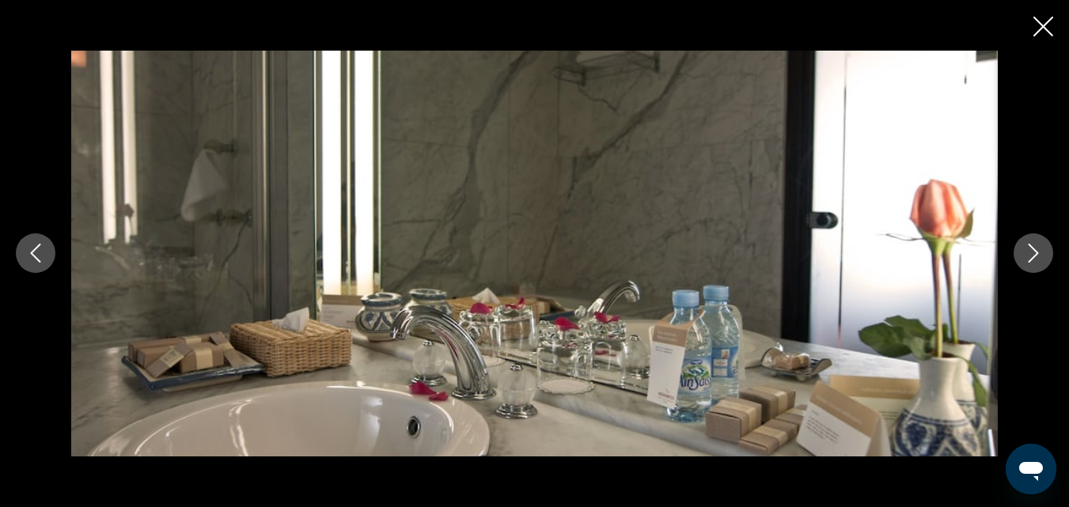
click at [1032, 255] on icon "Next image" at bounding box center [1033, 253] width 19 height 19
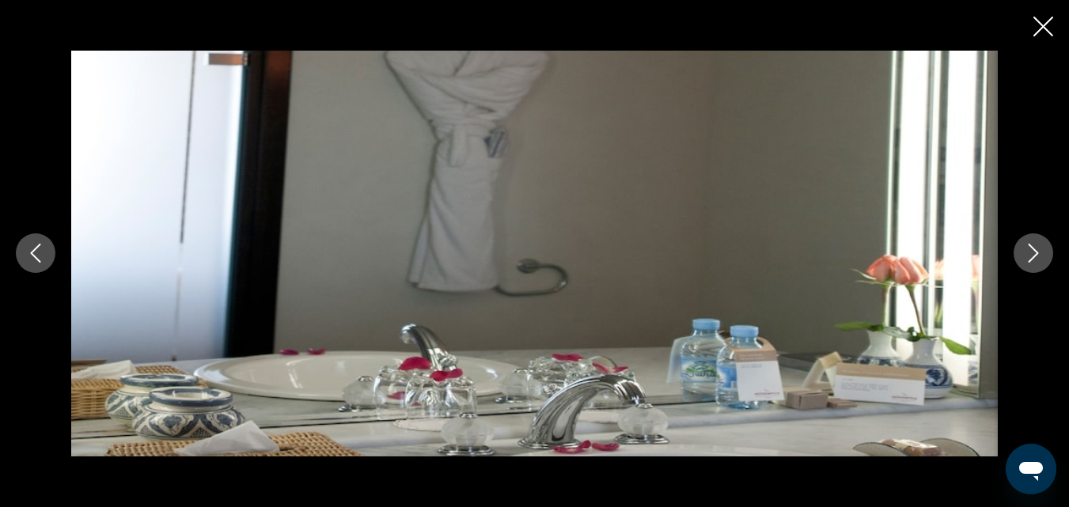
click at [1032, 255] on icon "Next image" at bounding box center [1033, 253] width 19 height 19
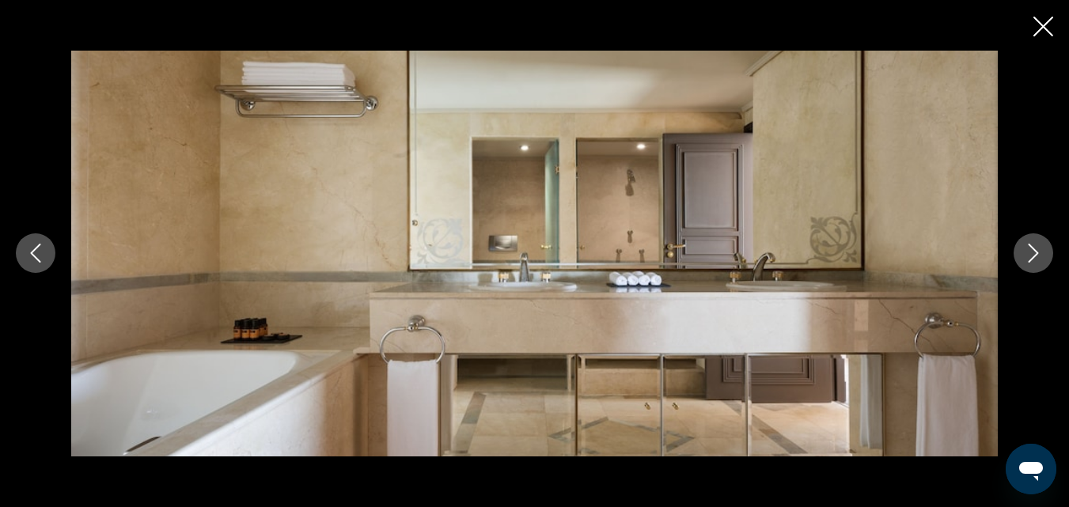
click at [1032, 255] on icon "Next image" at bounding box center [1033, 253] width 19 height 19
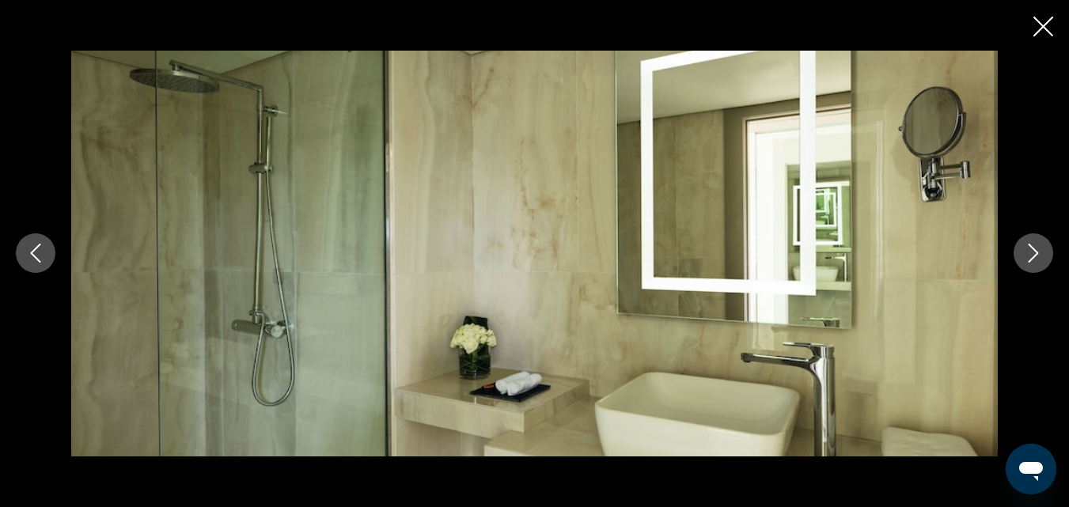
click at [1032, 255] on icon "Next image" at bounding box center [1033, 253] width 19 height 19
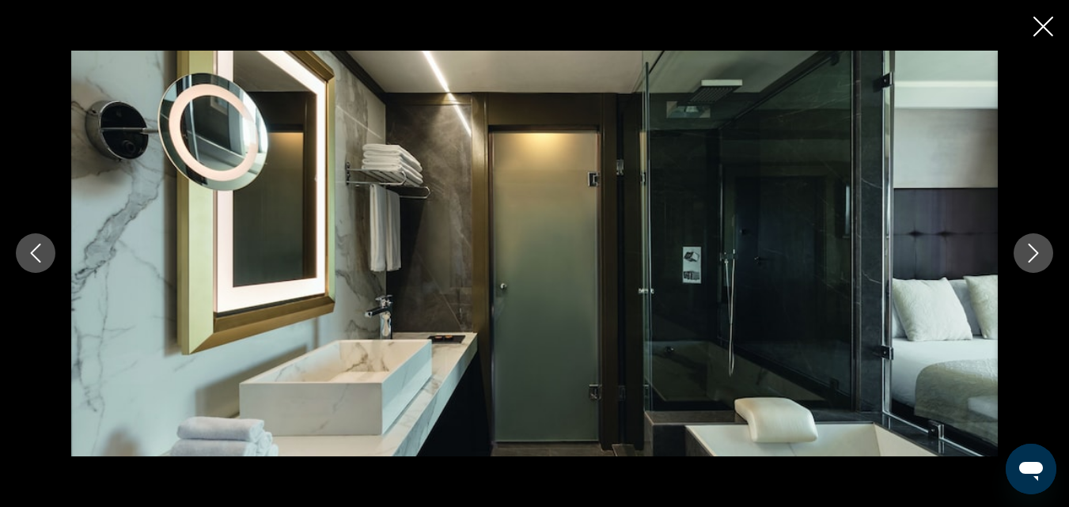
click at [1032, 255] on icon "Next image" at bounding box center [1033, 253] width 19 height 19
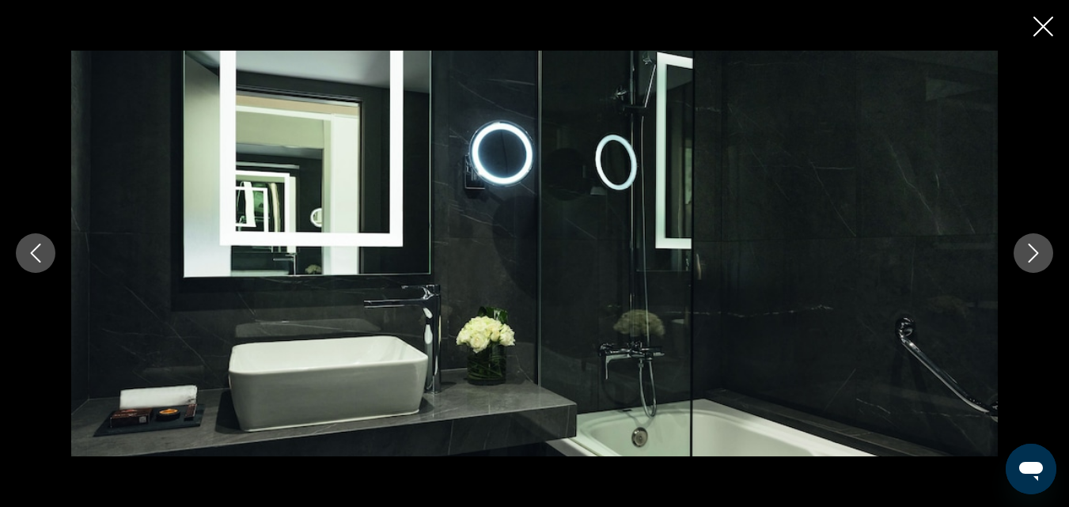
click at [1032, 255] on icon "Next image" at bounding box center [1033, 253] width 19 height 19
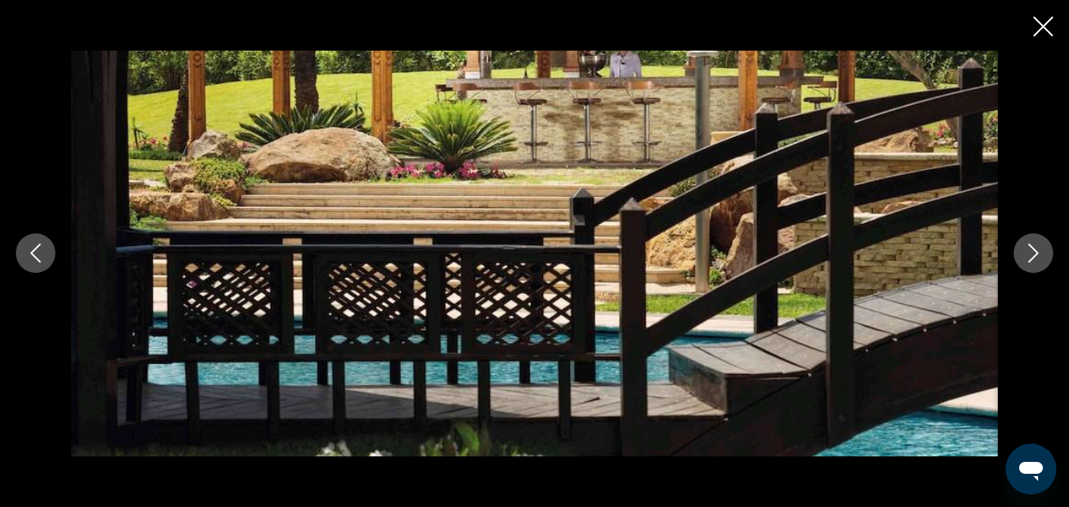
click at [1032, 255] on icon "Next image" at bounding box center [1033, 253] width 19 height 19
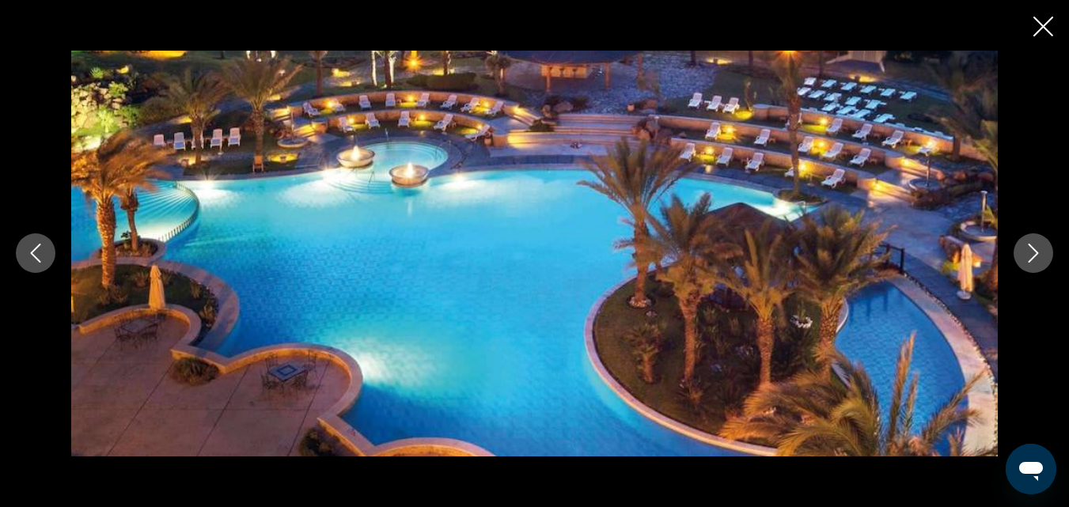
click at [1032, 255] on icon "Next image" at bounding box center [1033, 253] width 19 height 19
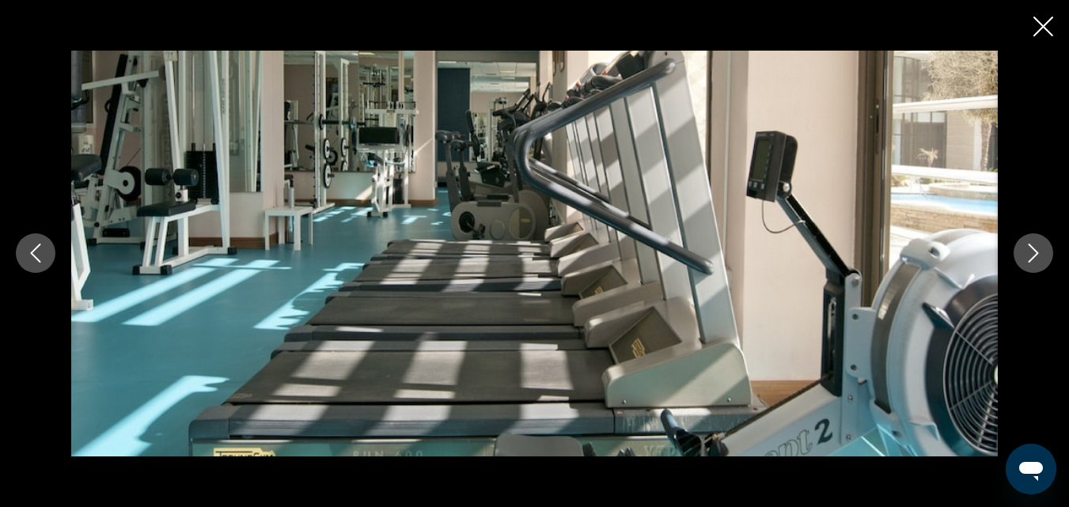
click at [1032, 255] on icon "Next image" at bounding box center [1033, 253] width 19 height 19
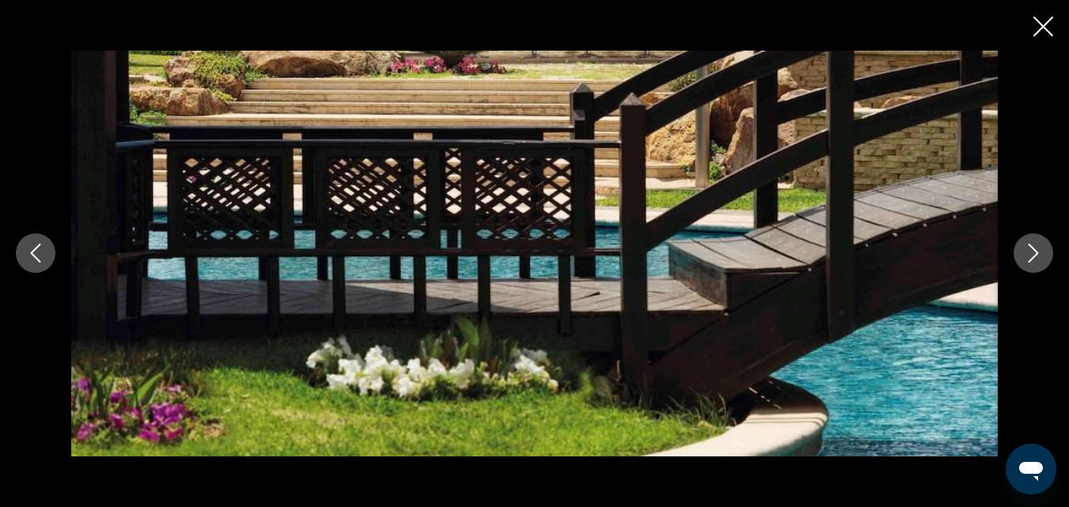
click at [1032, 255] on icon "Next image" at bounding box center [1033, 253] width 19 height 19
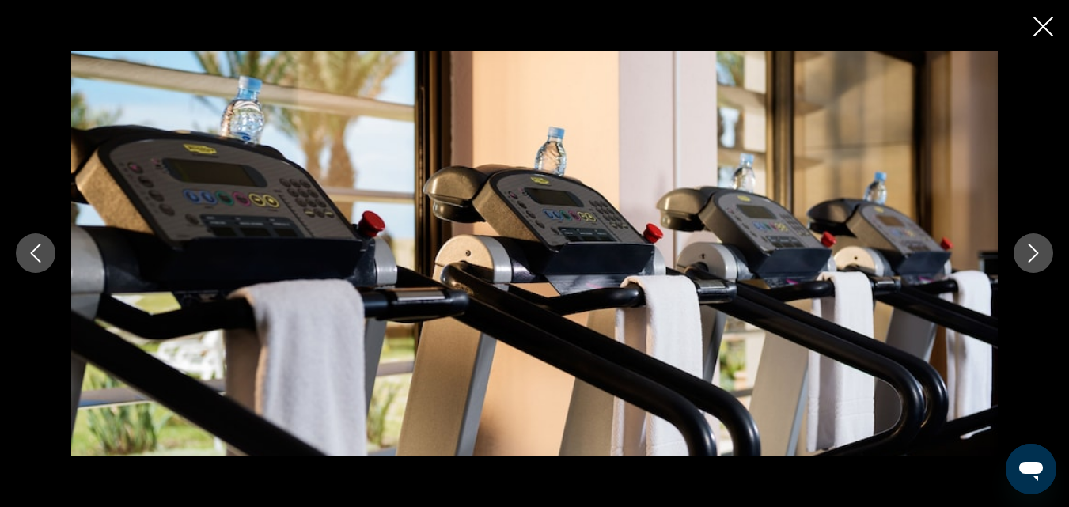
click at [1032, 255] on icon "Next image" at bounding box center [1033, 253] width 19 height 19
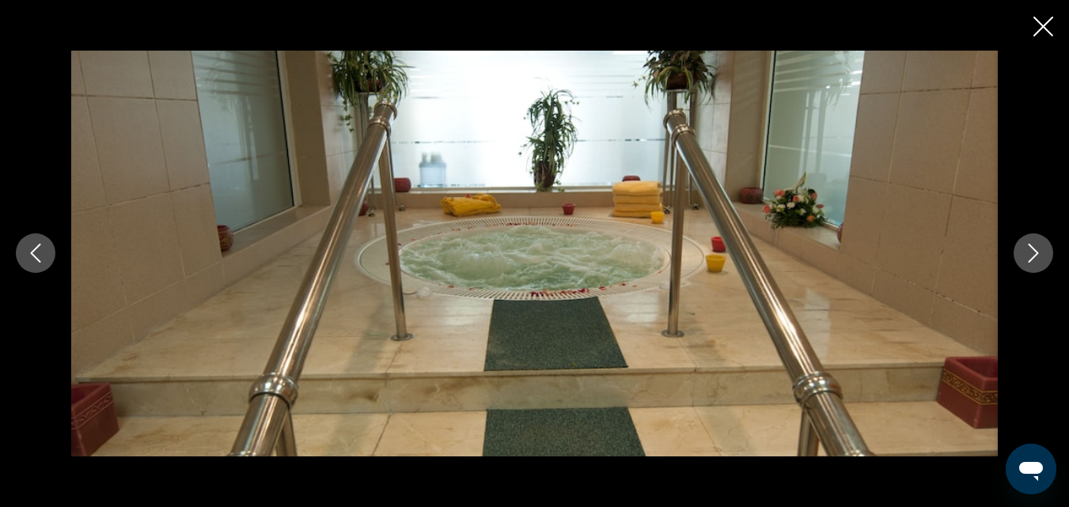
click at [1032, 255] on icon "Next image" at bounding box center [1033, 253] width 19 height 19
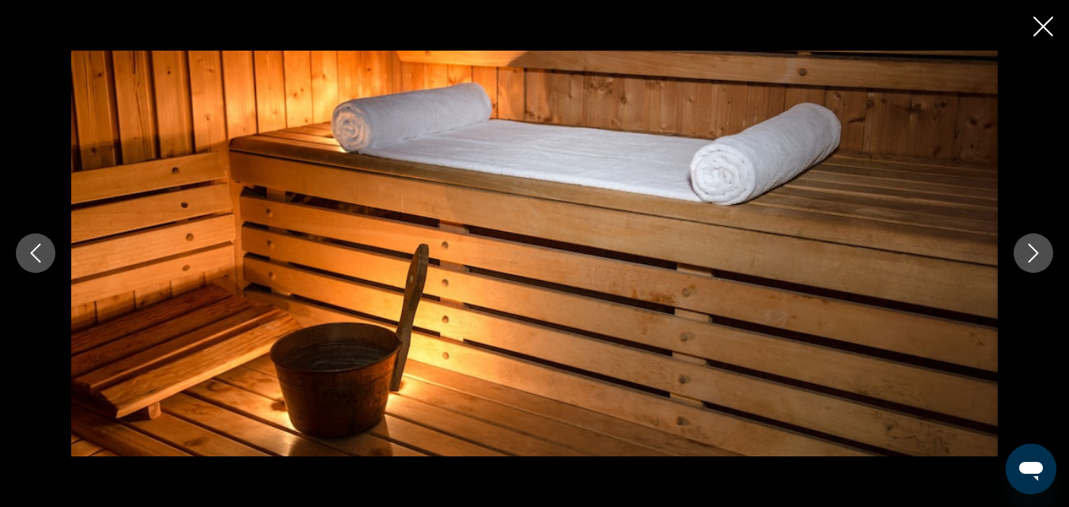
click at [1032, 255] on icon "Next image" at bounding box center [1033, 253] width 19 height 19
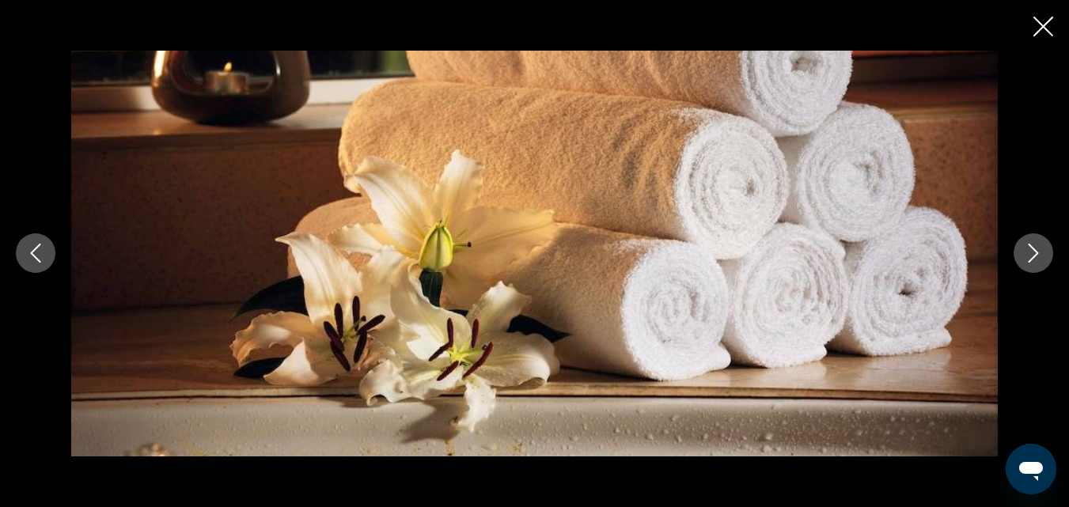
click at [1032, 255] on icon "Next image" at bounding box center [1033, 253] width 19 height 19
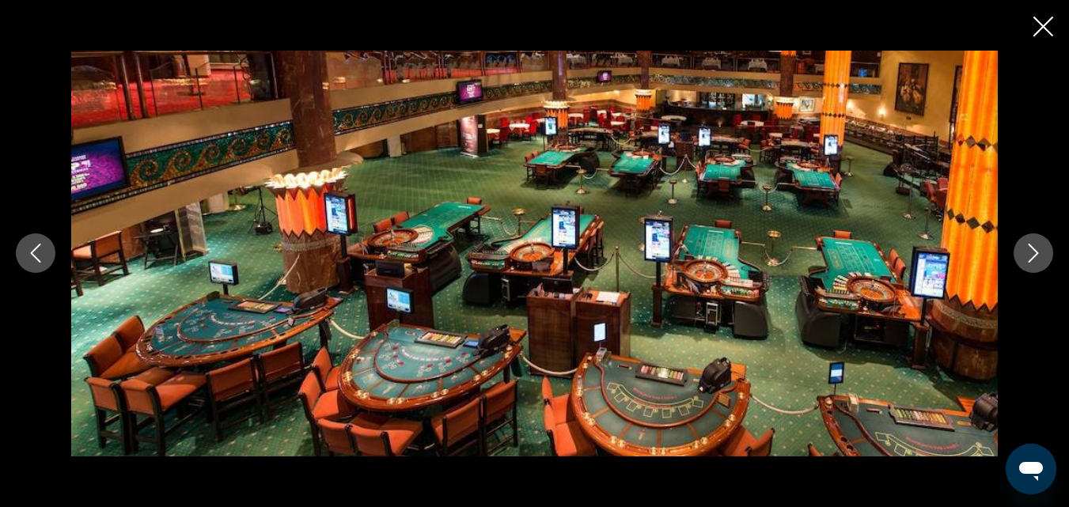
click at [1032, 255] on icon "Next image" at bounding box center [1033, 253] width 19 height 19
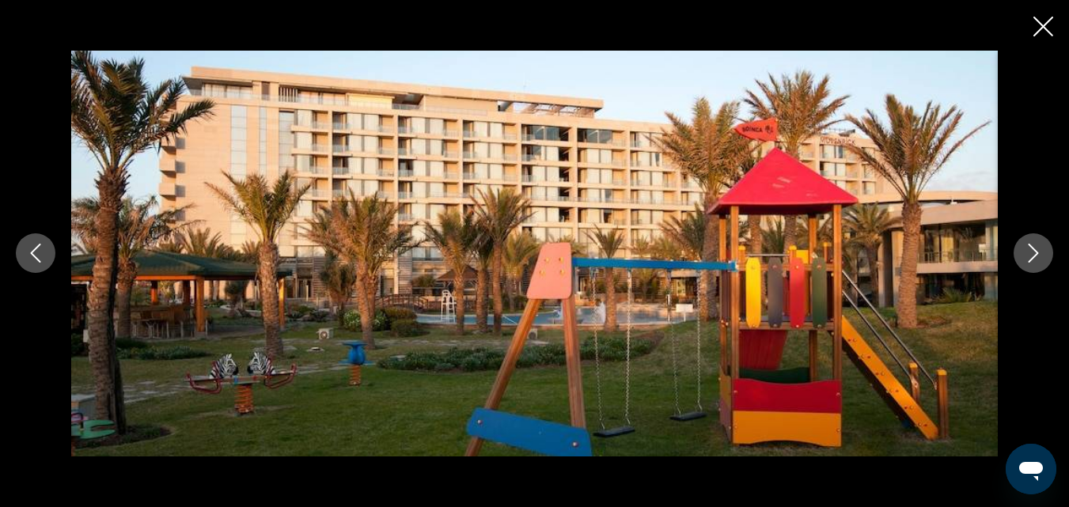
click at [1032, 255] on icon "Next image" at bounding box center [1033, 253] width 19 height 19
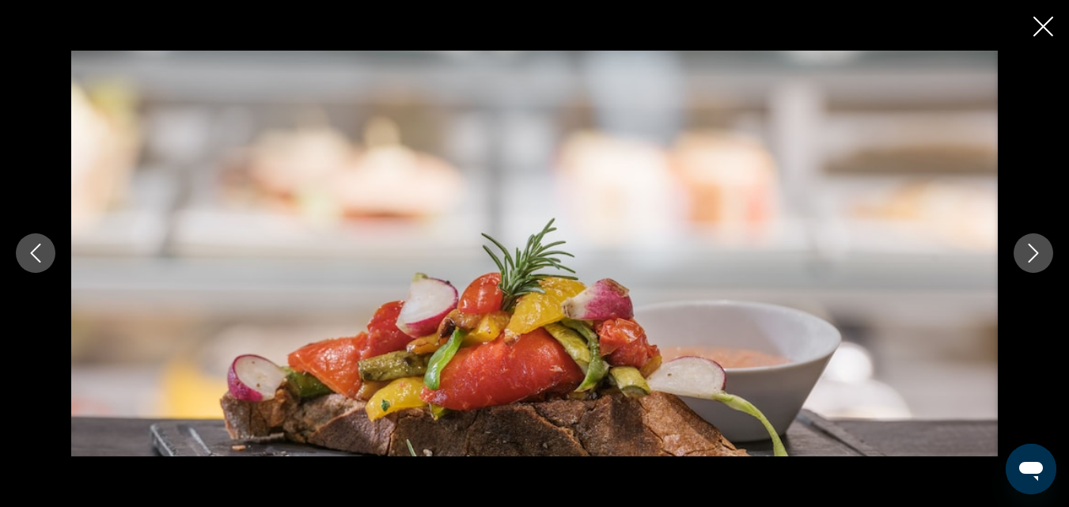
click at [1032, 255] on icon "Next image" at bounding box center [1033, 253] width 19 height 19
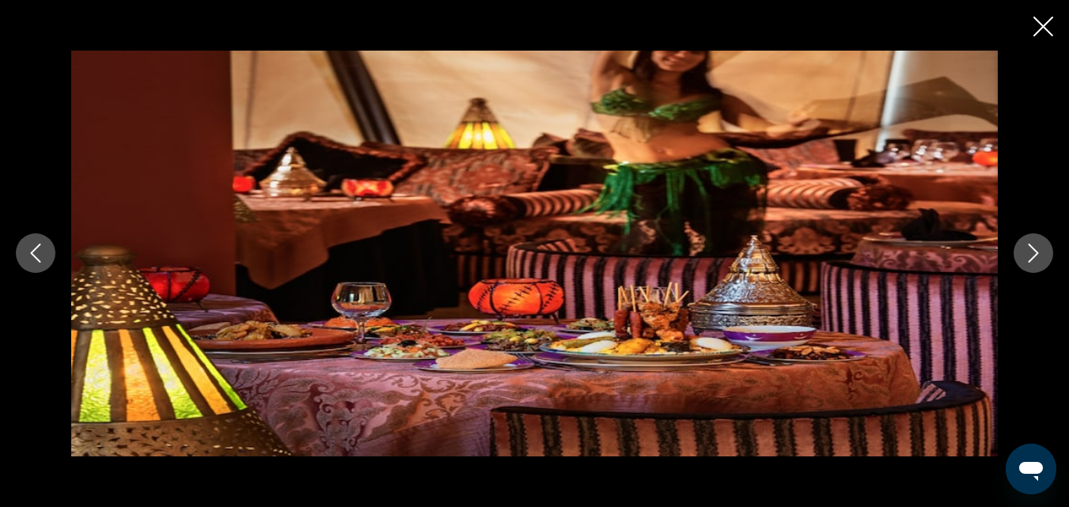
click at [1032, 255] on icon "Next image" at bounding box center [1033, 253] width 19 height 19
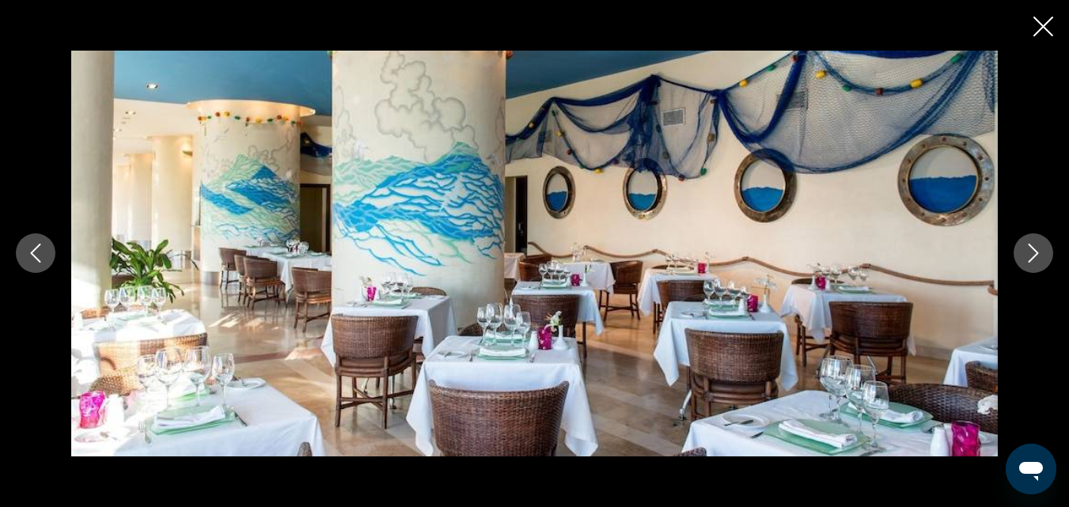
click at [1032, 255] on icon "Next image" at bounding box center [1033, 253] width 19 height 19
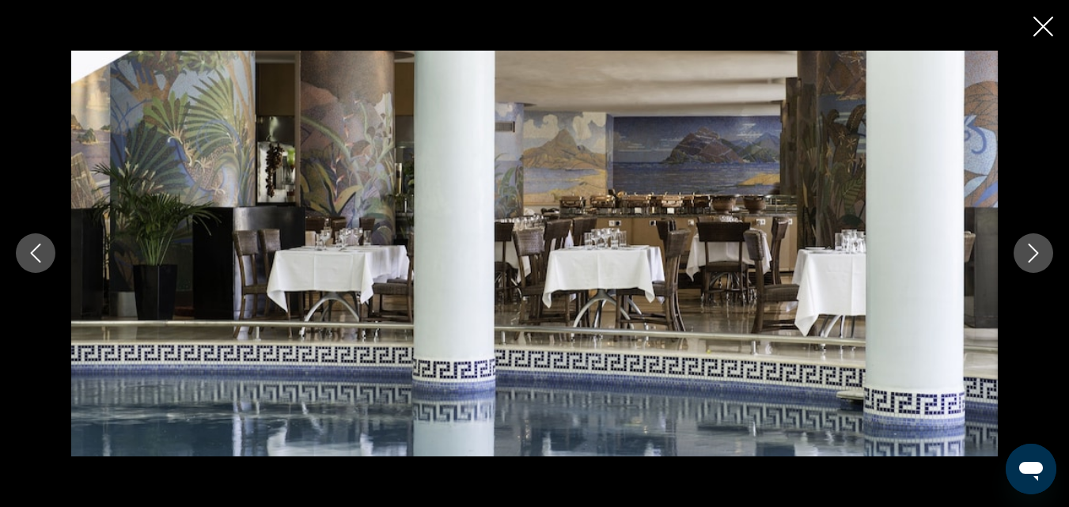
click at [1032, 255] on icon "Next image" at bounding box center [1033, 253] width 19 height 19
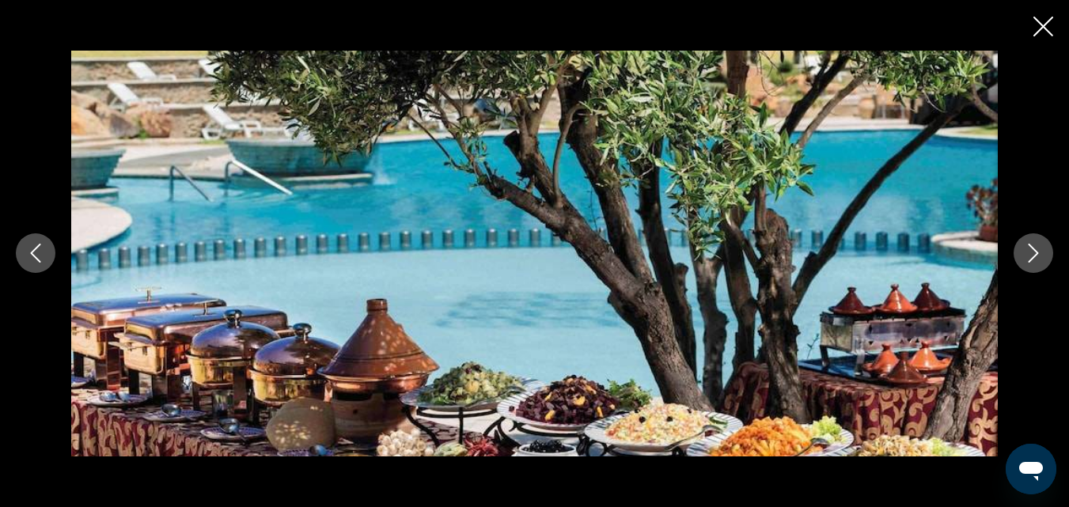
click at [1032, 255] on icon "Next image" at bounding box center [1033, 253] width 19 height 19
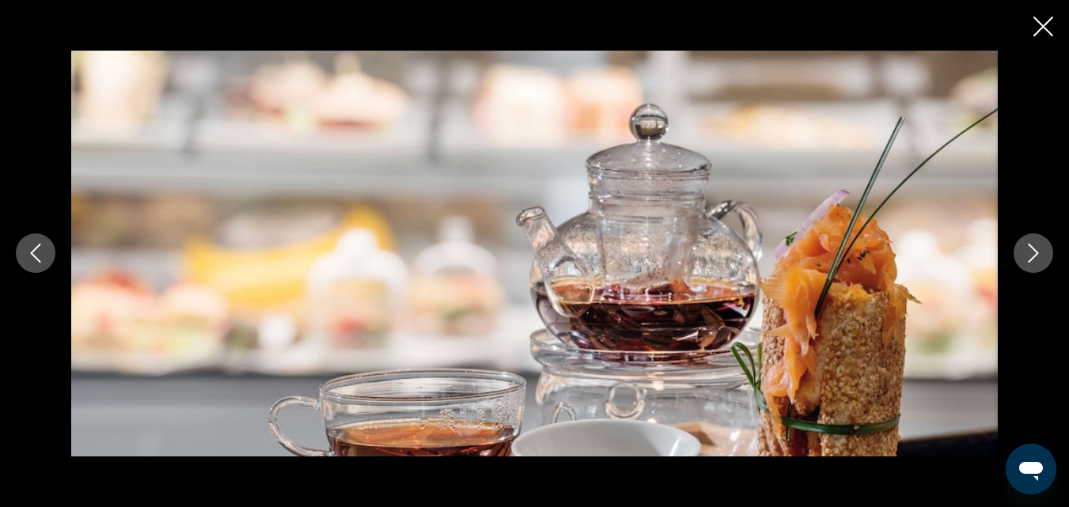
click at [1032, 255] on icon "Next image" at bounding box center [1033, 253] width 19 height 19
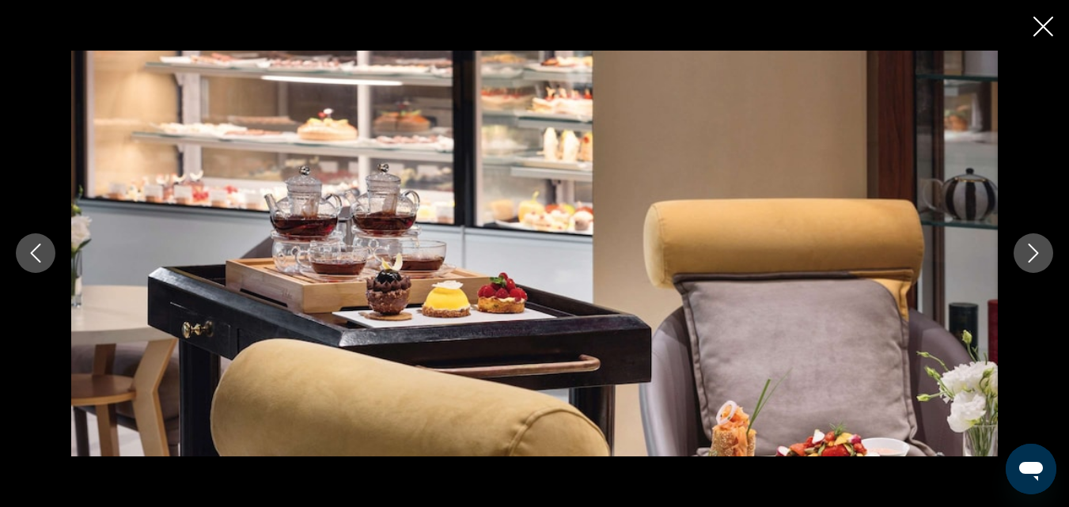
click at [1032, 255] on icon "Next image" at bounding box center [1033, 253] width 19 height 19
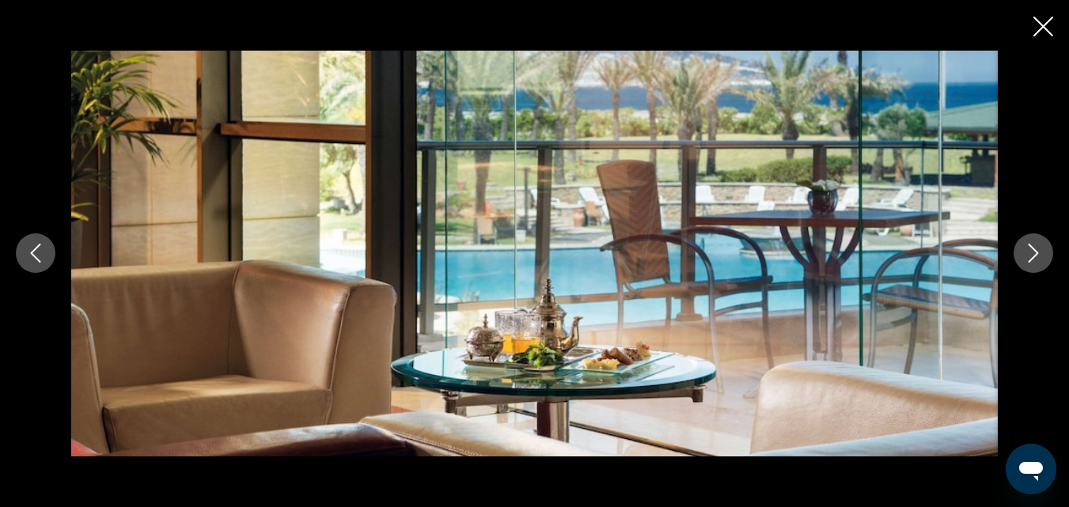
click at [1032, 255] on icon "Next image" at bounding box center [1033, 253] width 19 height 19
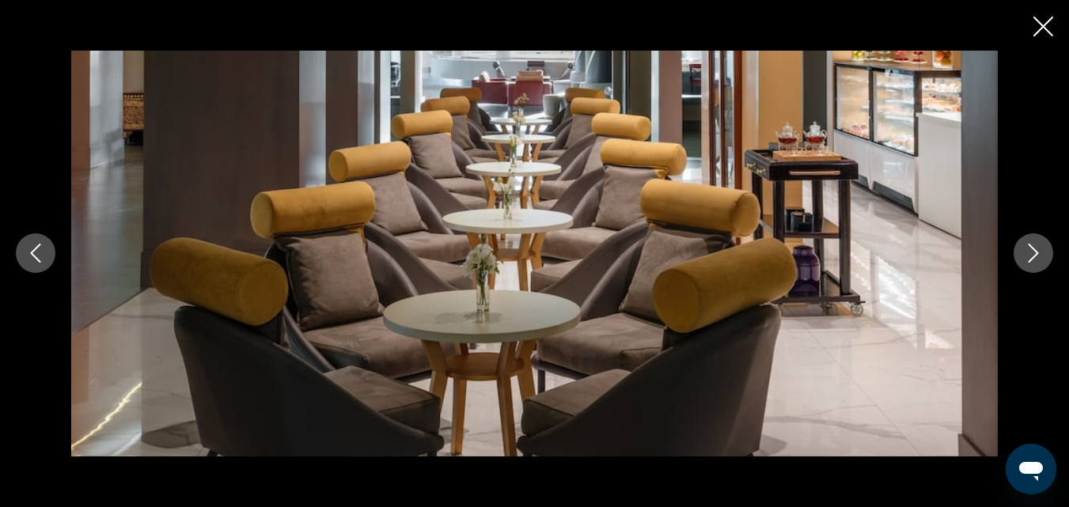
click at [1032, 255] on icon "Next image" at bounding box center [1033, 253] width 19 height 19
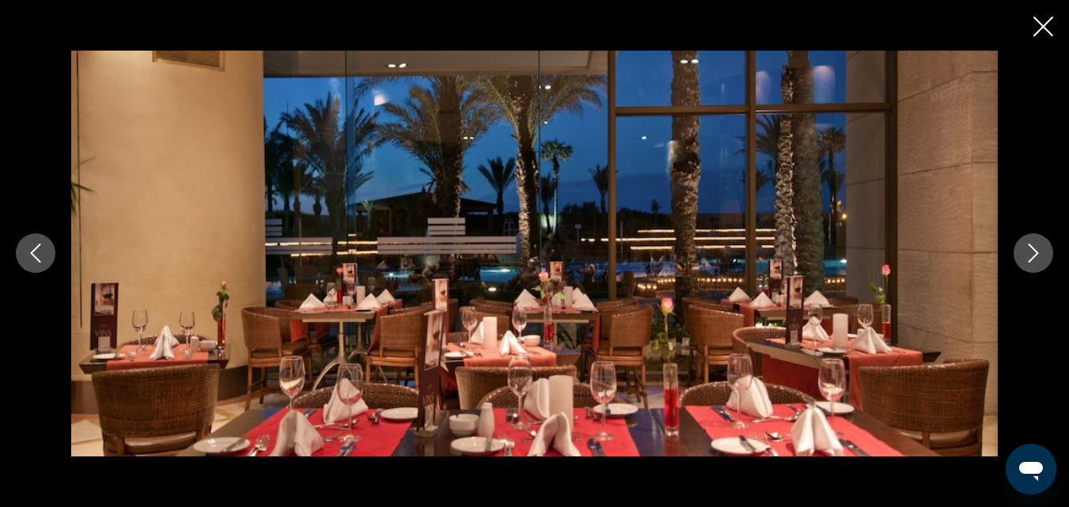
click at [1032, 255] on icon "Next image" at bounding box center [1033, 253] width 19 height 19
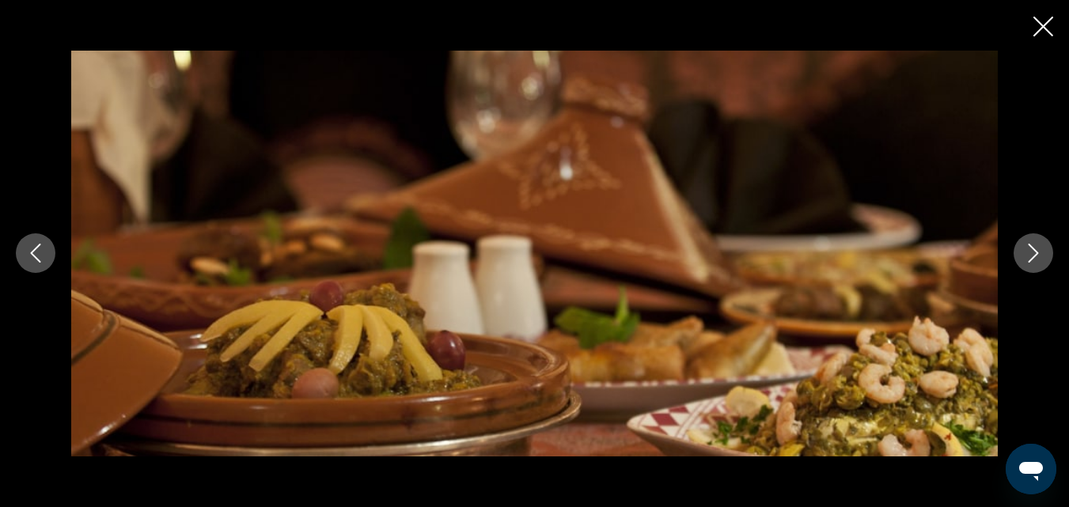
click at [1032, 255] on icon "Next image" at bounding box center [1033, 253] width 19 height 19
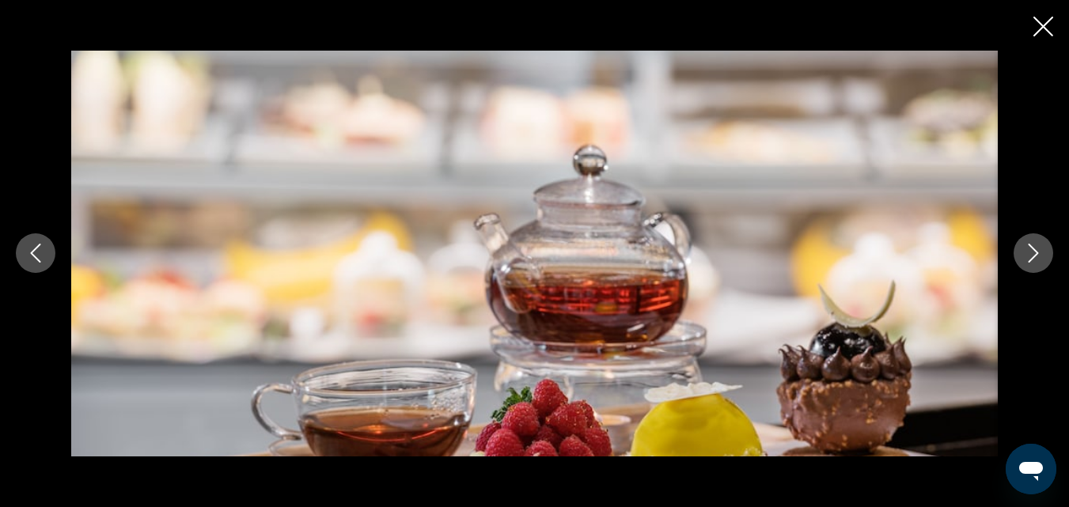
click at [1032, 255] on icon "Next image" at bounding box center [1033, 253] width 19 height 19
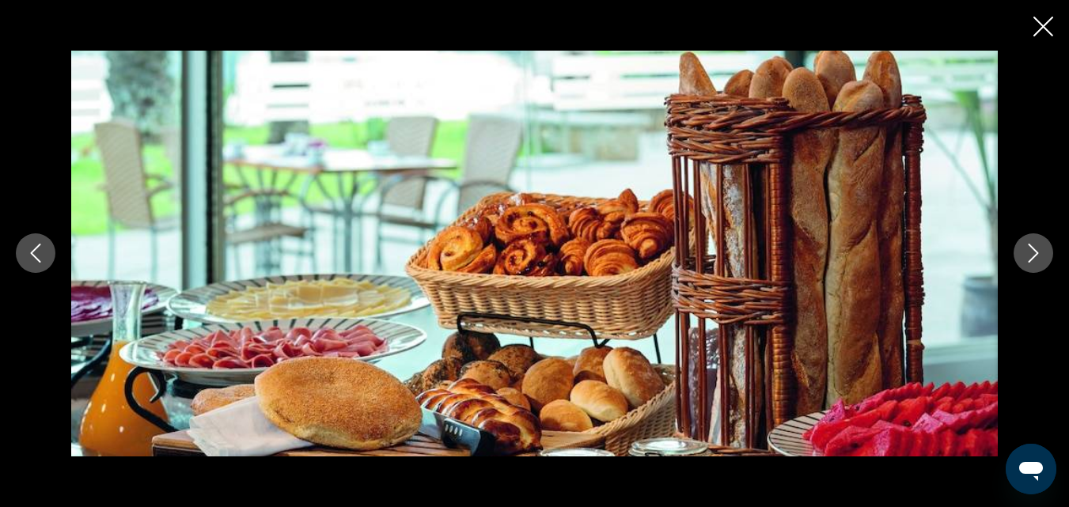
click at [1032, 255] on icon "Next image" at bounding box center [1033, 253] width 19 height 19
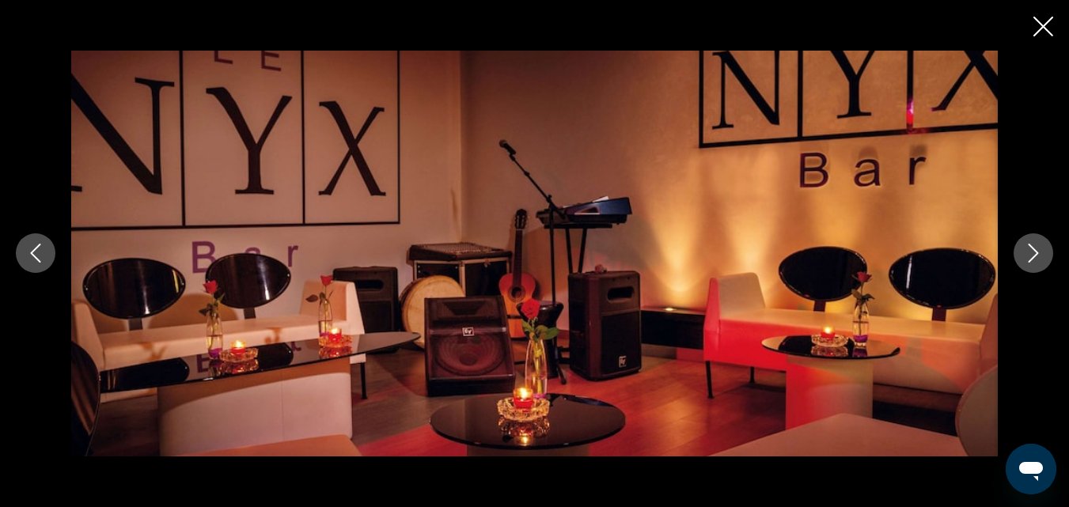
click at [1032, 255] on icon "Next image" at bounding box center [1033, 253] width 19 height 19
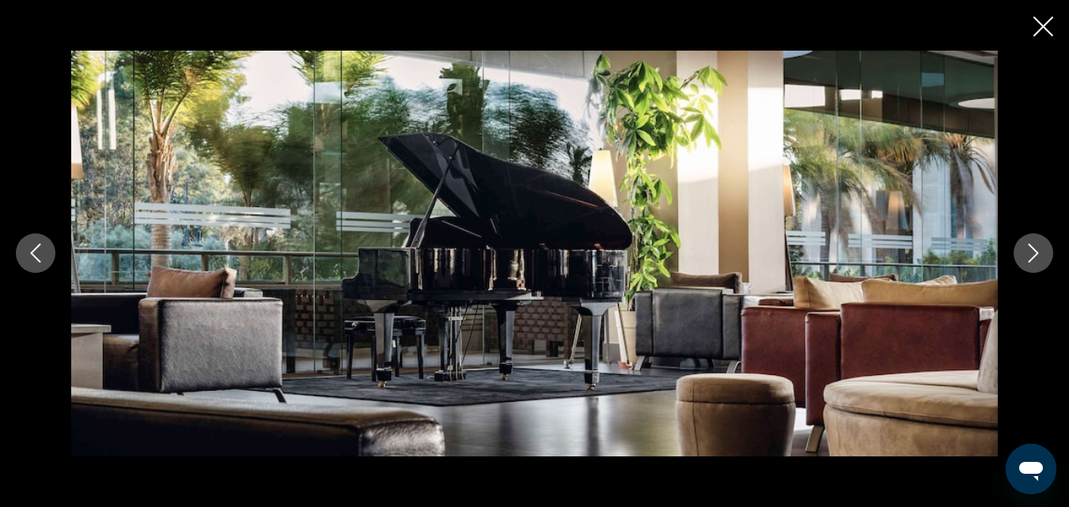
click at [1032, 255] on icon "Next image" at bounding box center [1033, 253] width 19 height 19
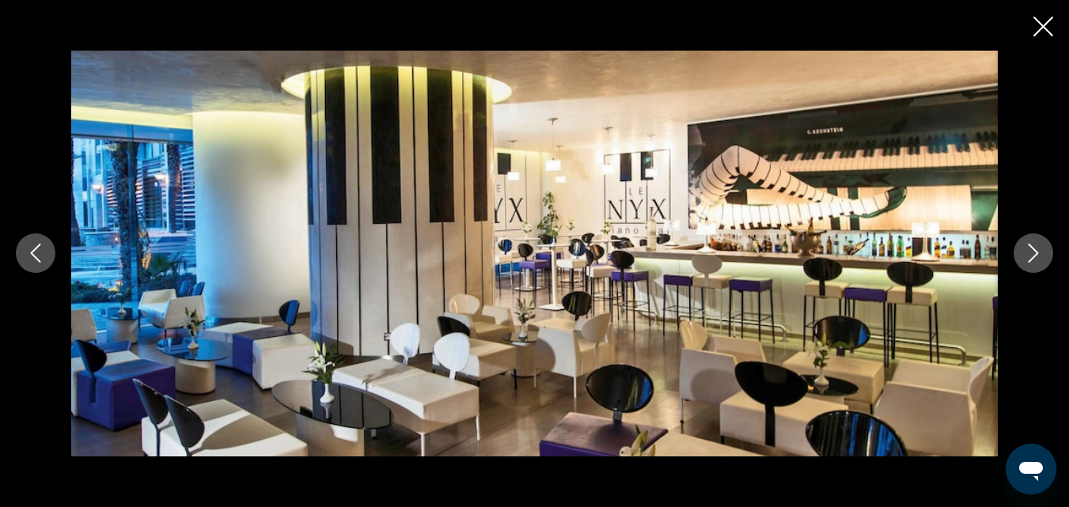
click at [1032, 255] on icon "Next image" at bounding box center [1033, 253] width 19 height 19
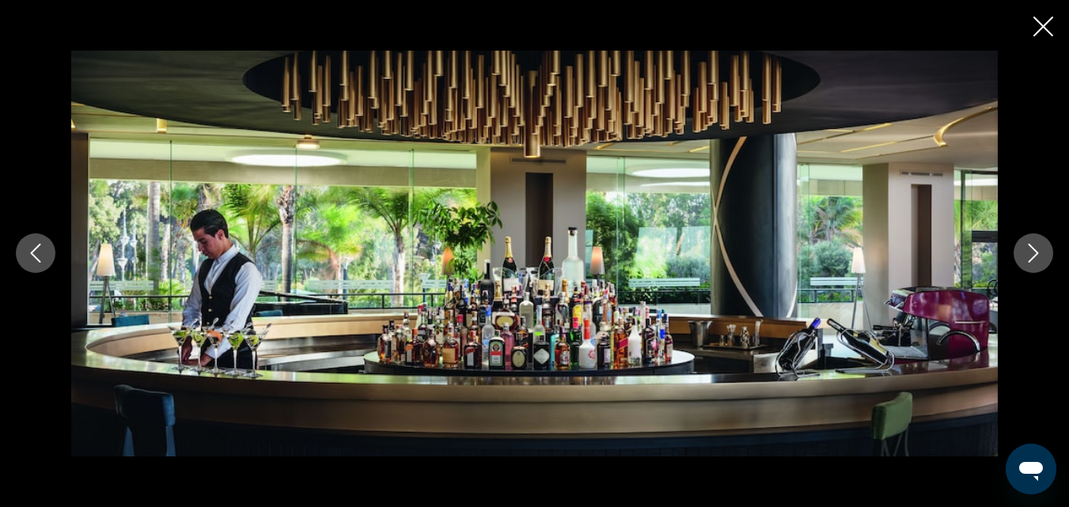
click at [1032, 255] on icon "Next image" at bounding box center [1033, 253] width 19 height 19
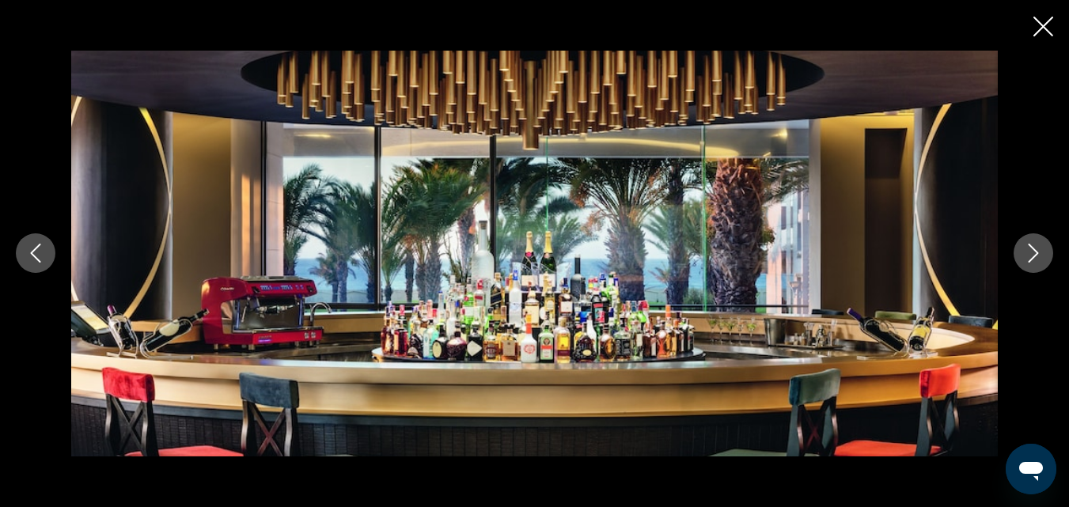
click at [1032, 255] on icon "Next image" at bounding box center [1033, 253] width 19 height 19
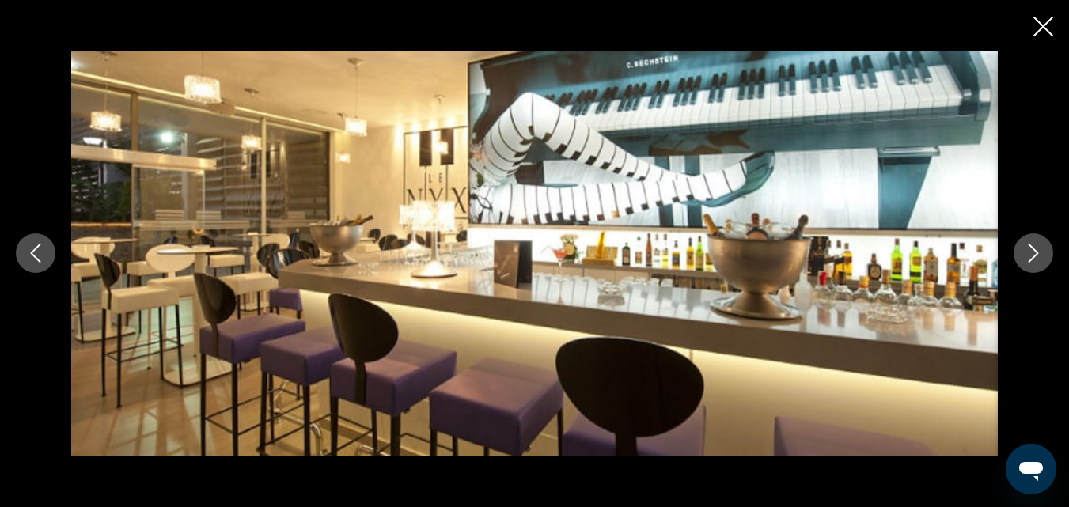
click at [1032, 255] on icon "Next image" at bounding box center [1033, 253] width 19 height 19
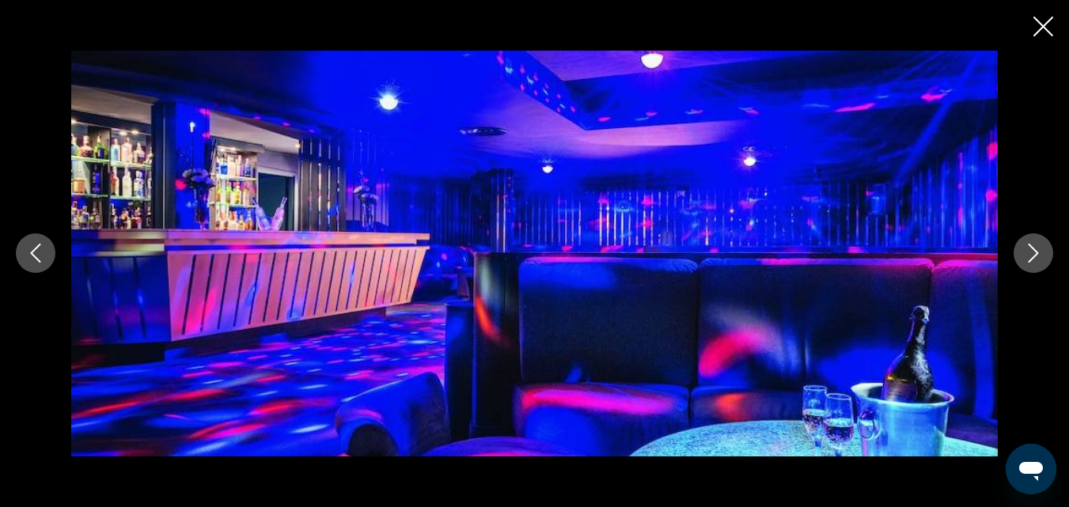
click at [1032, 255] on icon "Next image" at bounding box center [1033, 253] width 19 height 19
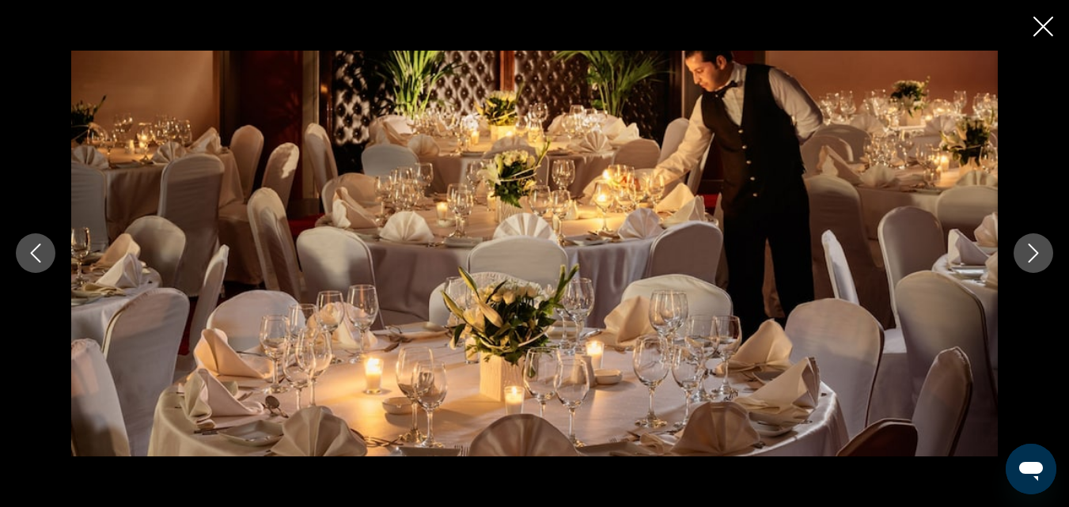
click at [1032, 255] on icon "Next image" at bounding box center [1033, 253] width 19 height 19
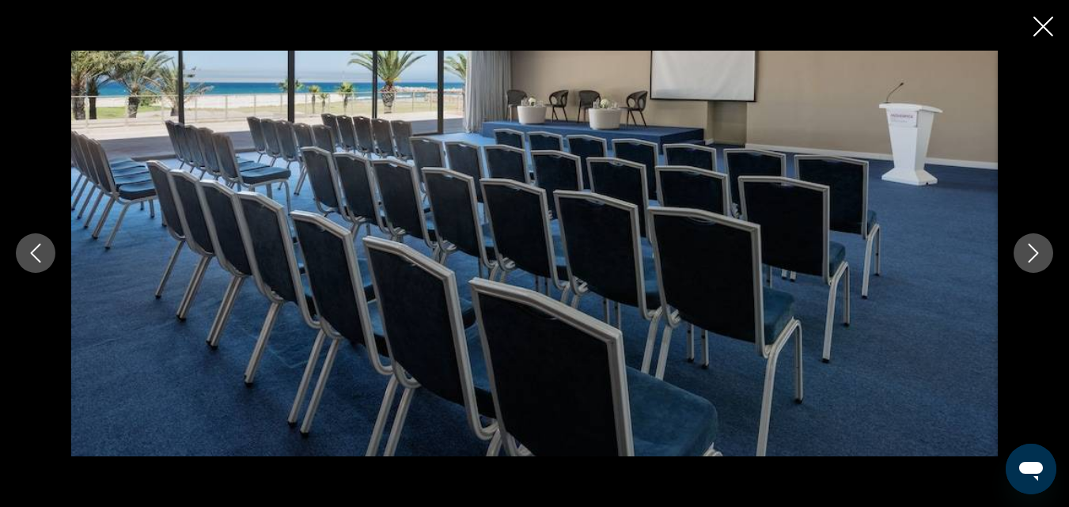
click at [1032, 255] on icon "Next image" at bounding box center [1033, 253] width 19 height 19
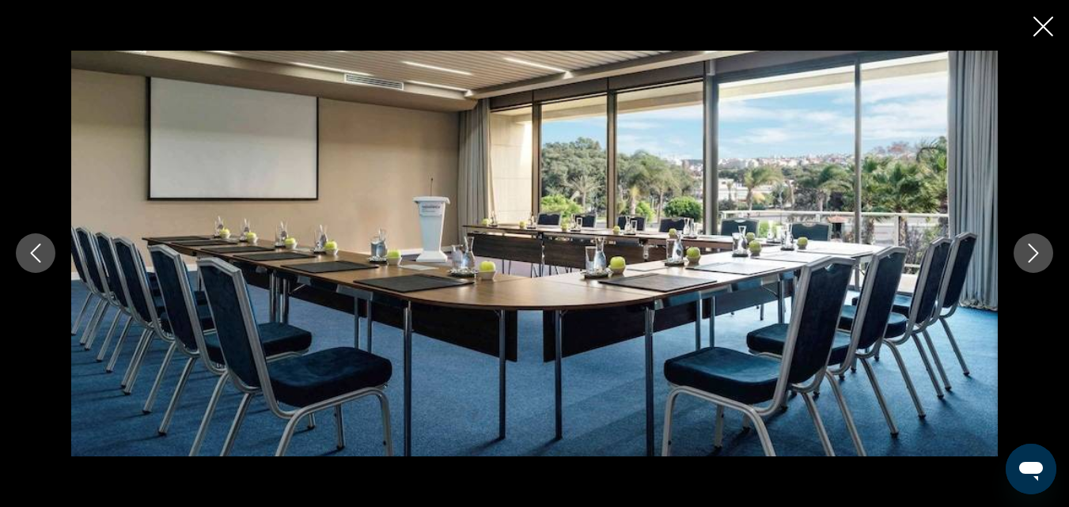
click at [1032, 255] on icon "Next image" at bounding box center [1033, 253] width 19 height 19
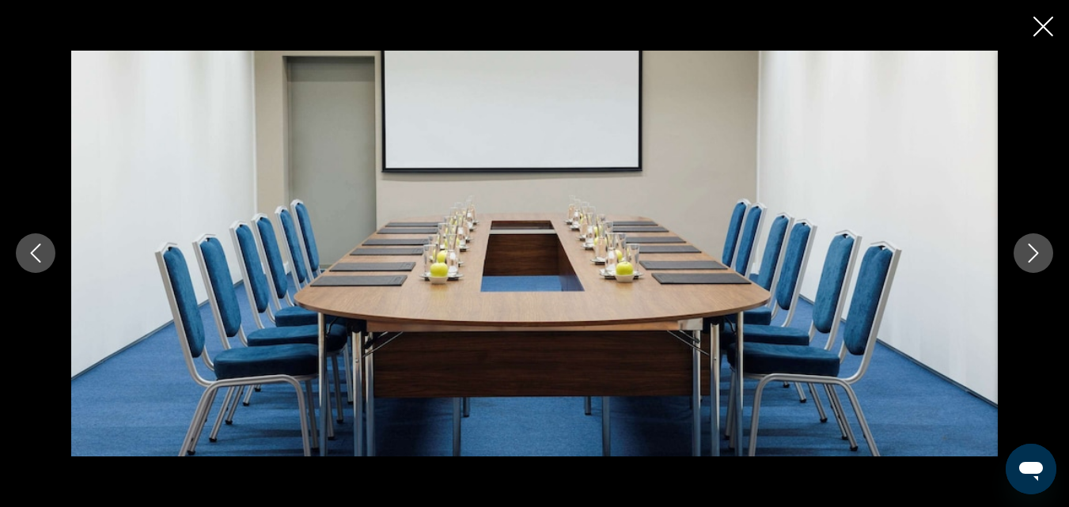
click at [1032, 255] on icon "Next image" at bounding box center [1033, 253] width 19 height 19
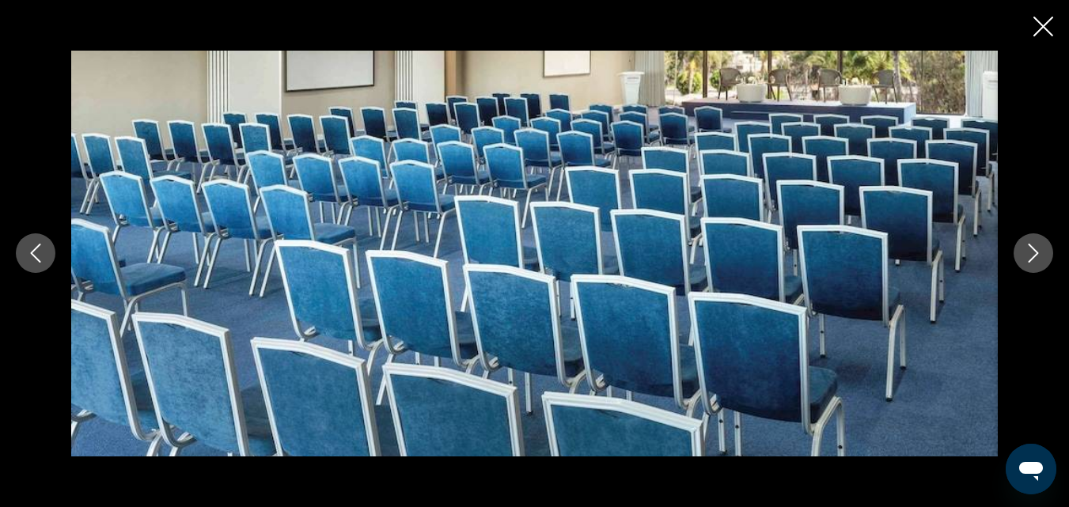
click at [1032, 255] on icon "Next image" at bounding box center [1033, 253] width 19 height 19
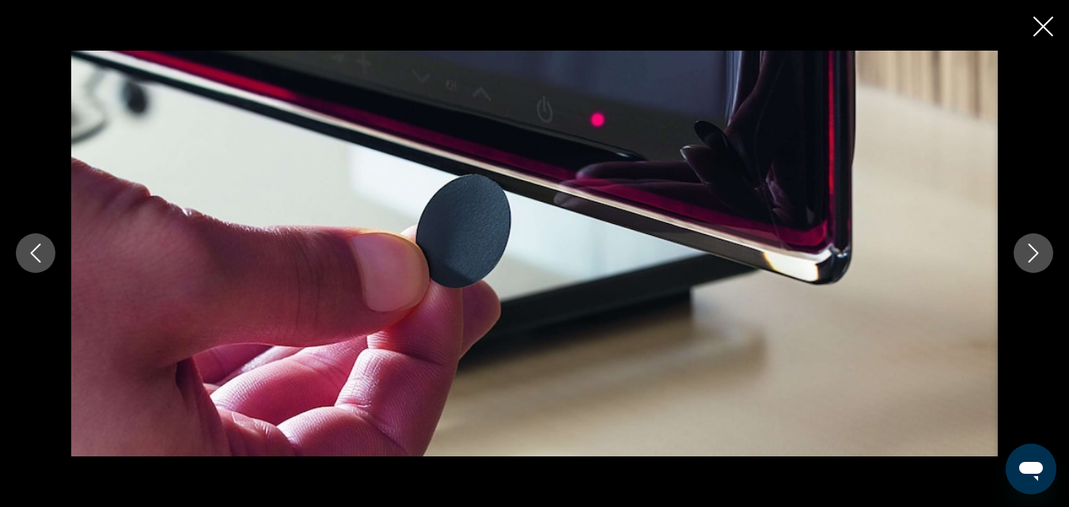
click at [1032, 255] on icon "Next image" at bounding box center [1033, 253] width 19 height 19
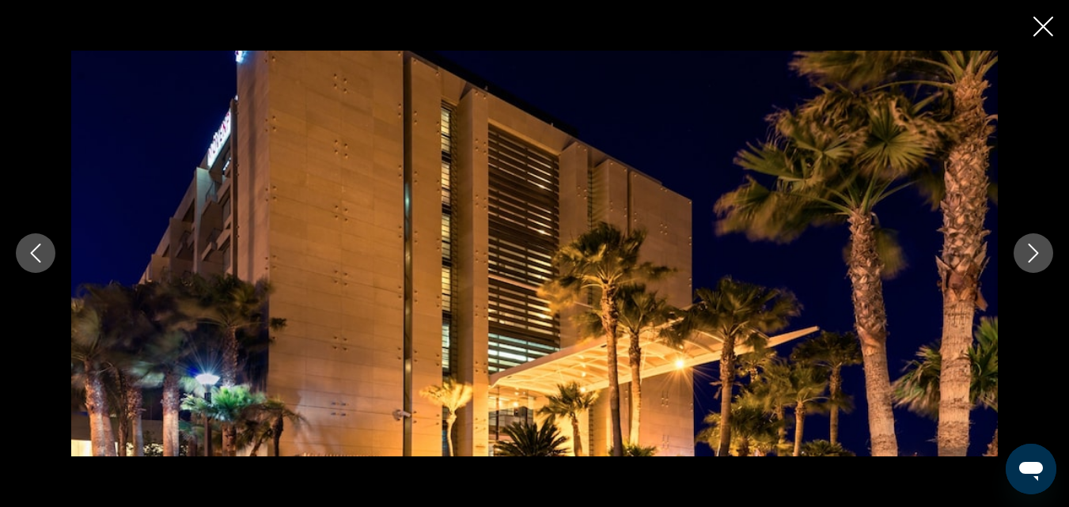
click at [1032, 255] on icon "Next image" at bounding box center [1033, 253] width 19 height 19
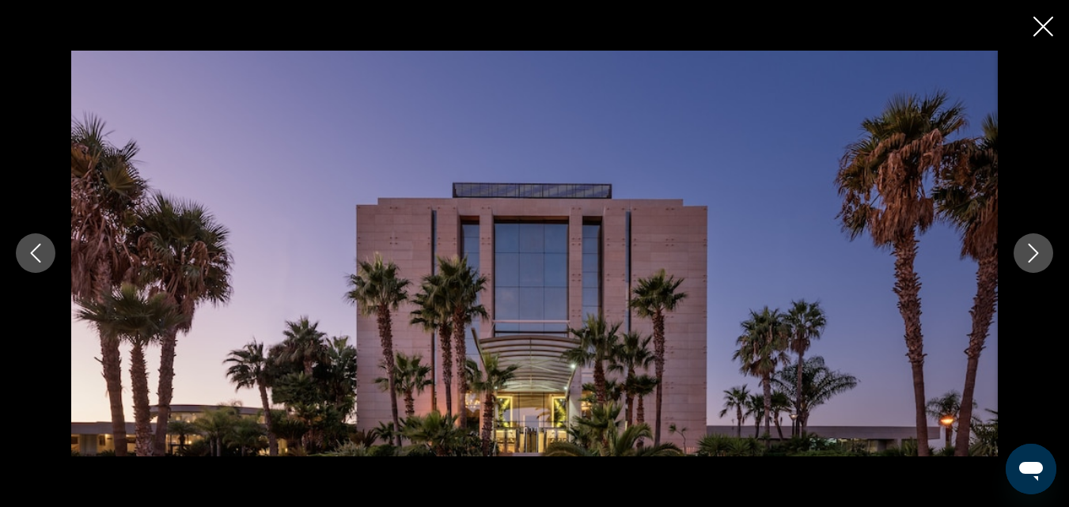
click at [1030, 249] on icon "Next image" at bounding box center [1033, 253] width 19 height 19
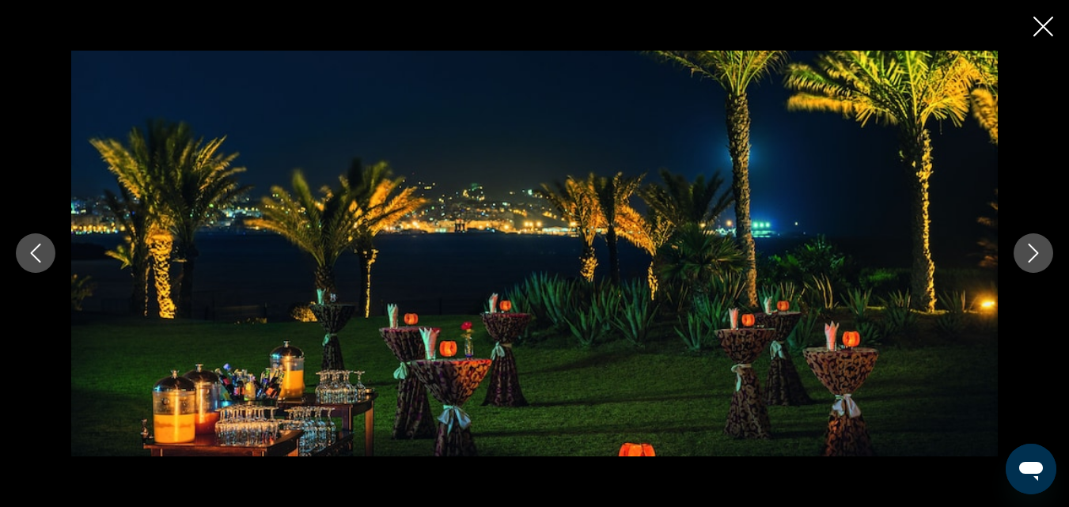
click at [1030, 249] on icon "Next image" at bounding box center [1033, 253] width 19 height 19
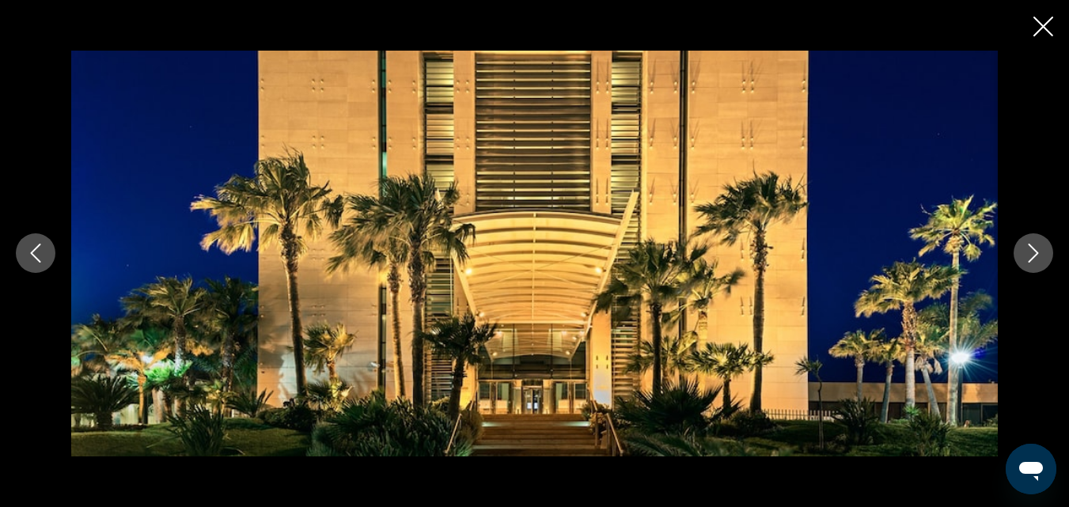
click at [1030, 249] on icon "Next image" at bounding box center [1033, 253] width 19 height 19
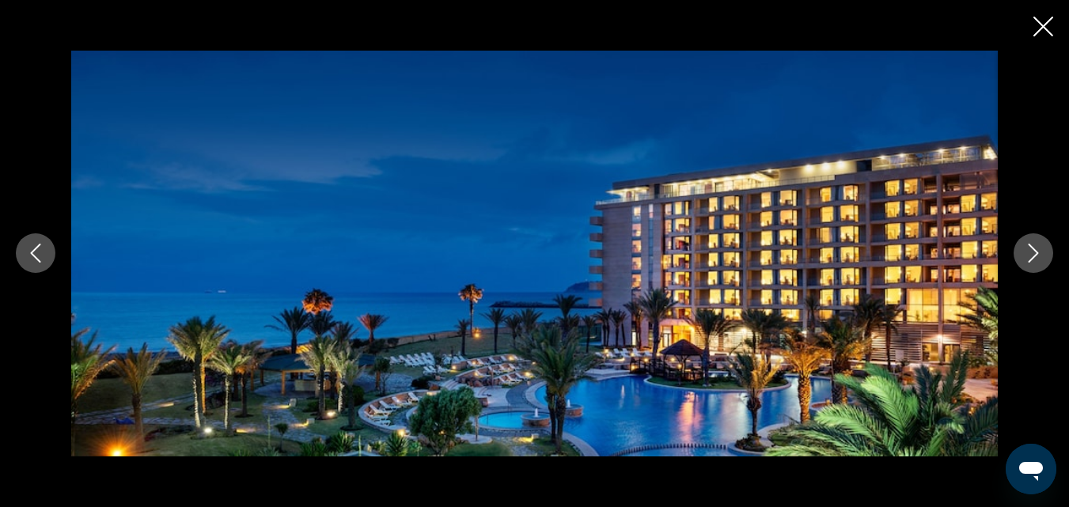
click at [1030, 249] on icon "Next image" at bounding box center [1033, 253] width 19 height 19
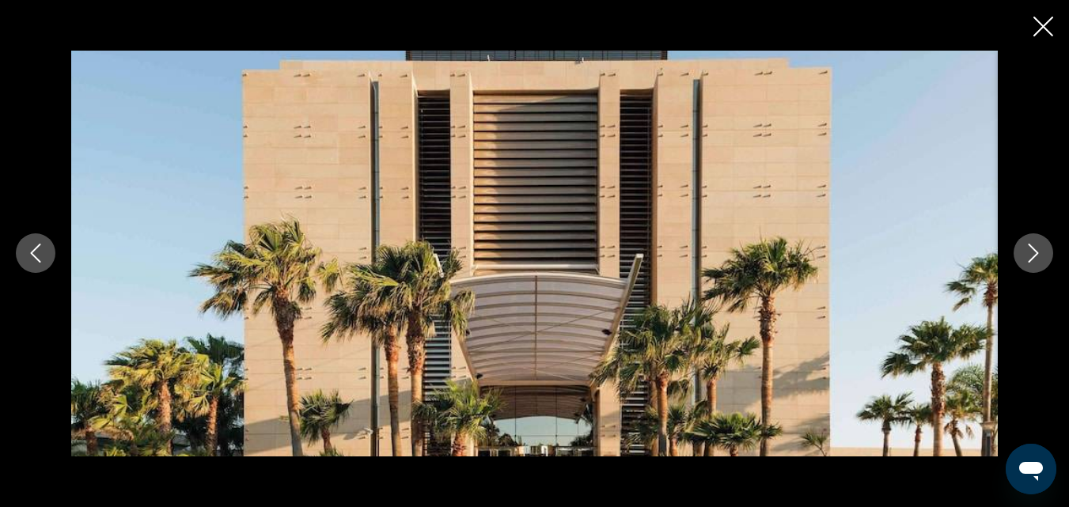
click at [1030, 249] on icon "Next image" at bounding box center [1033, 253] width 19 height 19
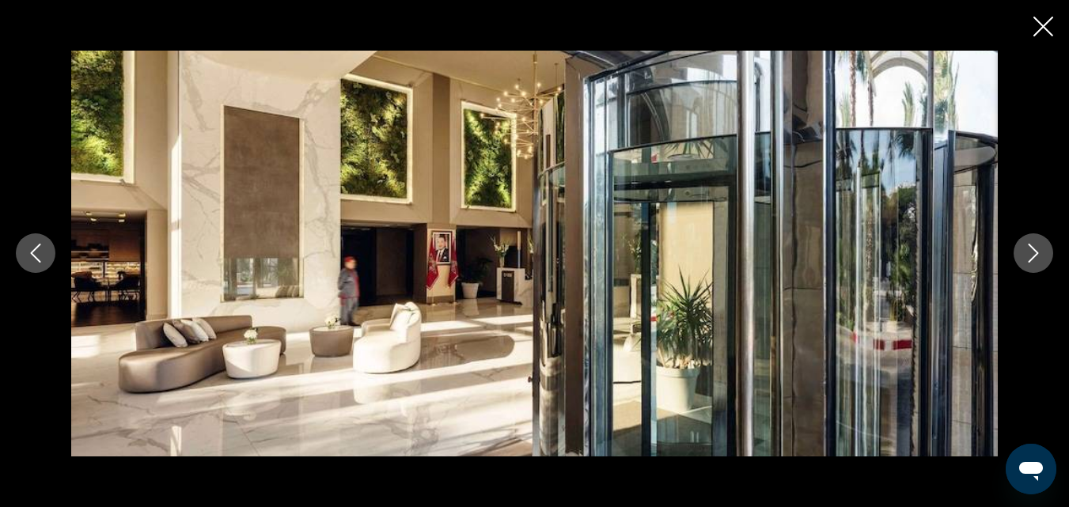
click at [1030, 249] on icon "Next image" at bounding box center [1033, 253] width 19 height 19
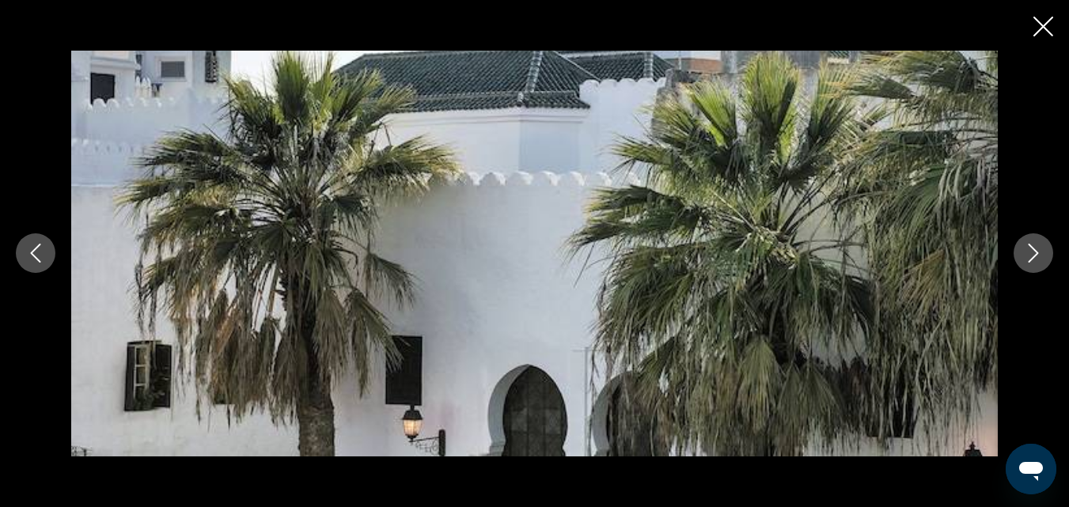
click at [1030, 249] on icon "Next image" at bounding box center [1033, 253] width 19 height 19
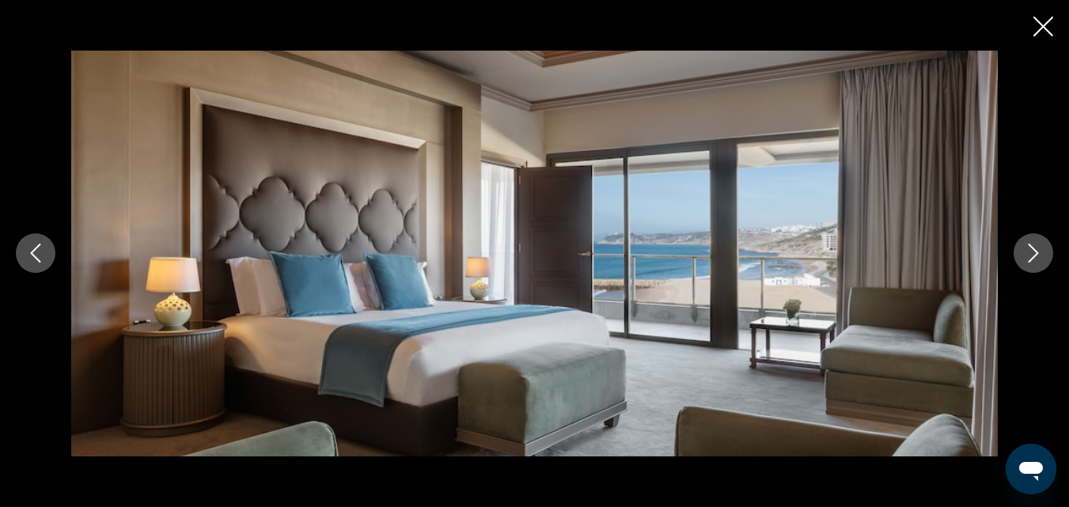
click at [1030, 249] on icon "Next image" at bounding box center [1033, 253] width 19 height 19
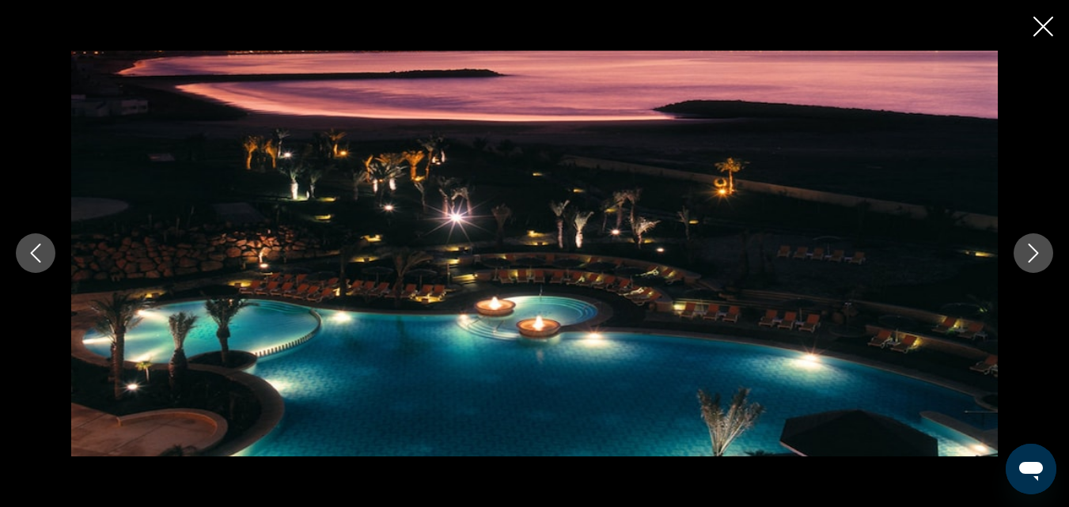
click at [1030, 249] on icon "Next image" at bounding box center [1033, 253] width 19 height 19
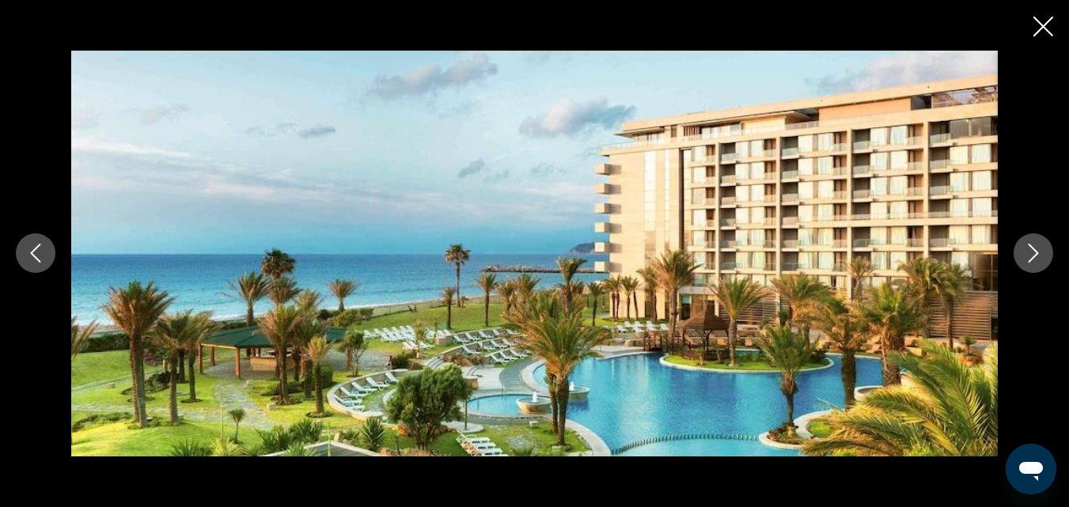
click at [30, 238] on button "Previous image" at bounding box center [36, 253] width 40 height 40
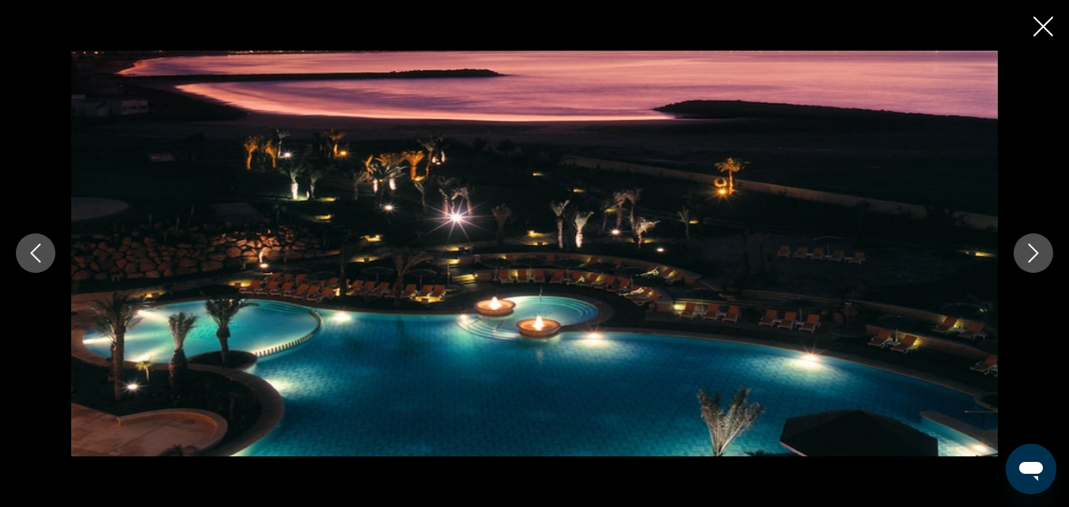
click at [1035, 252] on icon "Next image" at bounding box center [1033, 253] width 19 height 19
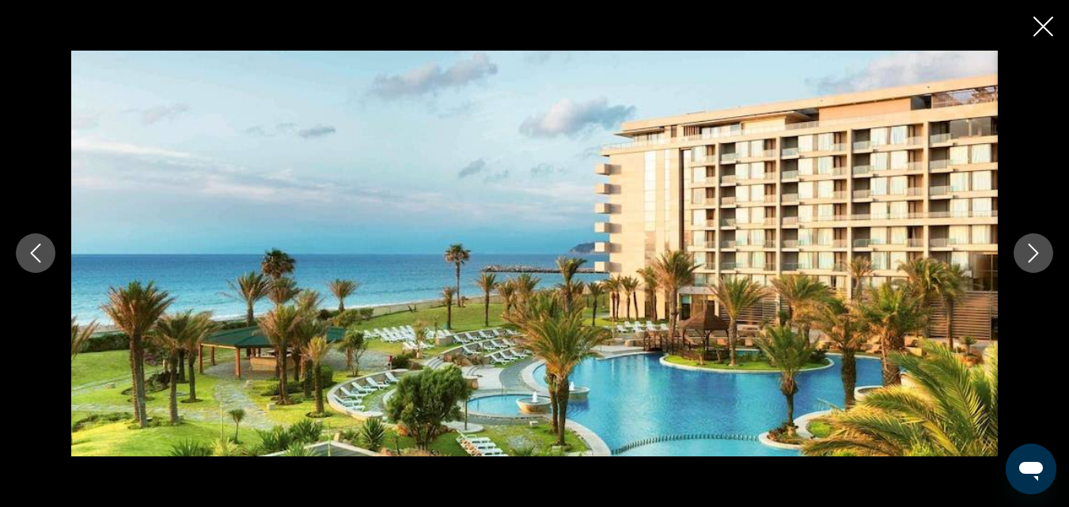
click at [1047, 32] on icon "Close slideshow" at bounding box center [1044, 27] width 20 height 20
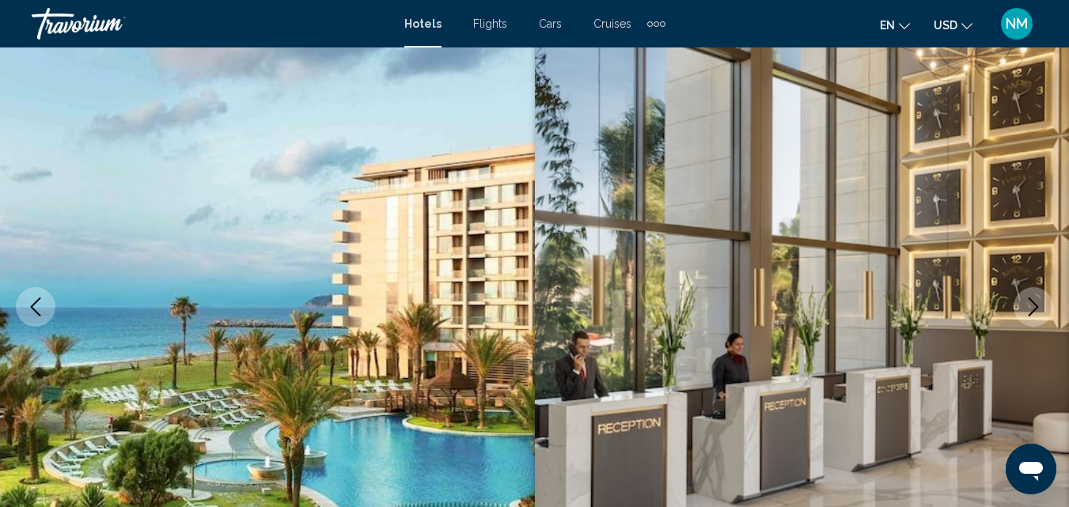
scroll to position [0, 0]
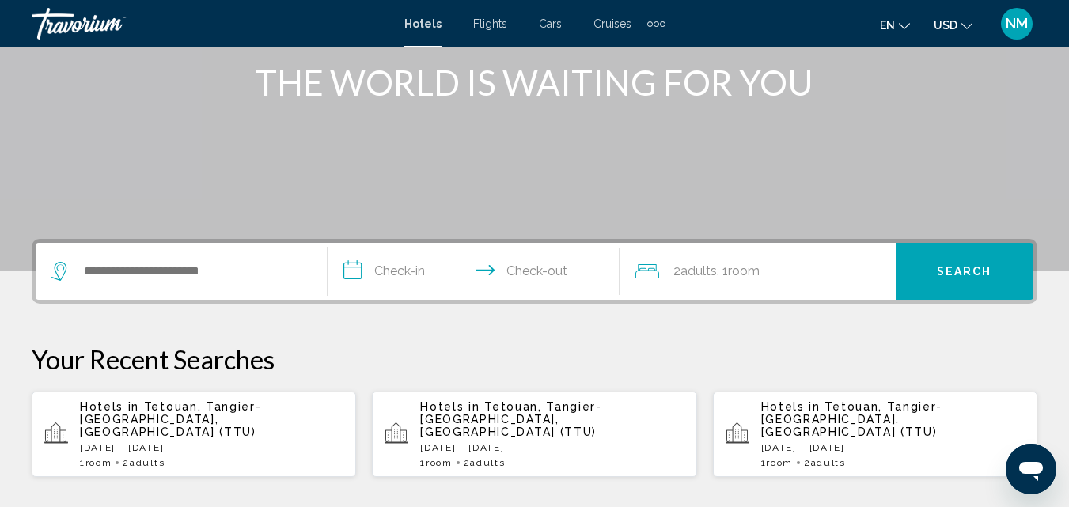
scroll to position [207, 0]
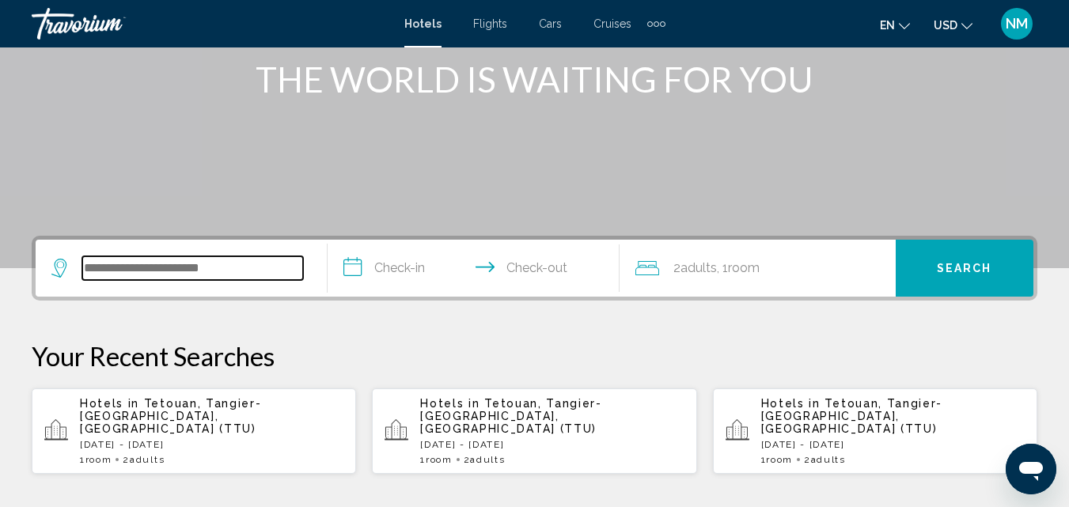
click at [205, 275] on input "Search widget" at bounding box center [192, 268] width 221 height 24
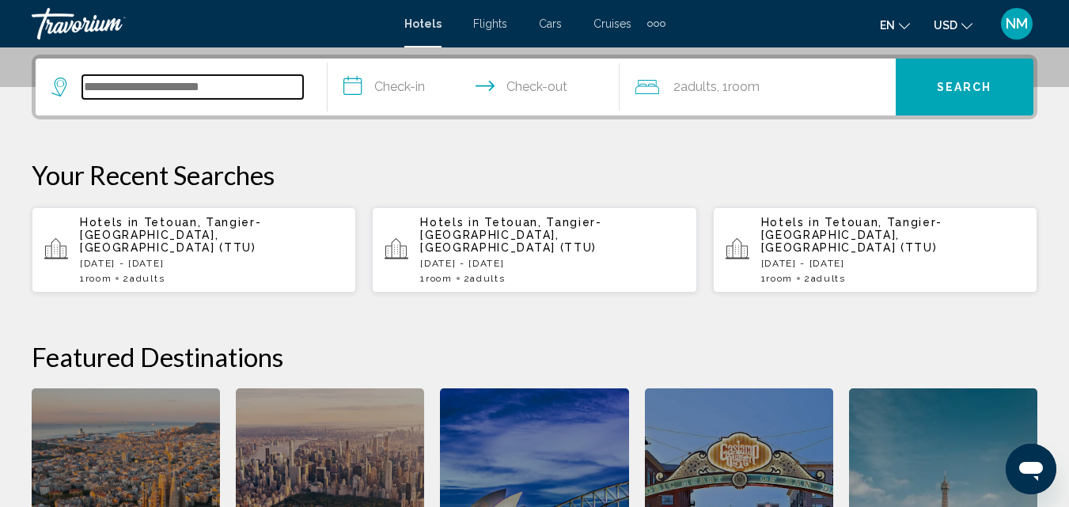
scroll to position [391, 0]
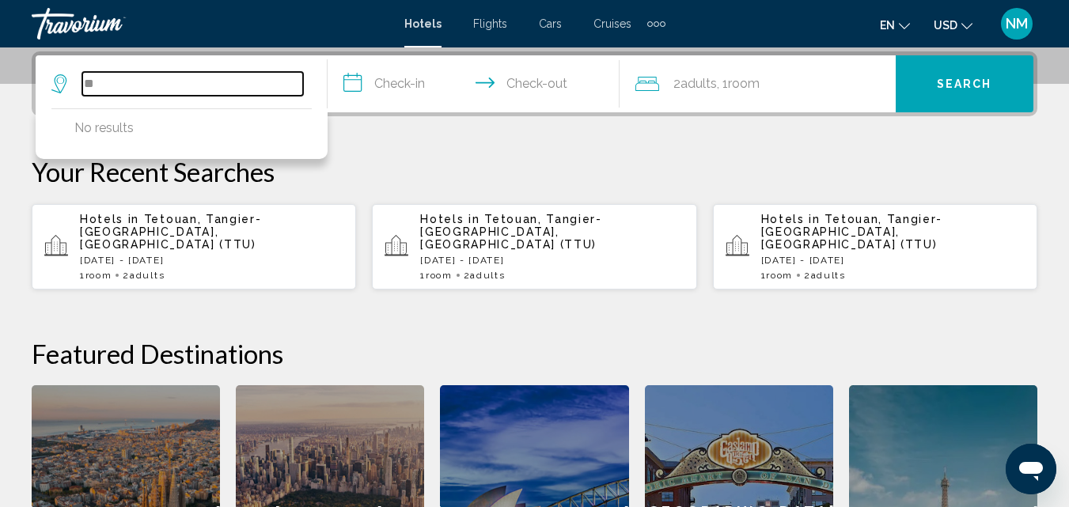
type input "*"
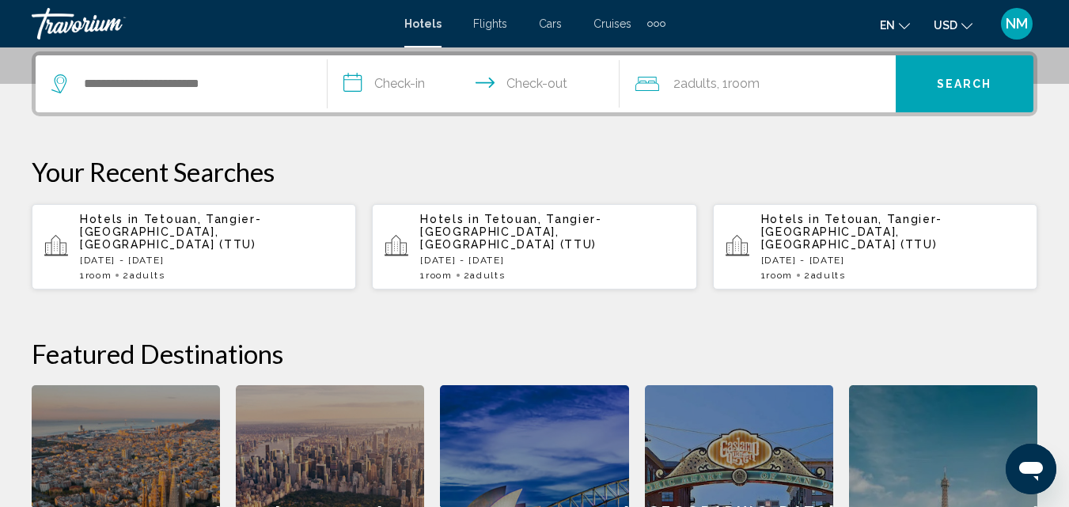
click at [717, 16] on div "en English Español Français Italiano Português русский USD USD ($) MXN (Mex$) C…" at bounding box center [859, 23] width 357 height 33
click at [629, 297] on div "**********" at bounding box center [534, 344] width 1069 height 587
click at [232, 84] on input "Search widget" at bounding box center [192, 84] width 221 height 24
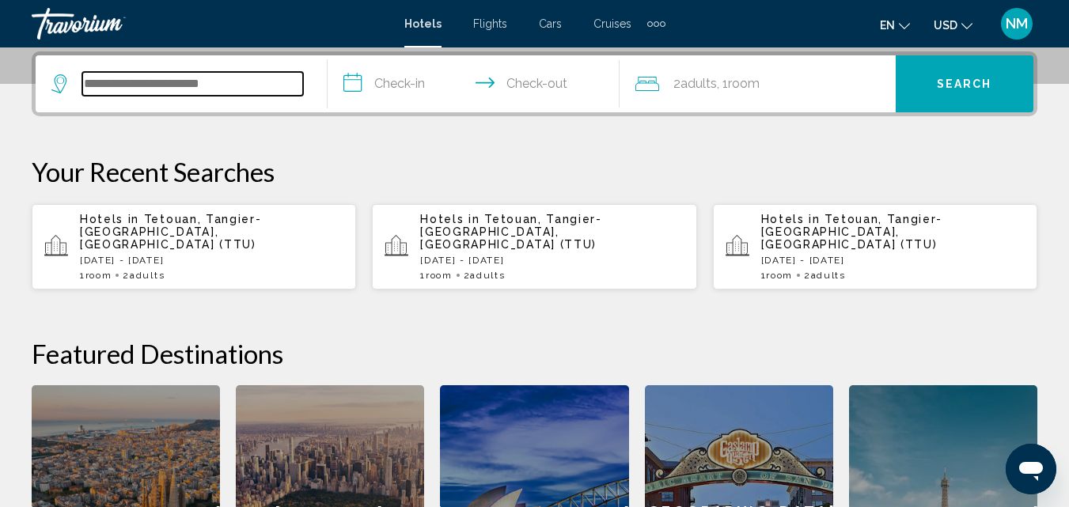
click at [232, 84] on input "Search widget" at bounding box center [192, 84] width 221 height 24
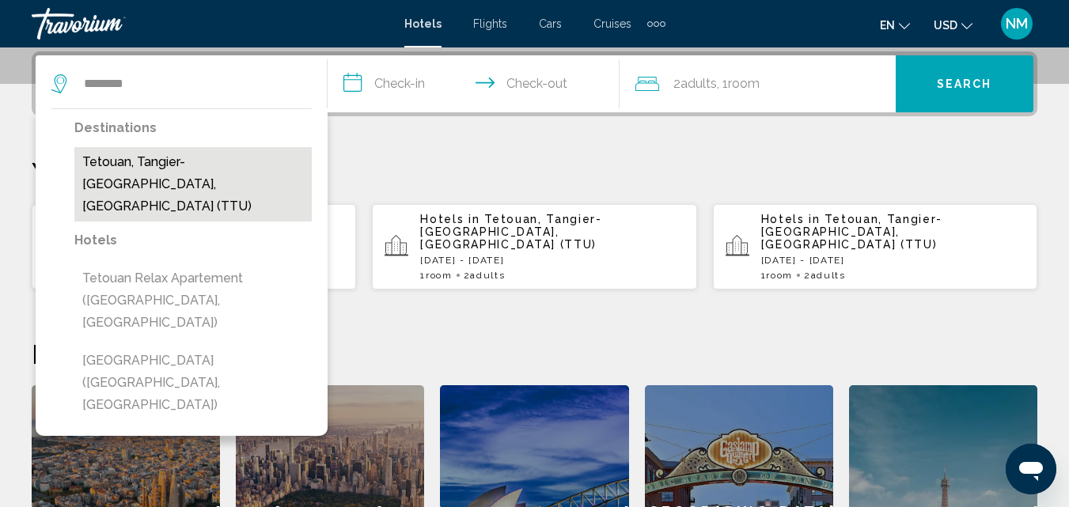
click at [227, 167] on button "Tetouan, Tangier-[GEOGRAPHIC_DATA], [GEOGRAPHIC_DATA] (TTU)" at bounding box center [192, 184] width 237 height 74
type input "**********"
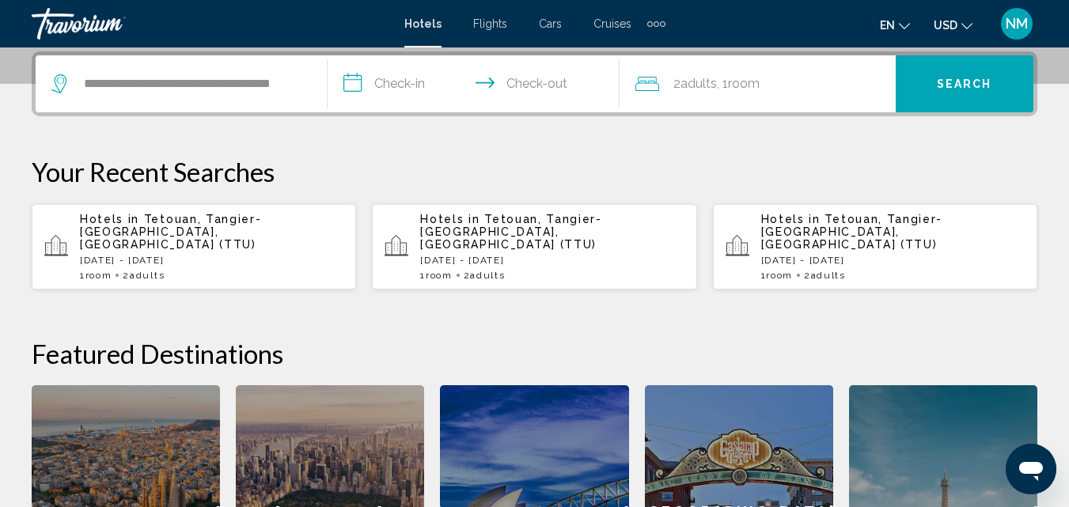
click at [427, 100] on input "**********" at bounding box center [477, 86] width 298 height 62
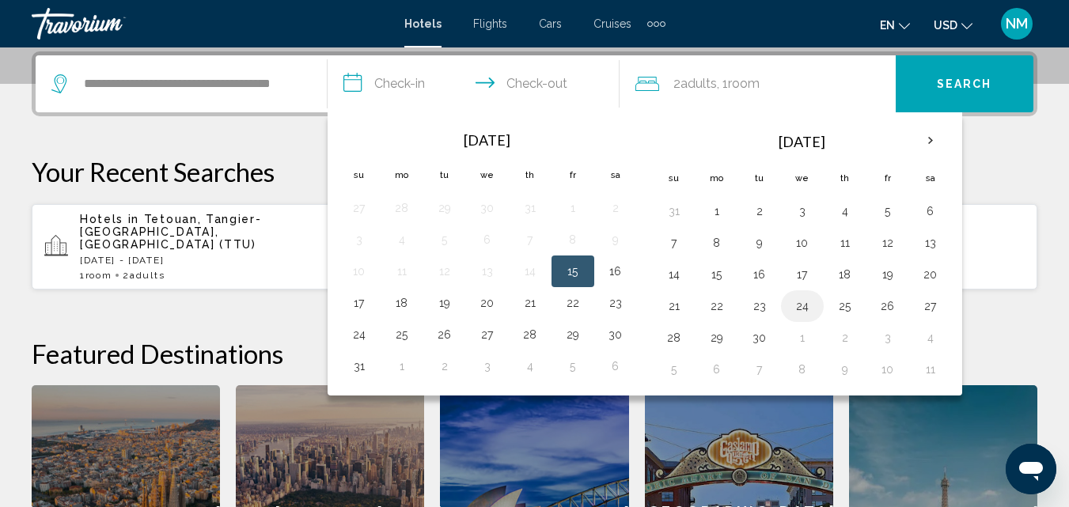
click at [801, 309] on button "24" at bounding box center [802, 306] width 25 height 22
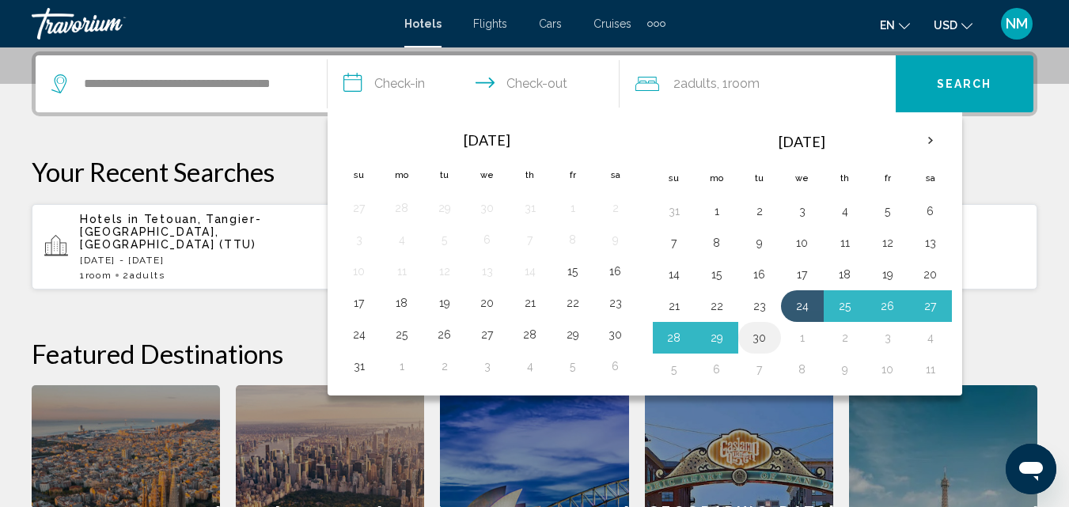
click at [768, 341] on button "30" at bounding box center [759, 338] width 25 height 22
type input "**********"
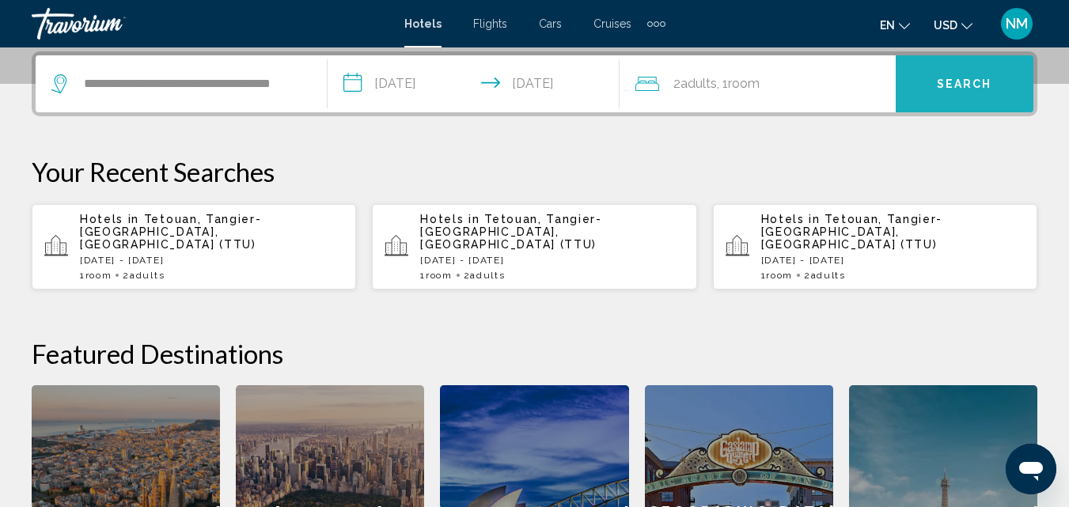
click at [991, 70] on button "Search" at bounding box center [965, 83] width 138 height 57
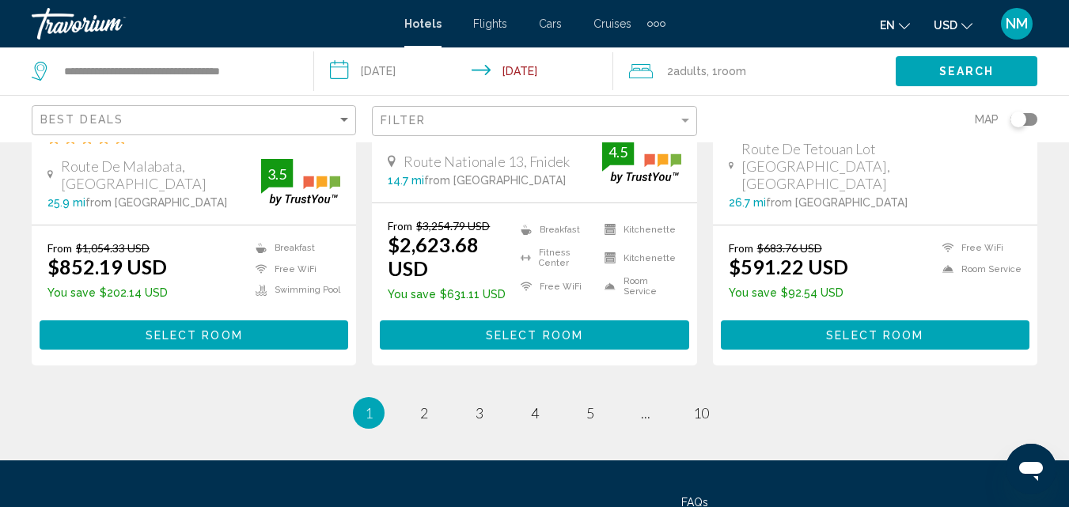
scroll to position [2234, 0]
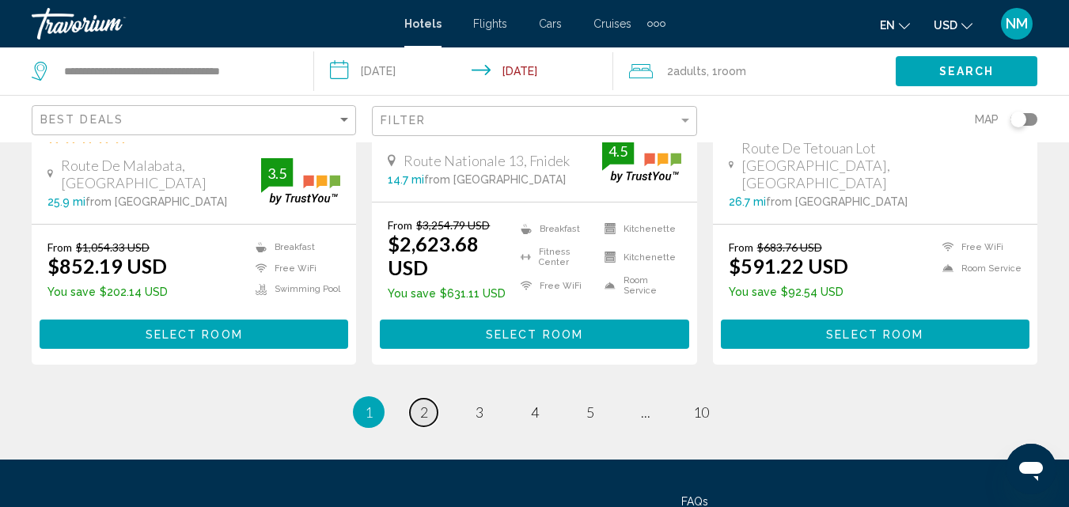
click at [423, 404] on span "2" at bounding box center [424, 412] width 8 height 17
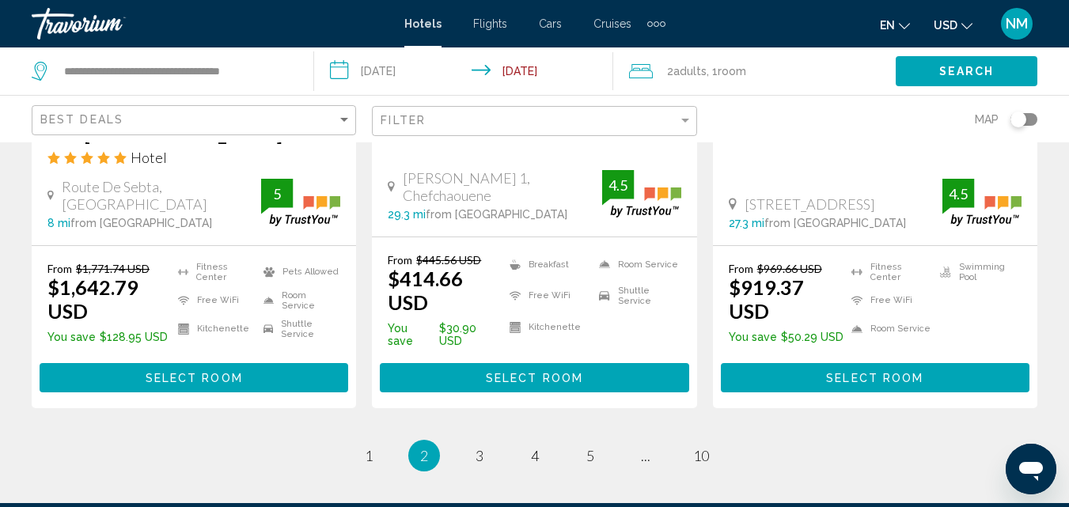
scroll to position [2161, 0]
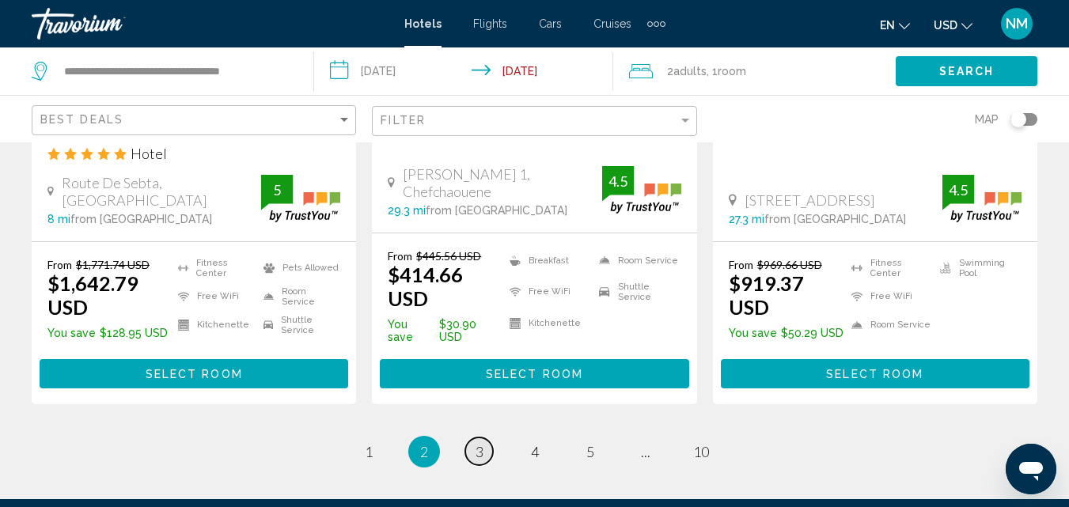
click at [483, 438] on link "page 3" at bounding box center [479, 452] width 28 height 28
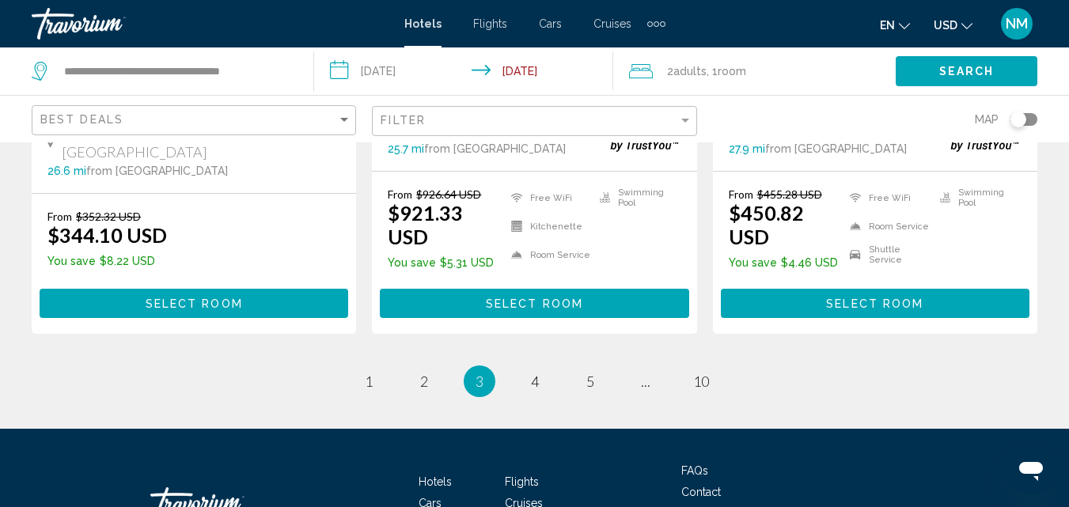
scroll to position [2247, 0]
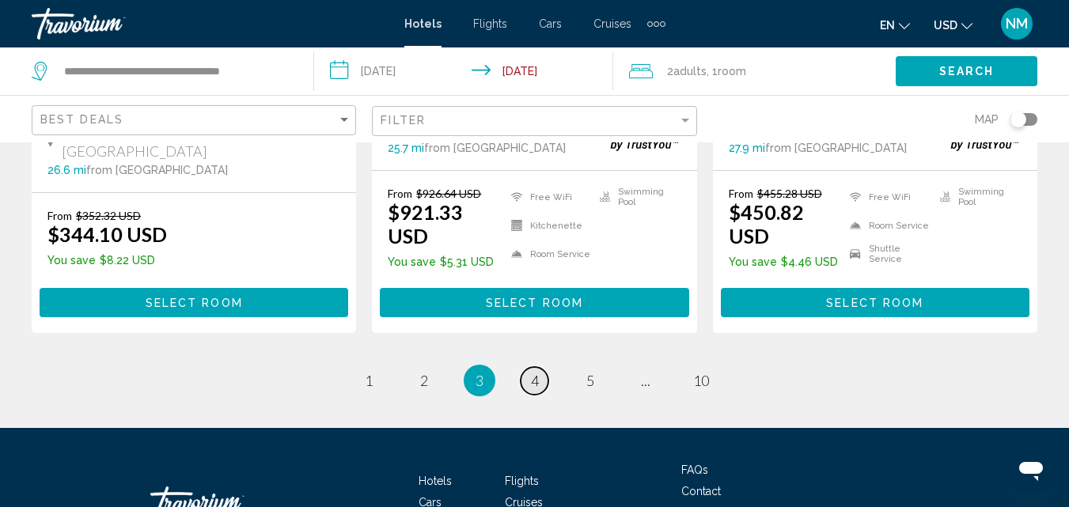
click at [540, 367] on link "page 4" at bounding box center [535, 381] width 28 height 28
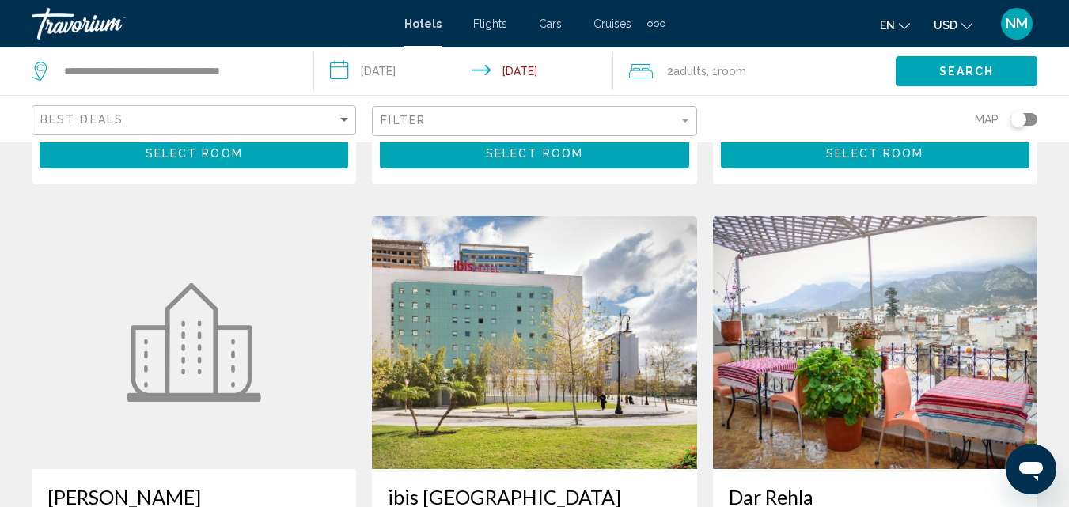
scroll to position [1166, 0]
